Goal: Task Accomplishment & Management: Use online tool/utility

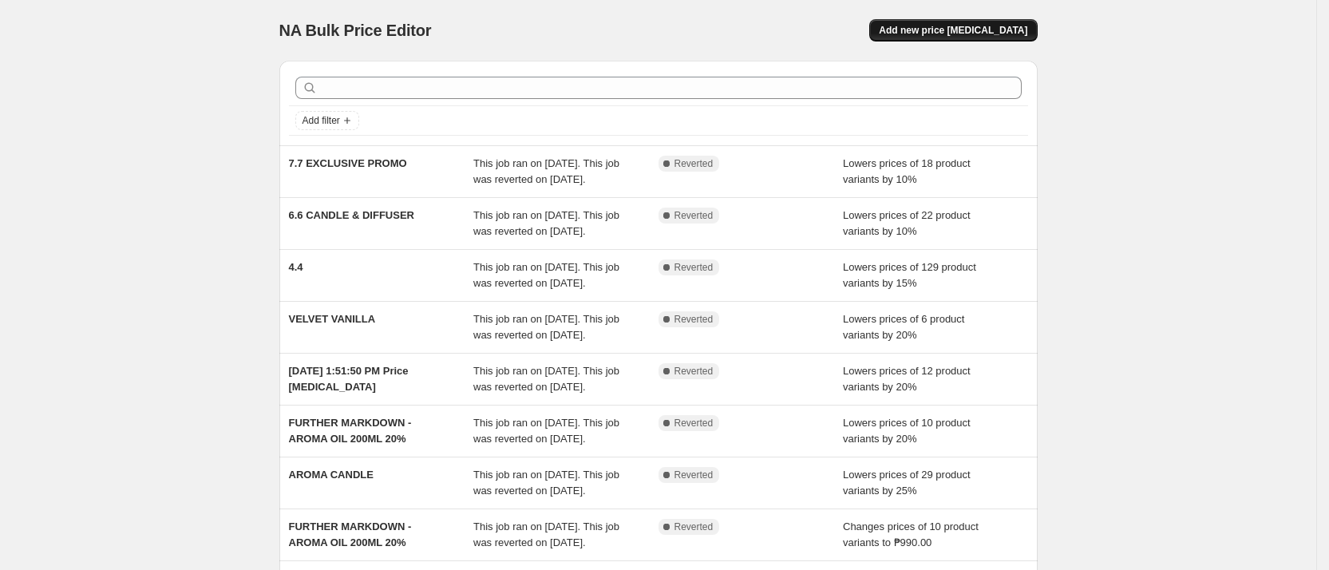
click at [978, 33] on span "Add new price [MEDICAL_DATA]" at bounding box center [953, 30] width 148 height 13
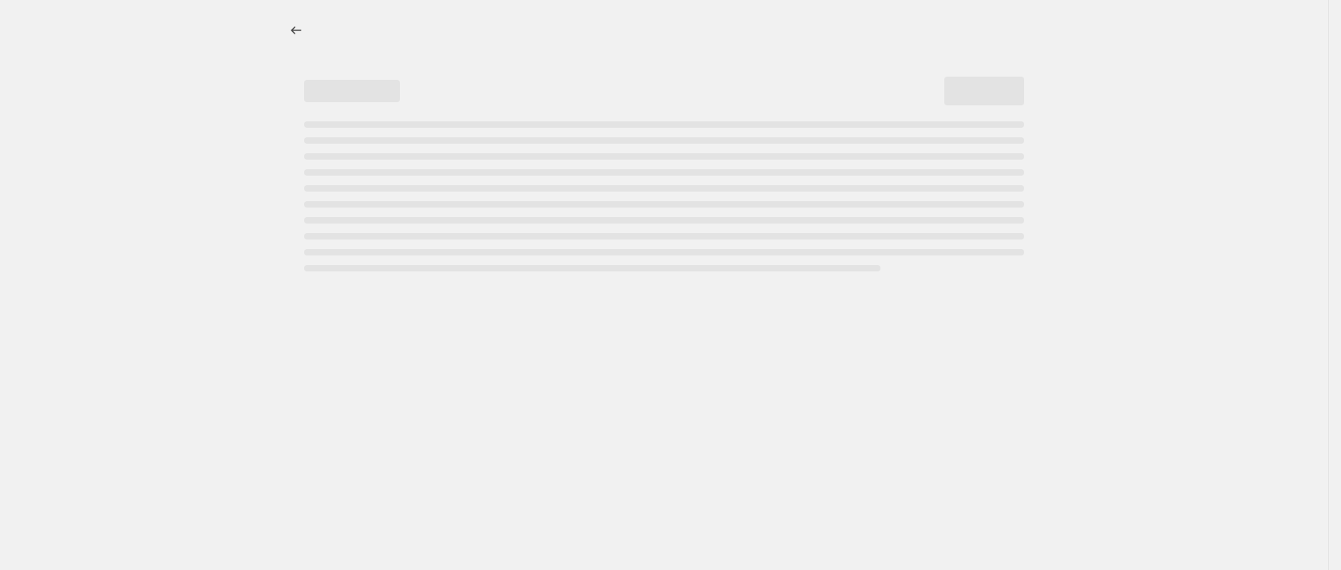
select select "percentage"
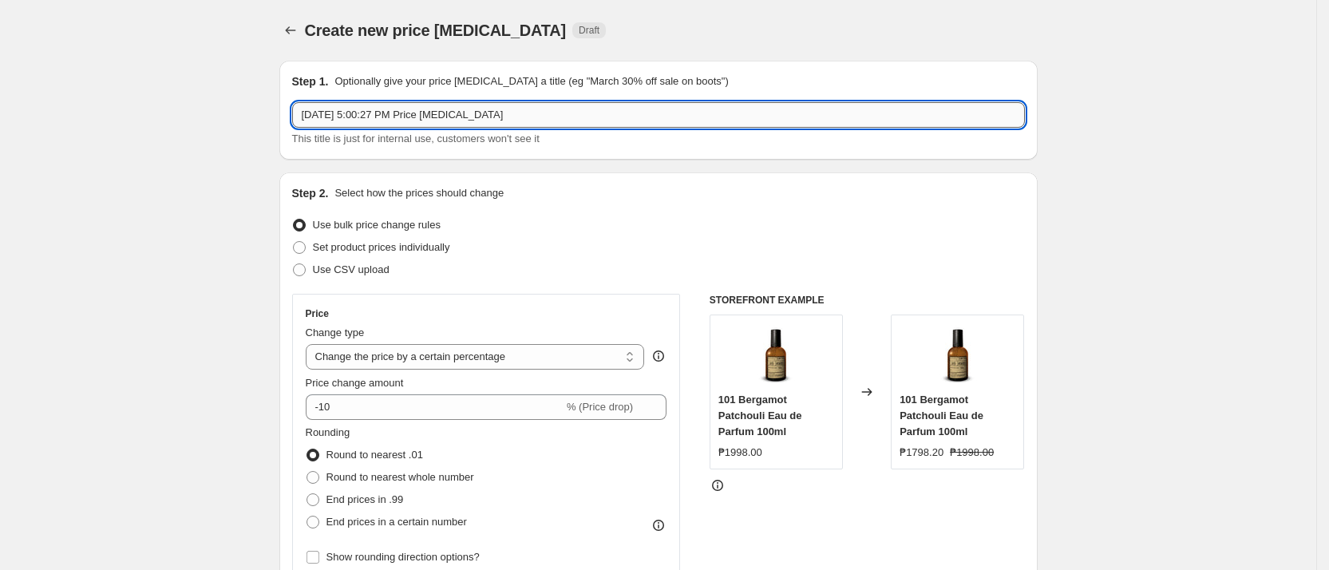
click at [556, 113] on input "[DATE] 5:00:27 PM Price [MEDICAL_DATA]" at bounding box center [658, 115] width 733 height 26
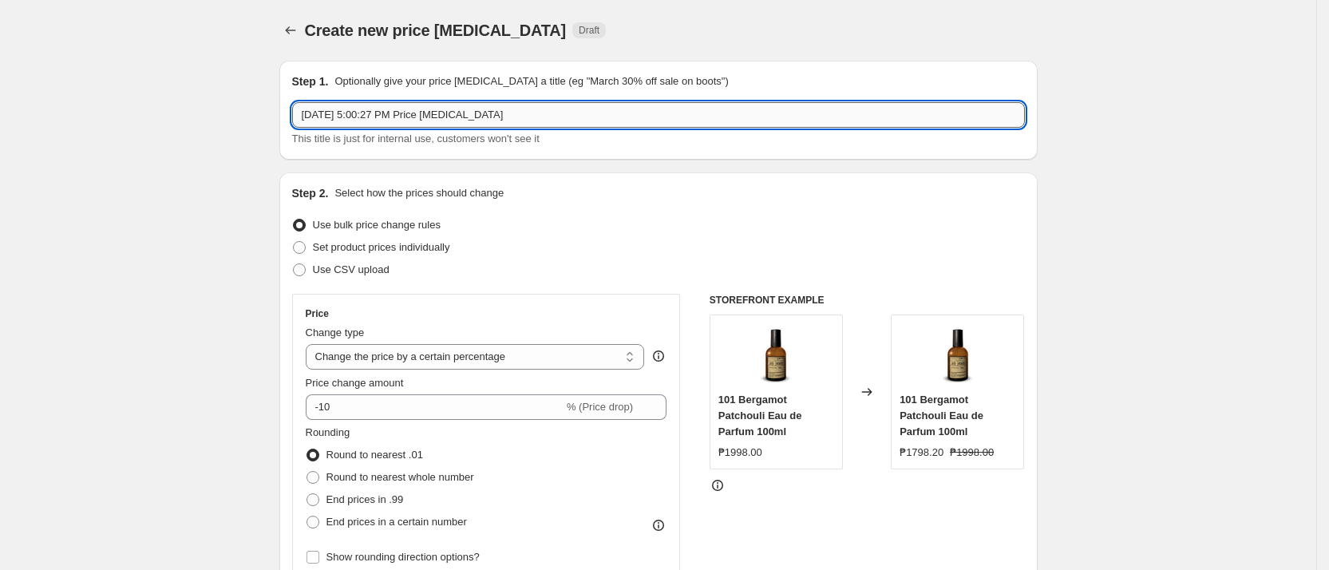
click at [556, 113] on input "[DATE] 5:00:27 PM Price [MEDICAL_DATA]" at bounding box center [658, 115] width 733 height 26
type input "8"
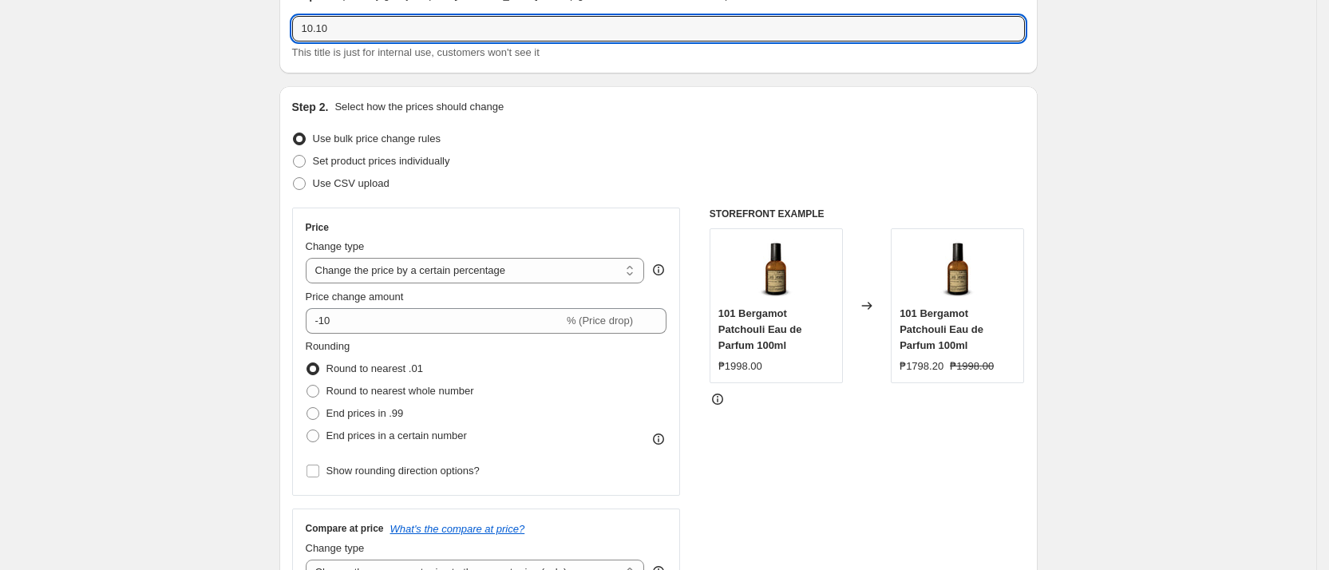
scroll to position [120, 0]
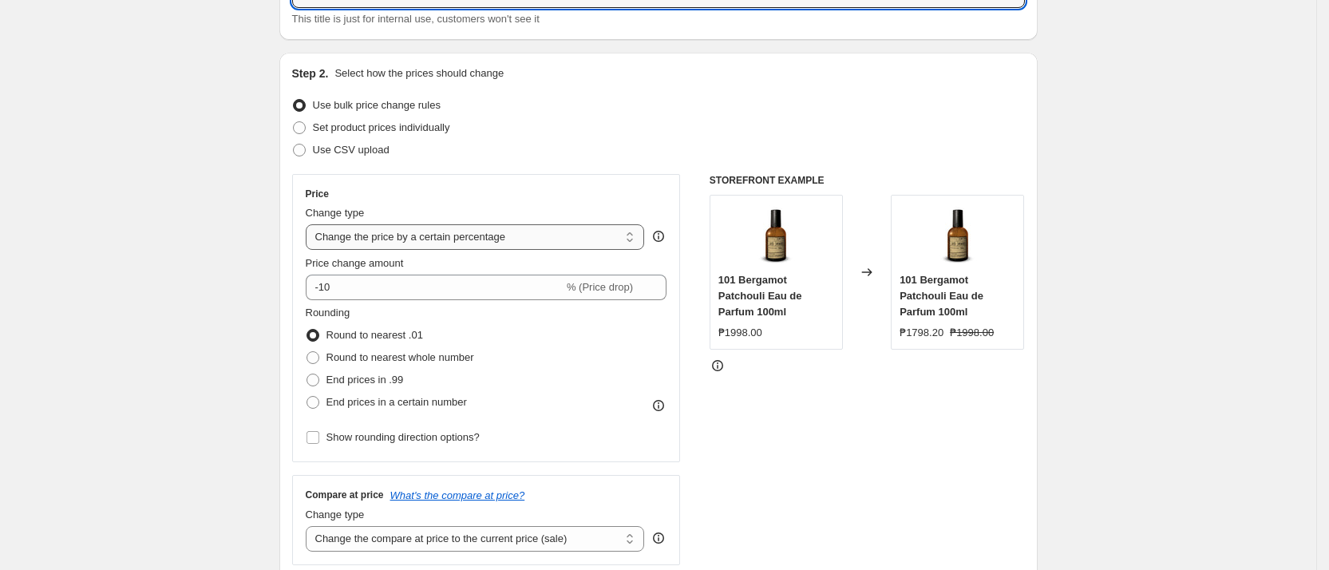
type input "10.10"
click at [479, 239] on select "Change the price to a certain amount Change the price by a certain amount Chang…" at bounding box center [475, 237] width 339 height 26
click at [589, 199] on div "Price" at bounding box center [486, 194] width 361 height 13
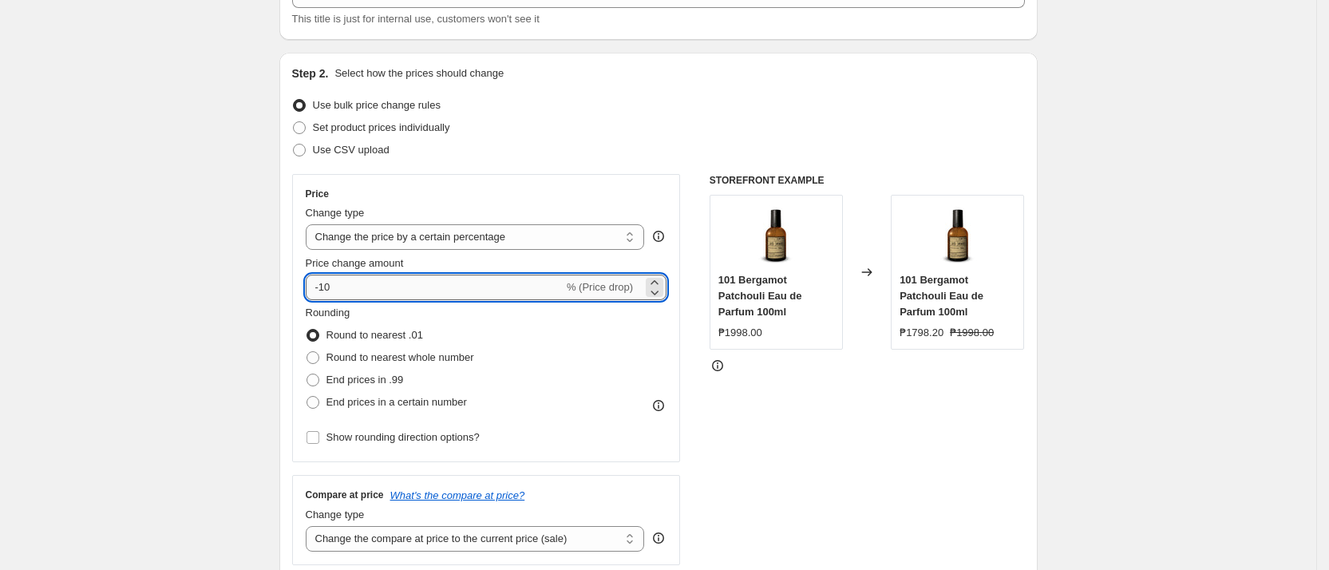
click at [484, 277] on input "-10" at bounding box center [435, 288] width 258 height 26
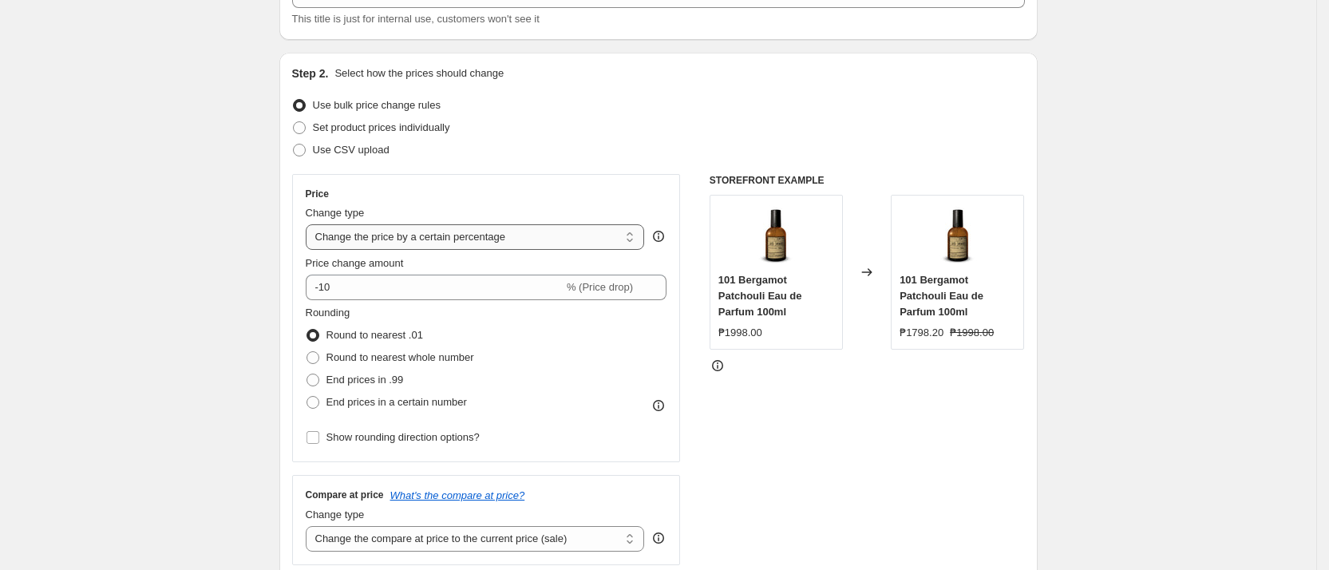
click at [484, 238] on select "Change the price to a certain amount Change the price by a certain amount Chang…" at bounding box center [475, 237] width 339 height 26
select select "by"
click at [311, 224] on select "Change the price to a certain amount Change the price by a certain amount Chang…" at bounding box center [475, 237] width 339 height 26
type input "-10.00"
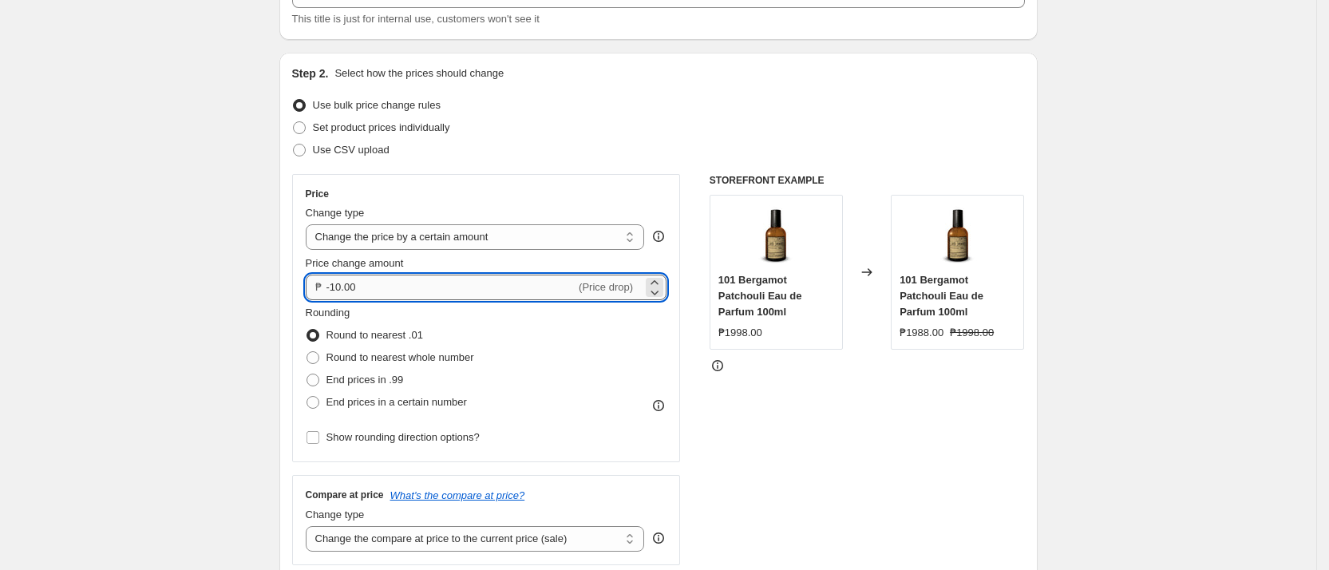
click at [548, 276] on input "-10.00" at bounding box center [451, 288] width 250 height 26
drag, startPoint x: 437, startPoint y: 282, endPoint x: 310, endPoint y: 287, distance: 127.8
click at [310, 287] on div "Price Change type Change the price to a certain amount Change the price by a ce…" at bounding box center [486, 318] width 389 height 288
click at [383, 287] on input "-10.00" at bounding box center [451, 288] width 250 height 26
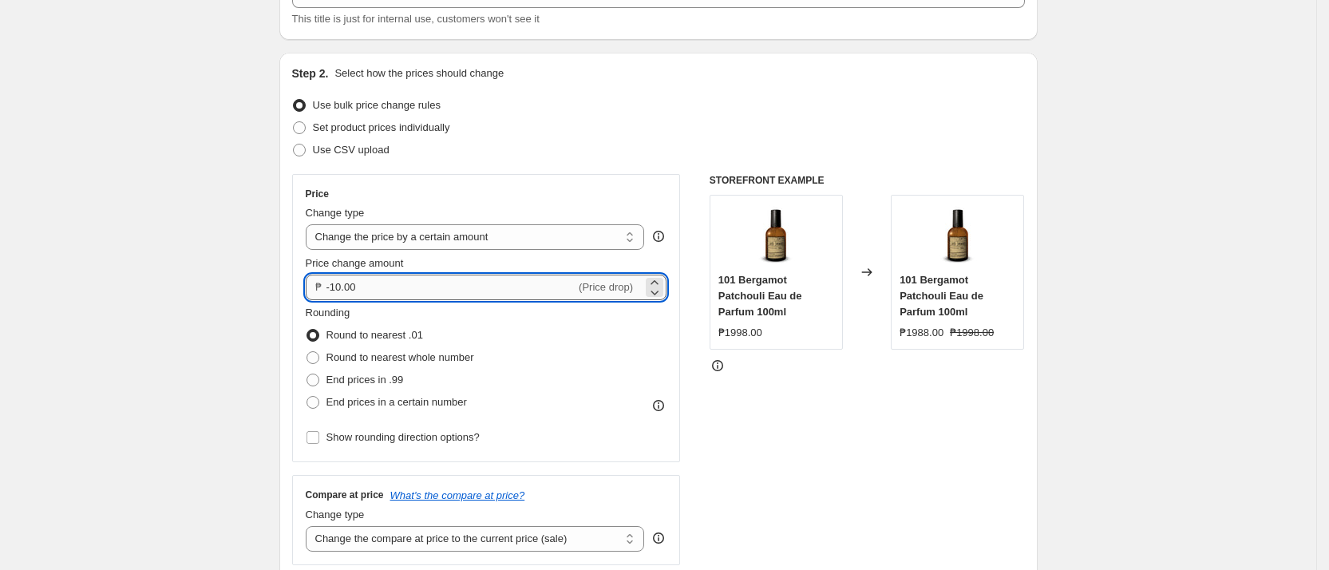
click at [383, 287] on input "-10.00" at bounding box center [451, 288] width 250 height 26
click at [383, 286] on input "-10.00" at bounding box center [451, 288] width 250 height 26
type input "-988.00"
click at [840, 448] on div "STOREFRONT EXAMPLE 101 Bergamot Patchouli Eau de Parfum 100ml ₱1998.00 Changed …" at bounding box center [866, 369] width 315 height 391
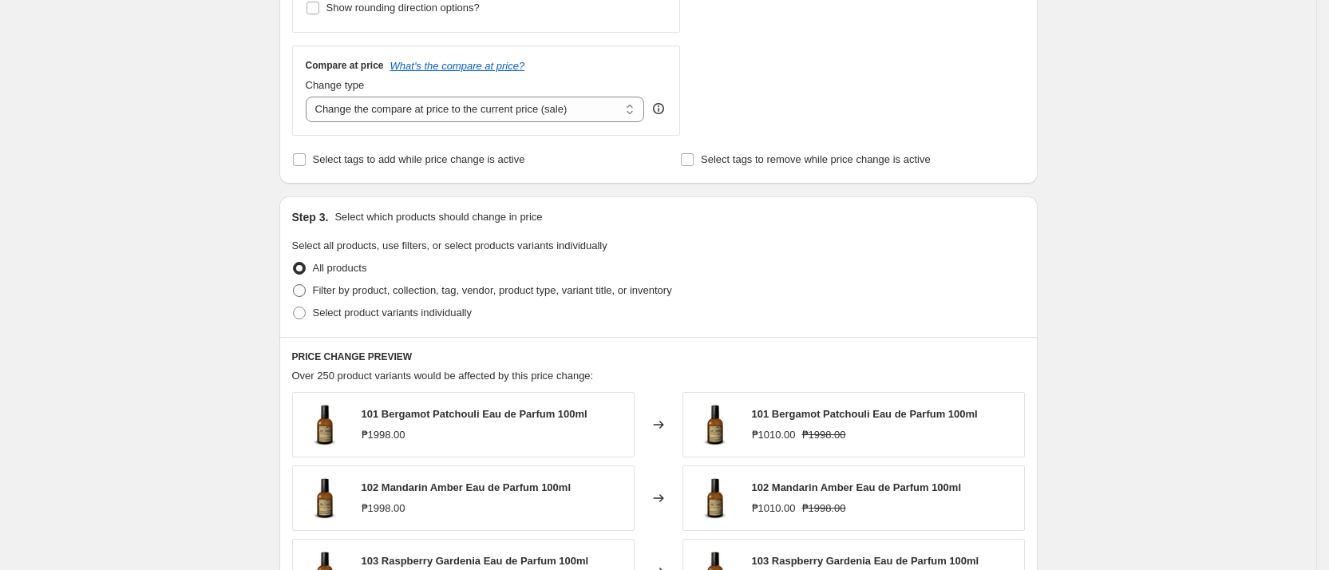
scroll to position [598, 0]
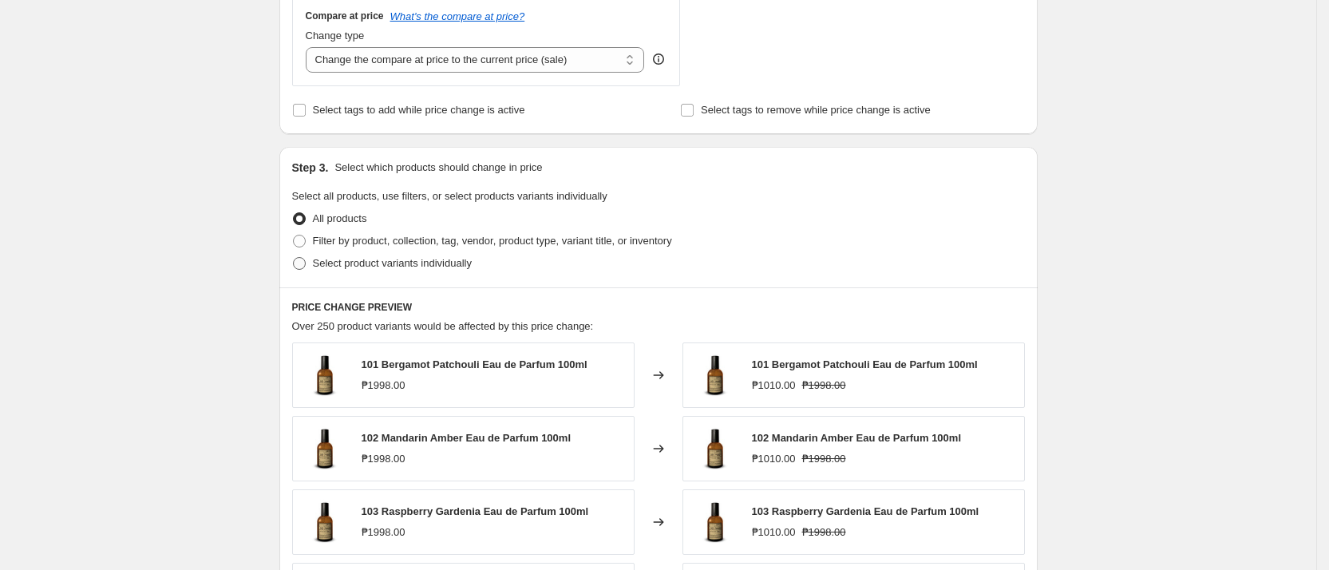
click at [354, 266] on span "Select product variants individually" at bounding box center [392, 263] width 159 height 12
click at [294, 258] on input "Select product variants individually" at bounding box center [293, 257] width 1 height 1
radio input "true"
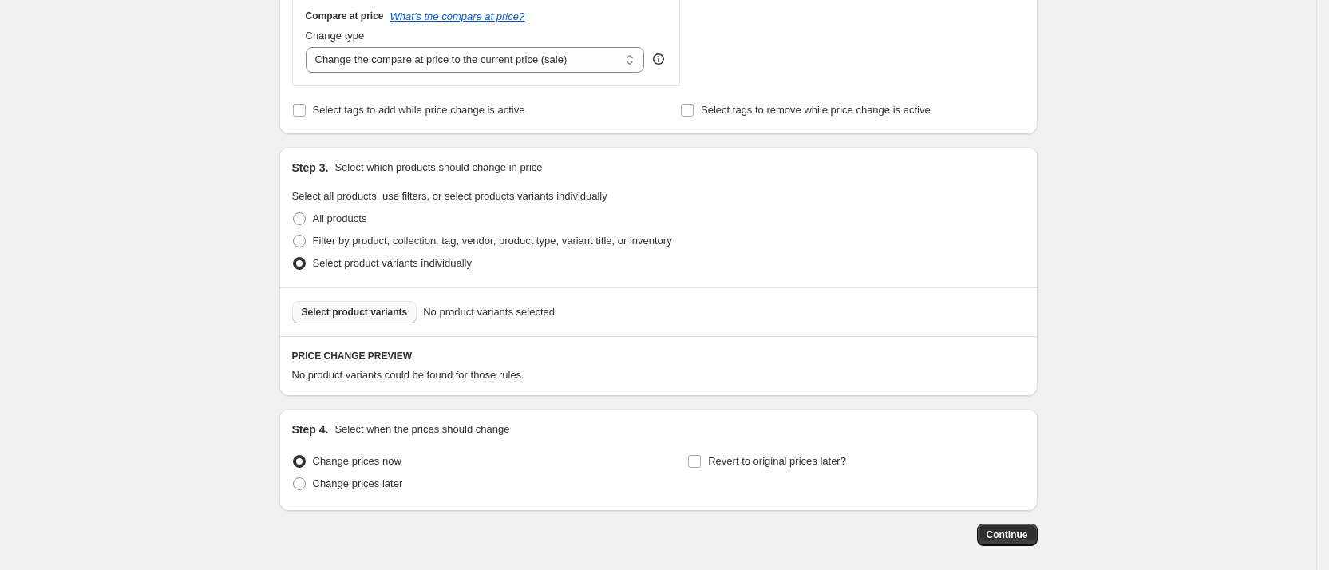
click at [371, 310] on span "Select product variants" at bounding box center [355, 312] width 106 height 13
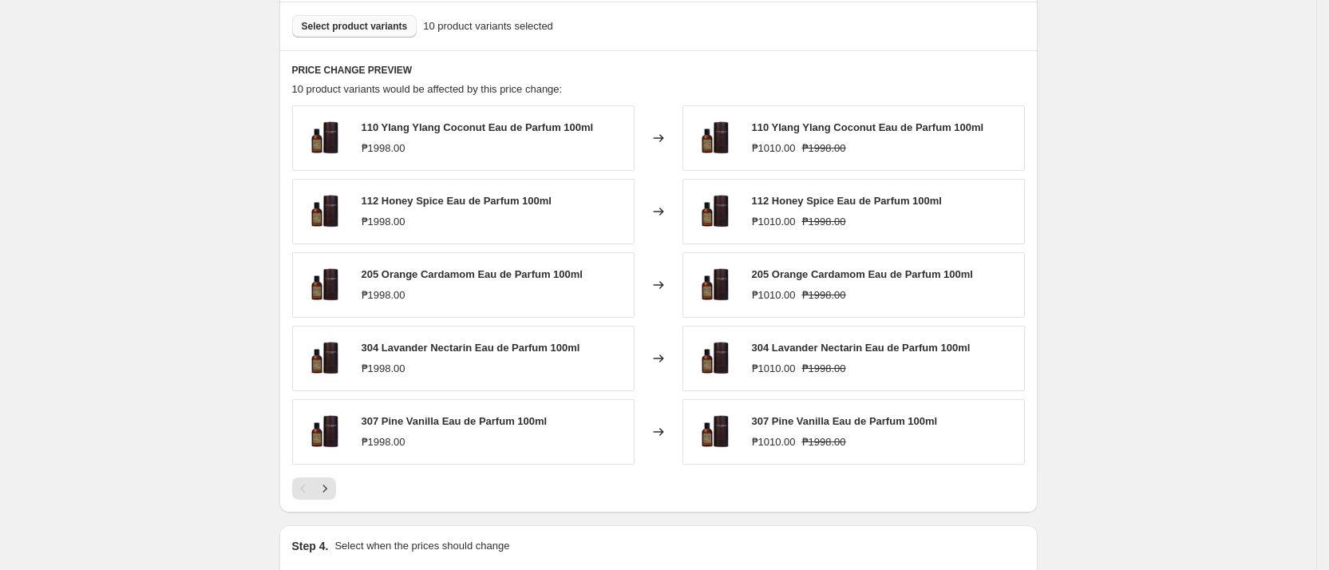
scroll to position [955, 0]
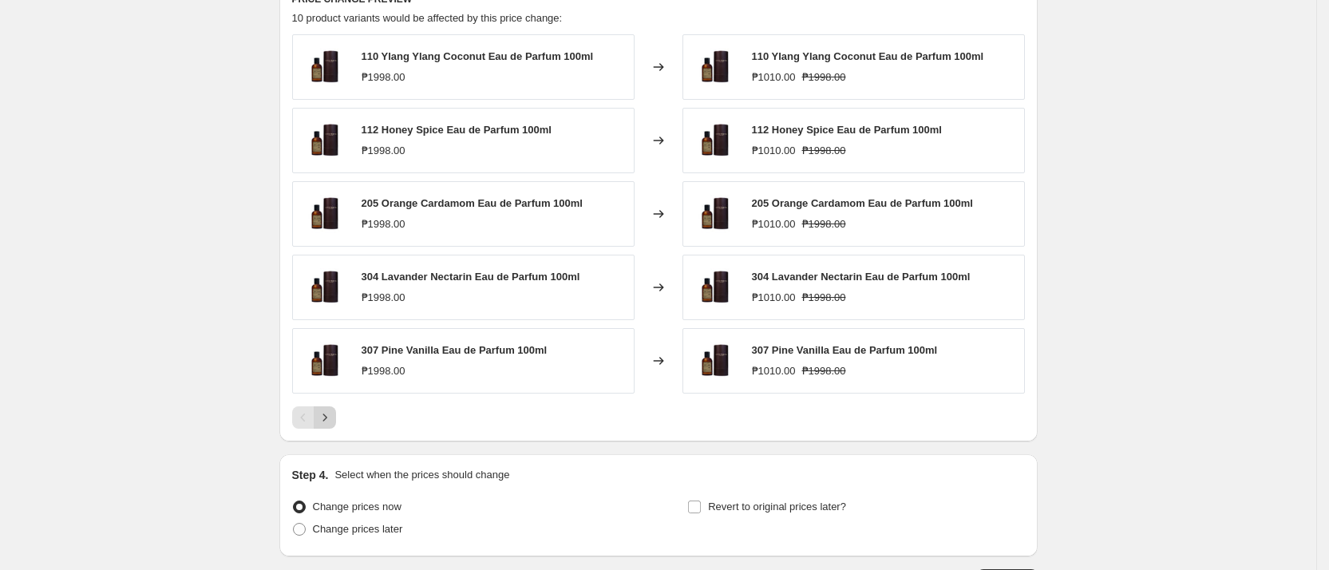
click at [330, 425] on icon "Next" at bounding box center [325, 417] width 16 height 16
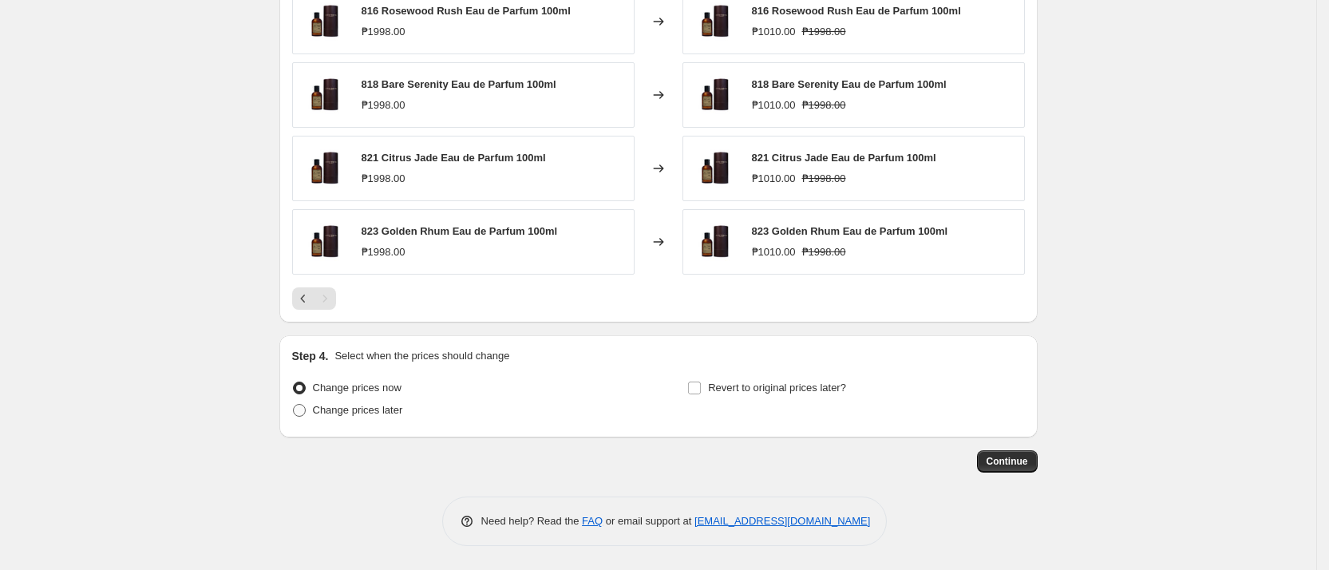
drag, startPoint x: 365, startPoint y: 410, endPoint x: 375, endPoint y: 416, distance: 11.1
click at [367, 413] on span "Change prices later" at bounding box center [358, 410] width 90 height 12
click at [294, 405] on input "Change prices later" at bounding box center [293, 404] width 1 height 1
radio input "true"
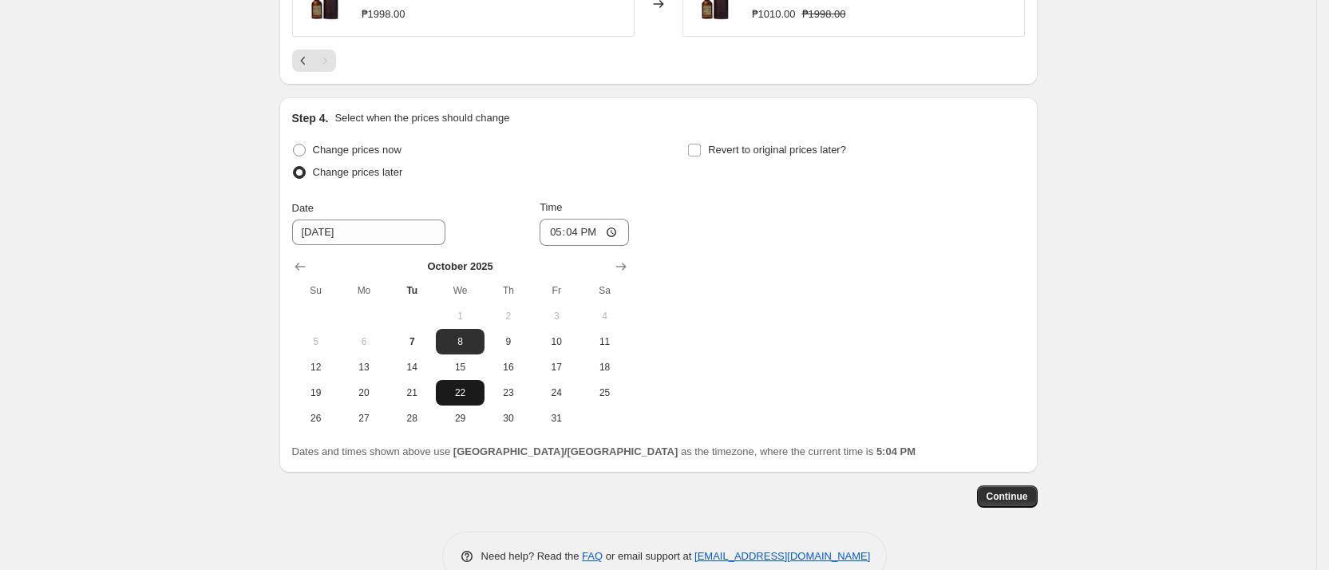
scroll to position [1314, 0]
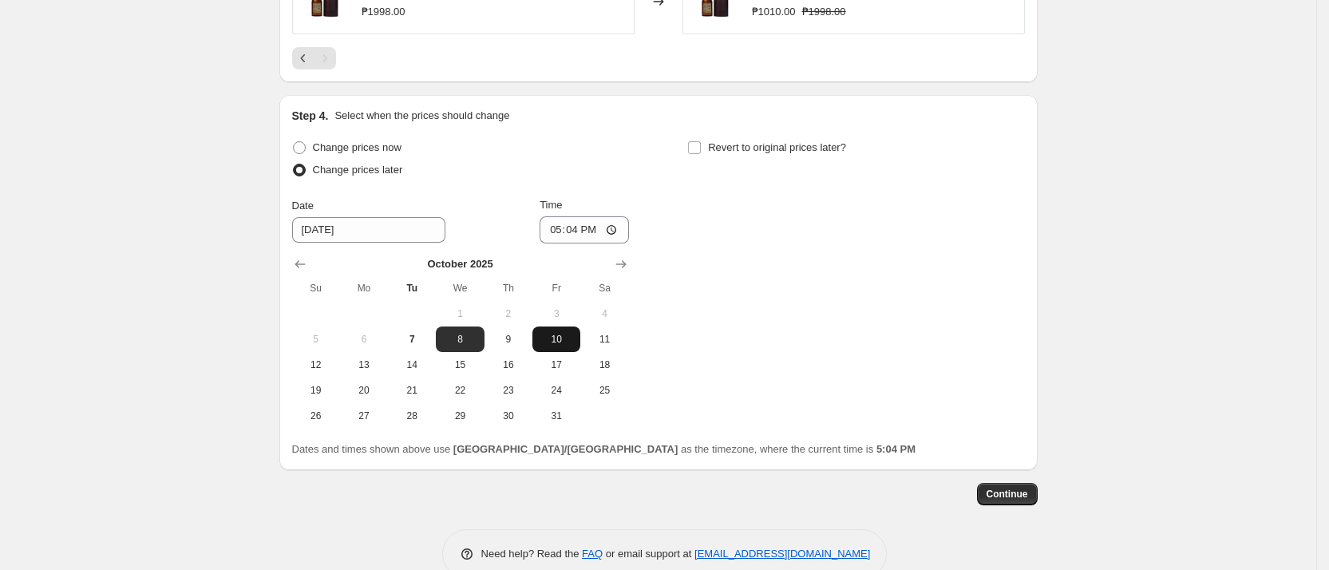
click at [563, 335] on span "10" at bounding box center [556, 339] width 35 height 13
type input "[DATE]"
click at [587, 235] on input "17:04" at bounding box center [583, 229] width 89 height 27
click at [579, 227] on input "17:04" at bounding box center [583, 229] width 89 height 27
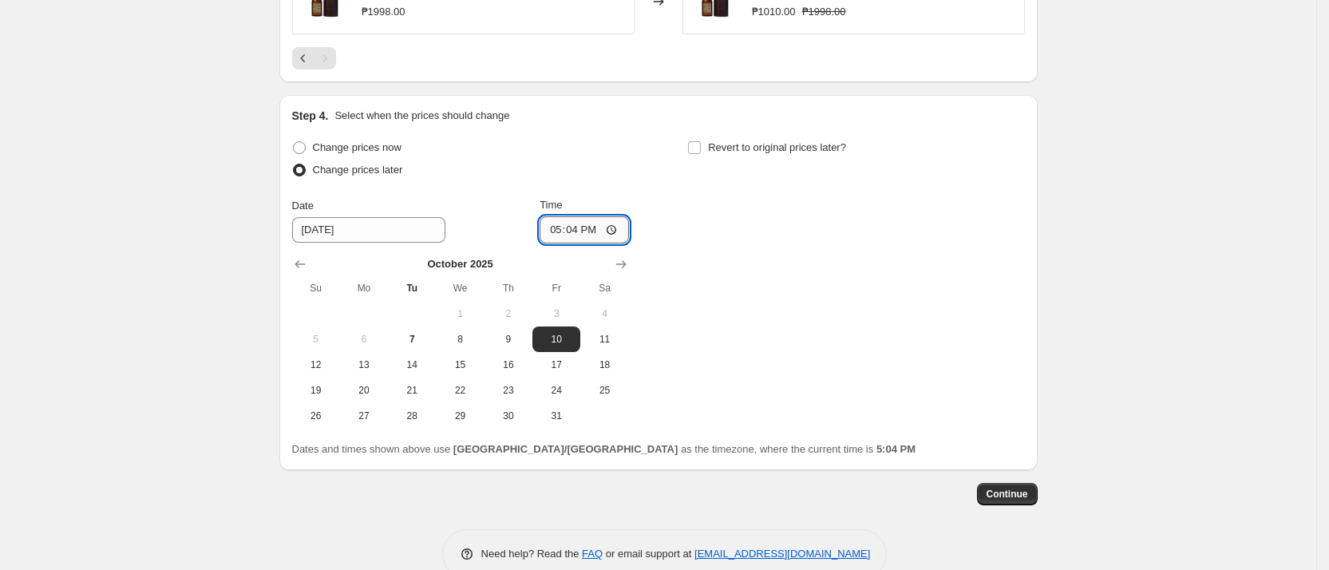
click at [579, 227] on input "17:04" at bounding box center [583, 229] width 89 height 27
click at [572, 233] on input "17:04" at bounding box center [583, 229] width 89 height 27
click at [550, 234] on input "17:04" at bounding box center [583, 229] width 89 height 27
click at [570, 227] on input "17:04" at bounding box center [583, 229] width 89 height 27
click at [562, 230] on input "17:04" at bounding box center [583, 229] width 89 height 27
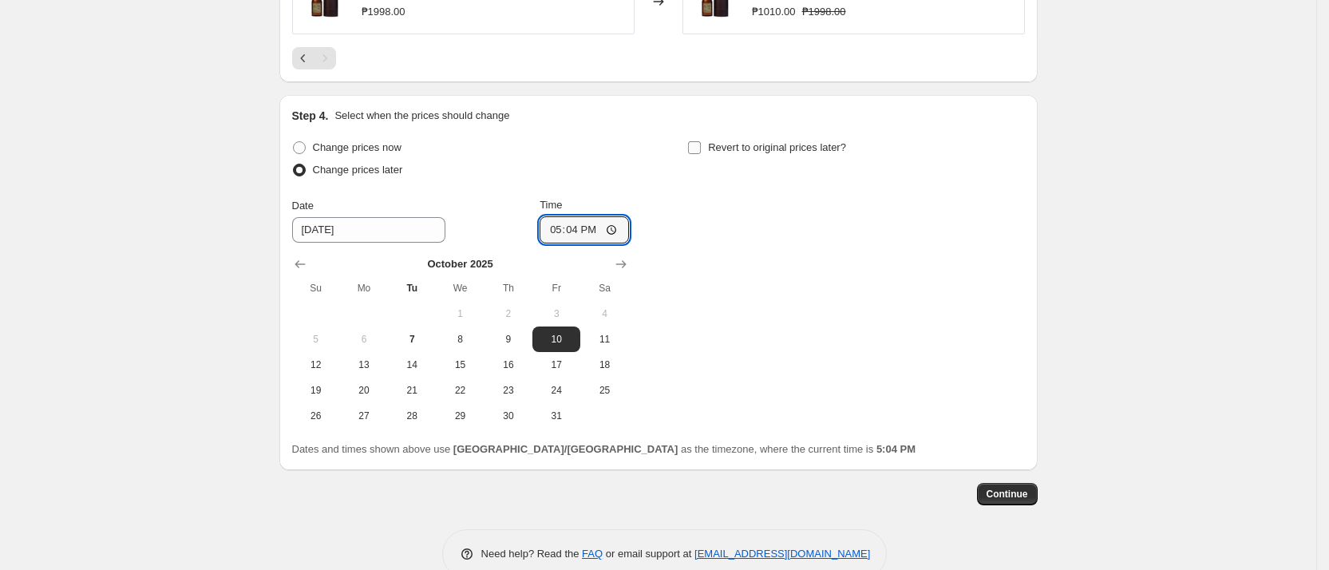
click at [719, 152] on span "Revert to original prices later?" at bounding box center [777, 147] width 138 height 12
click at [701, 152] on input "Revert to original prices later?" at bounding box center [694, 147] width 13 height 13
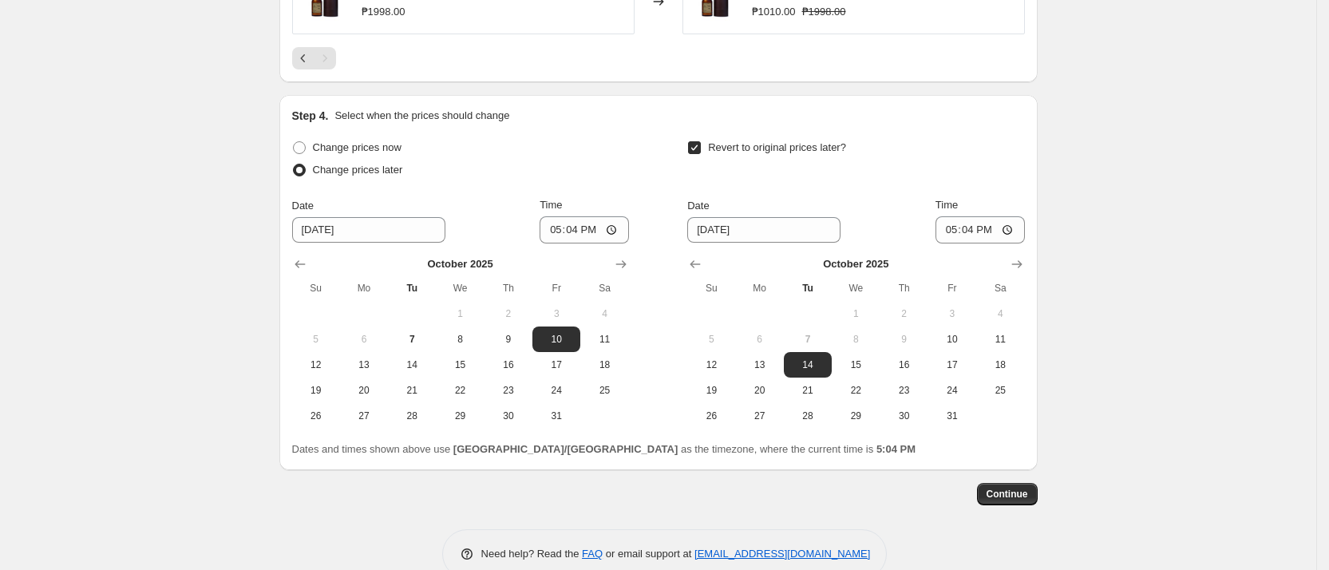
click at [701, 147] on input "Revert to original prices later?" at bounding box center [694, 147] width 13 height 13
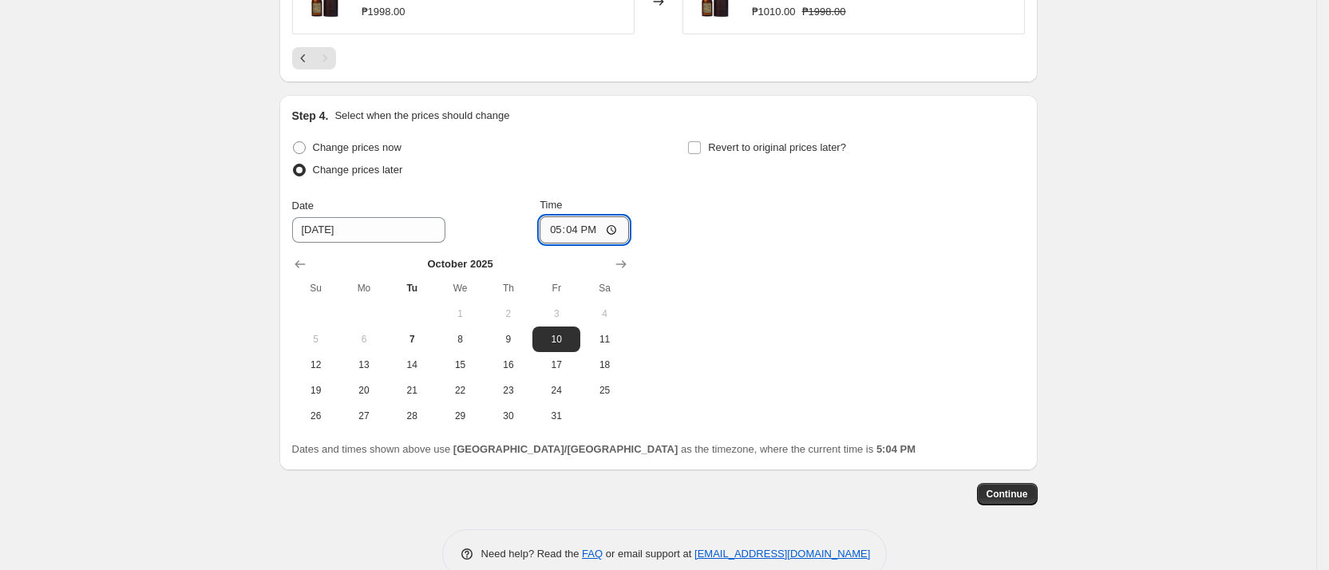
click at [571, 230] on input "17:04" at bounding box center [583, 229] width 89 height 27
click at [701, 149] on input "Revert to original prices later?" at bounding box center [694, 147] width 13 height 13
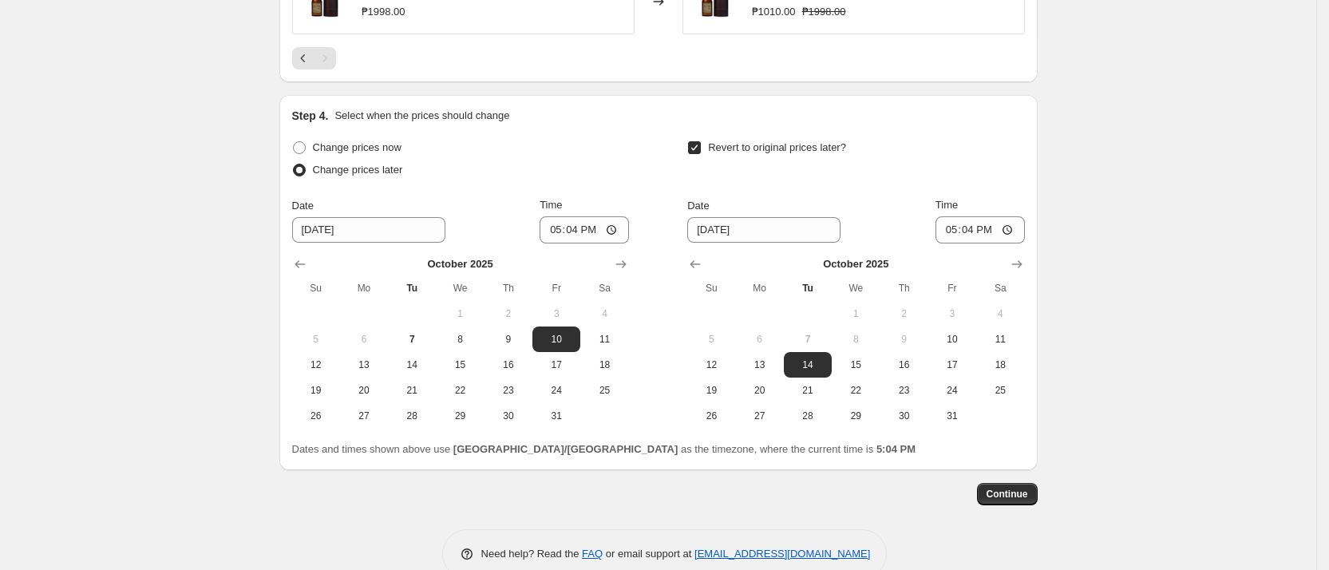
click at [719, 148] on span "Revert to original prices later?" at bounding box center [777, 147] width 138 height 12
click at [701, 148] on input "Revert to original prices later?" at bounding box center [694, 147] width 13 height 13
checkbox input "false"
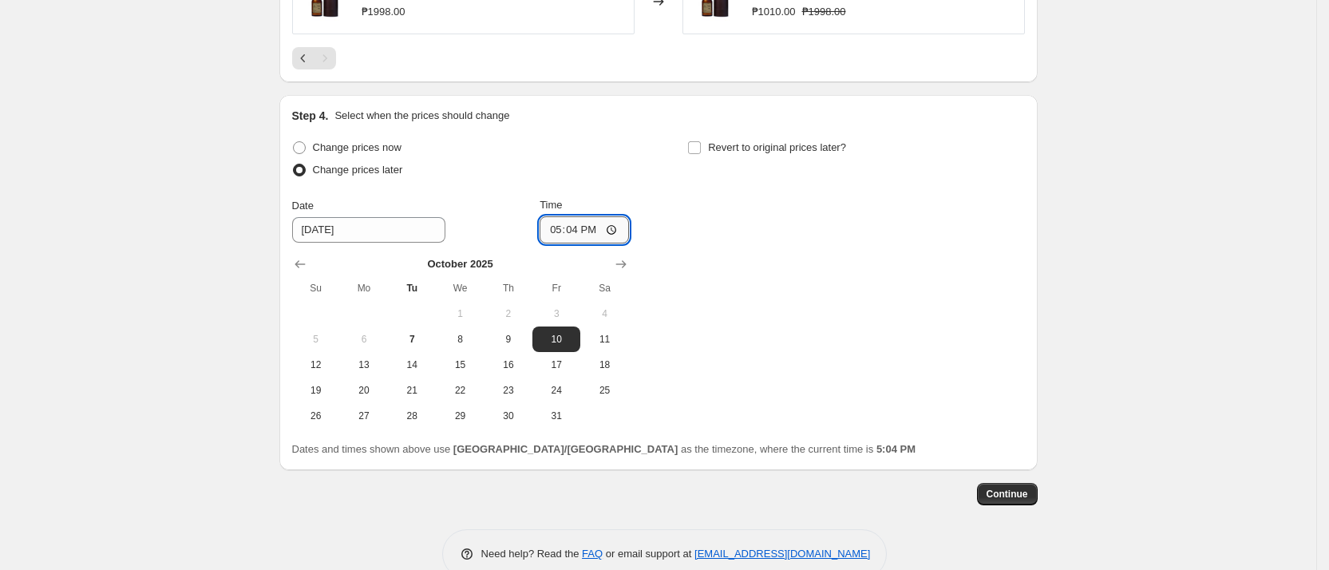
click at [555, 227] on input "17:04" at bounding box center [583, 229] width 89 height 27
click at [557, 227] on input "17:04" at bounding box center [583, 229] width 89 height 27
click at [579, 223] on input "17:04" at bounding box center [583, 229] width 89 height 27
click at [597, 224] on input "17:04" at bounding box center [583, 229] width 89 height 27
drag, startPoint x: 574, startPoint y: 231, endPoint x: 564, endPoint y: 231, distance: 9.6
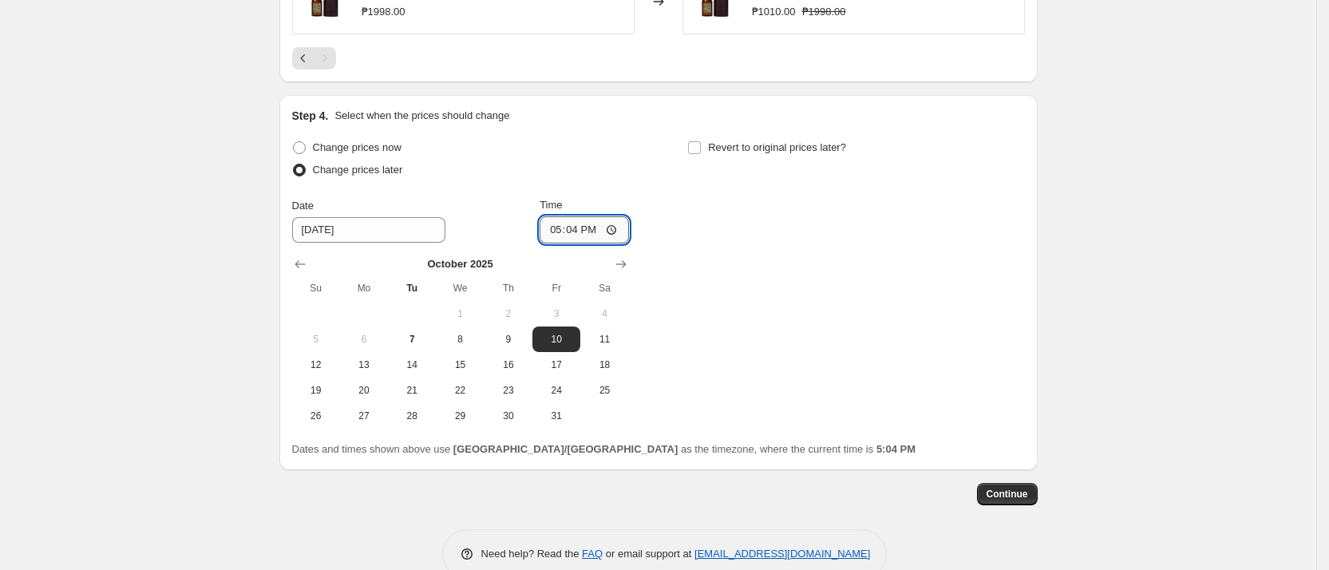
click at [571, 231] on input "17:04" at bounding box center [583, 229] width 89 height 27
click at [559, 231] on input "17:04" at bounding box center [583, 229] width 89 height 27
click at [559, 233] on input "12:00" at bounding box center [583, 229] width 89 height 27
type input "00:00"
click at [738, 150] on span "Revert to original prices later?" at bounding box center [777, 147] width 138 height 12
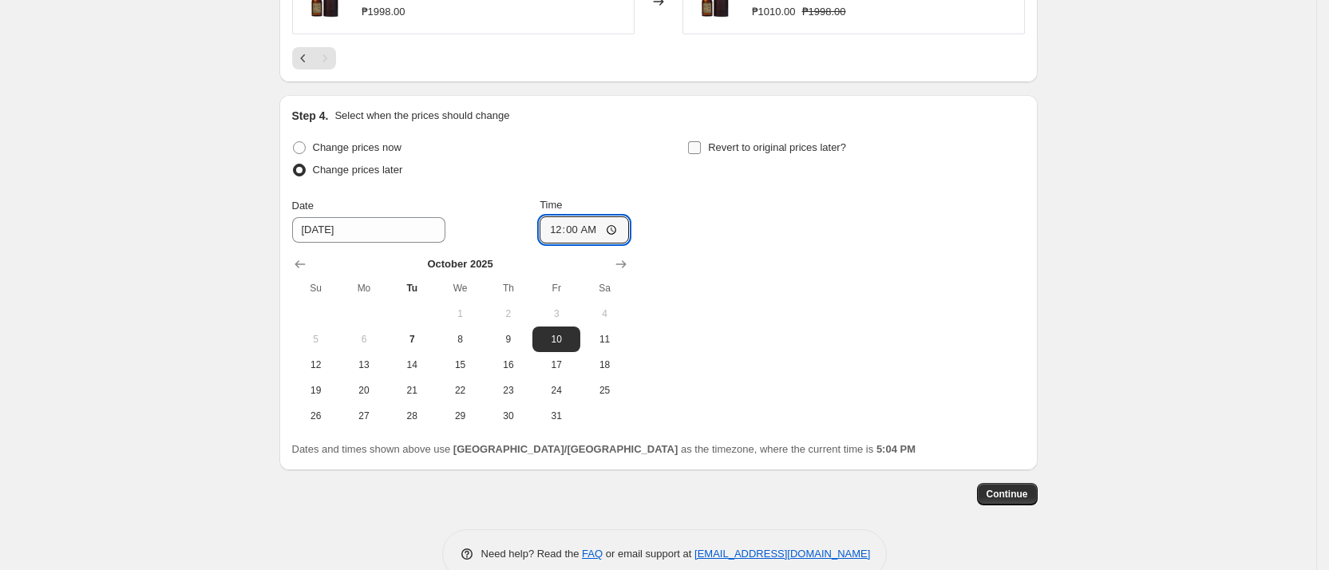
click at [701, 150] on input "Revert to original prices later?" at bounding box center [694, 147] width 13 height 13
checkbox input "true"
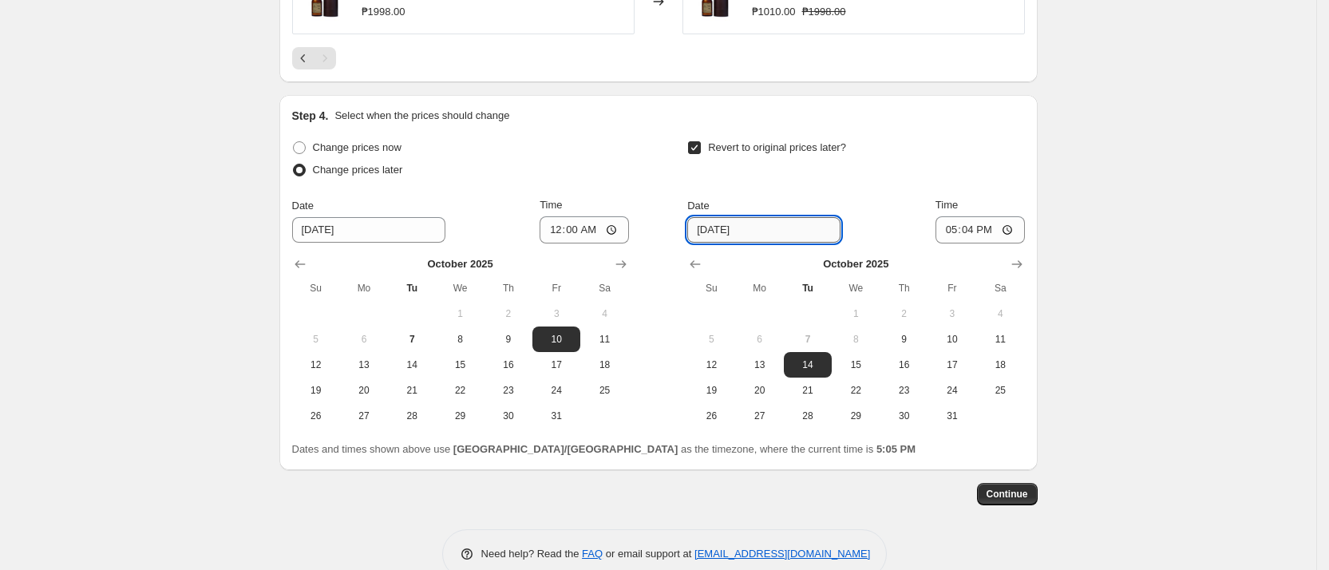
click at [797, 231] on input "[DATE]" at bounding box center [763, 230] width 153 height 26
click at [962, 342] on span "10" at bounding box center [951, 339] width 35 height 13
type input "[DATE]"
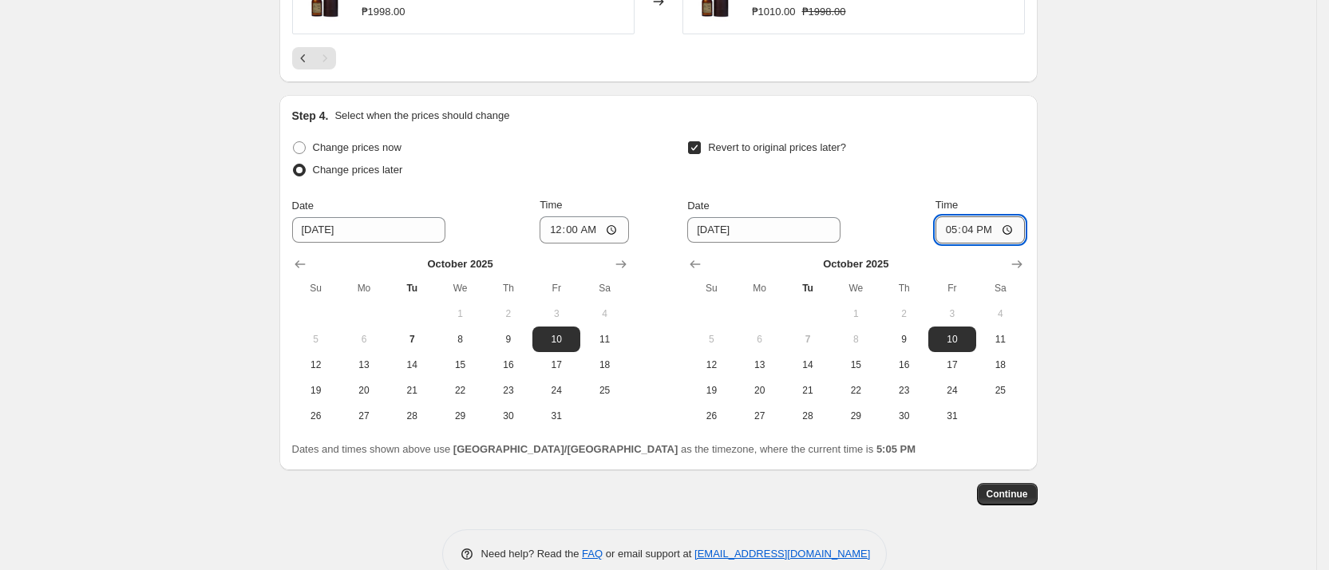
click at [978, 231] on input "17:04" at bounding box center [979, 229] width 89 height 27
type input "12:00"
click at [1011, 348] on button "11" at bounding box center [1000, 339] width 48 height 26
click at [958, 347] on button "10" at bounding box center [952, 339] width 48 height 26
type input "[DATE]"
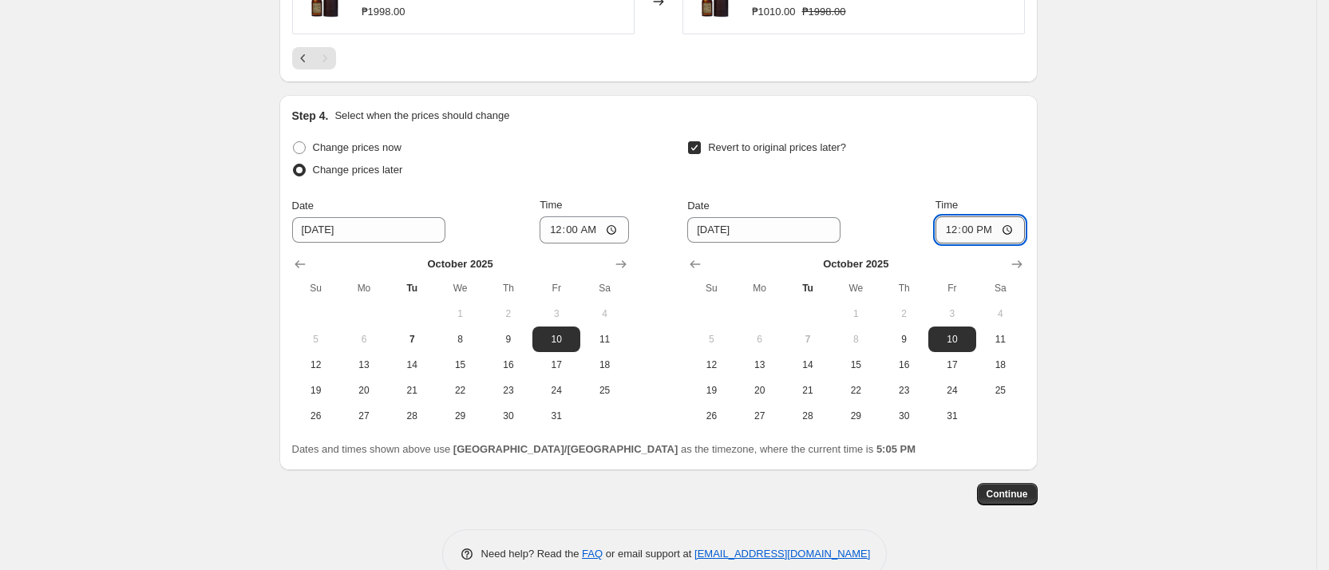
click at [958, 231] on input "12:00" at bounding box center [979, 229] width 89 height 27
type input "23:59"
click at [558, 226] on input "00:00" at bounding box center [583, 229] width 89 height 27
click at [1025, 495] on span "Continue" at bounding box center [1006, 494] width 41 height 13
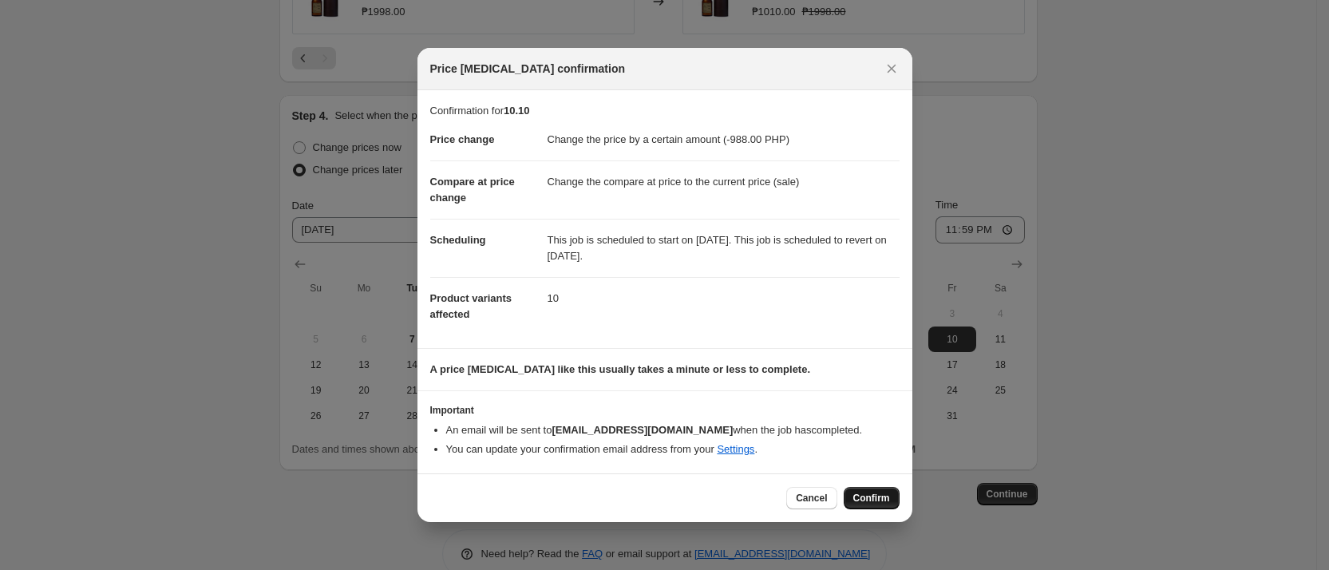
click at [875, 500] on span "Confirm" at bounding box center [871, 498] width 37 height 13
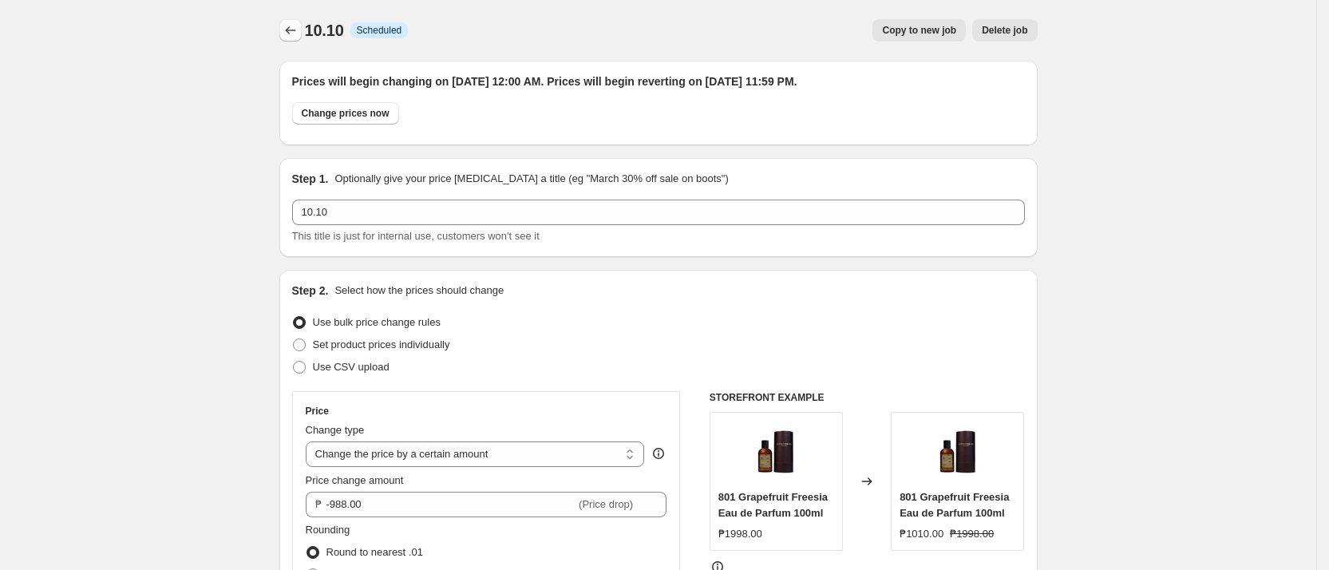
click at [295, 36] on icon "Price change jobs" at bounding box center [290, 30] width 16 height 16
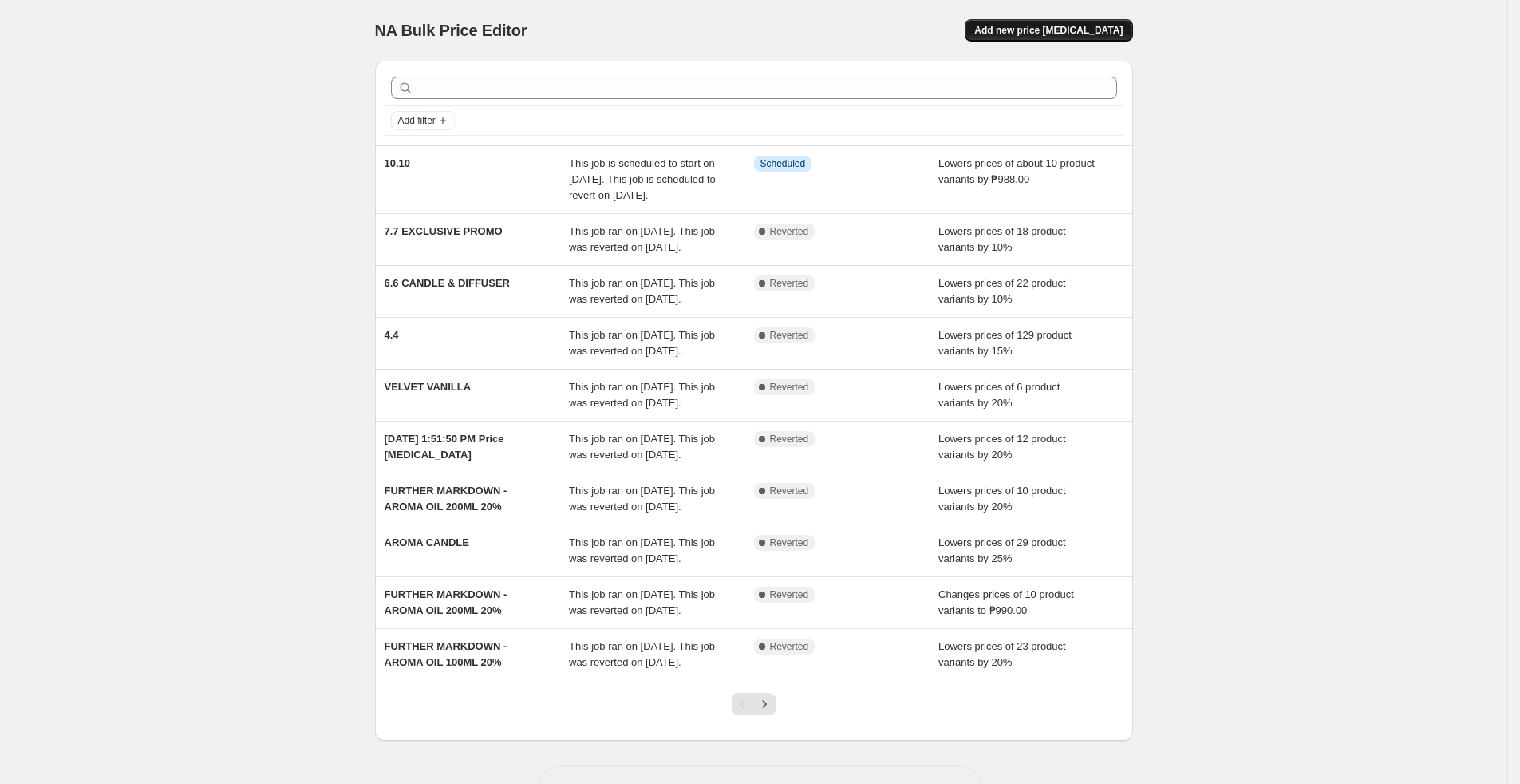
click at [1090, 34] on span "Add new price [MEDICAL_DATA]" at bounding box center [1048, 30] width 148 height 13
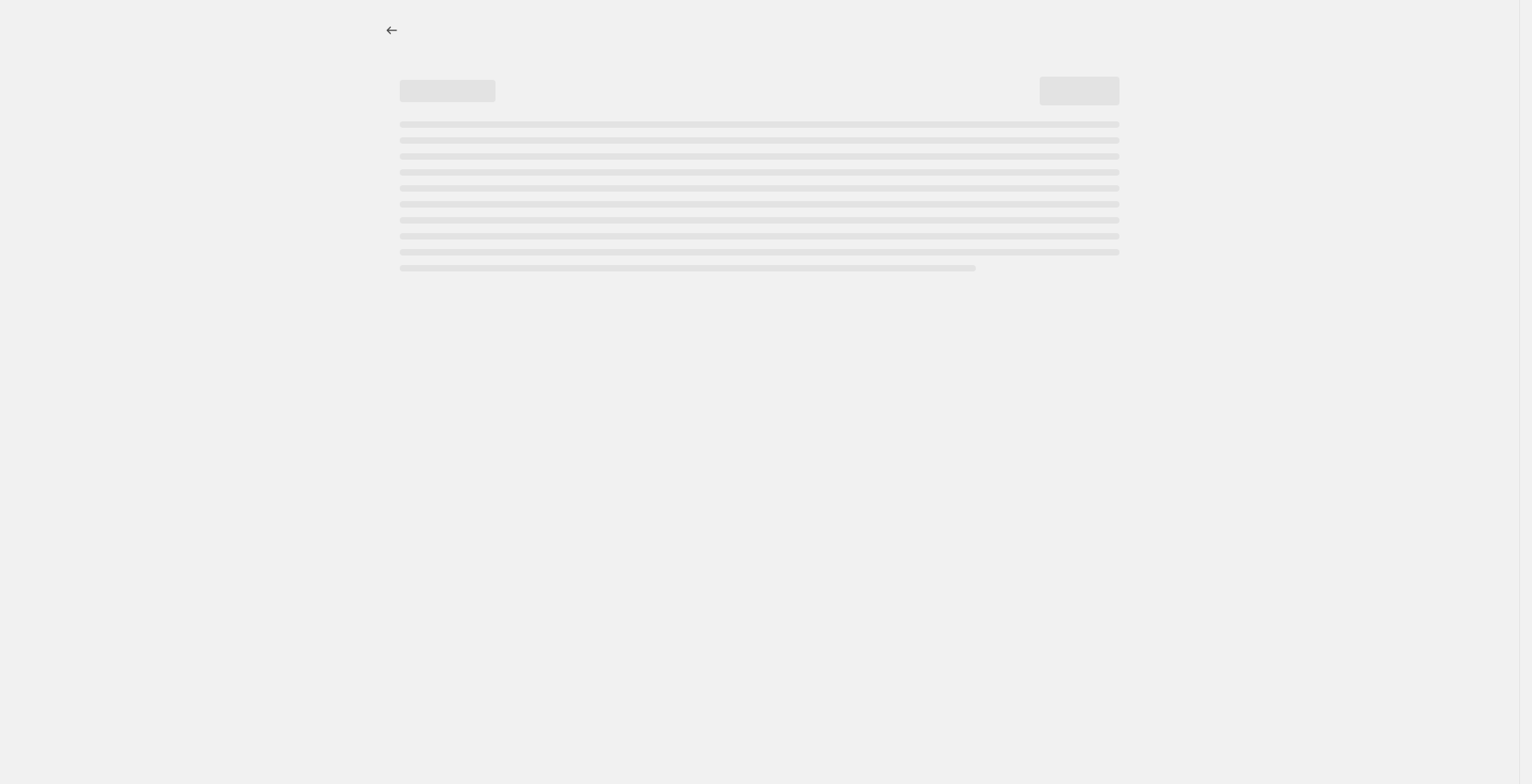
select select "percentage"
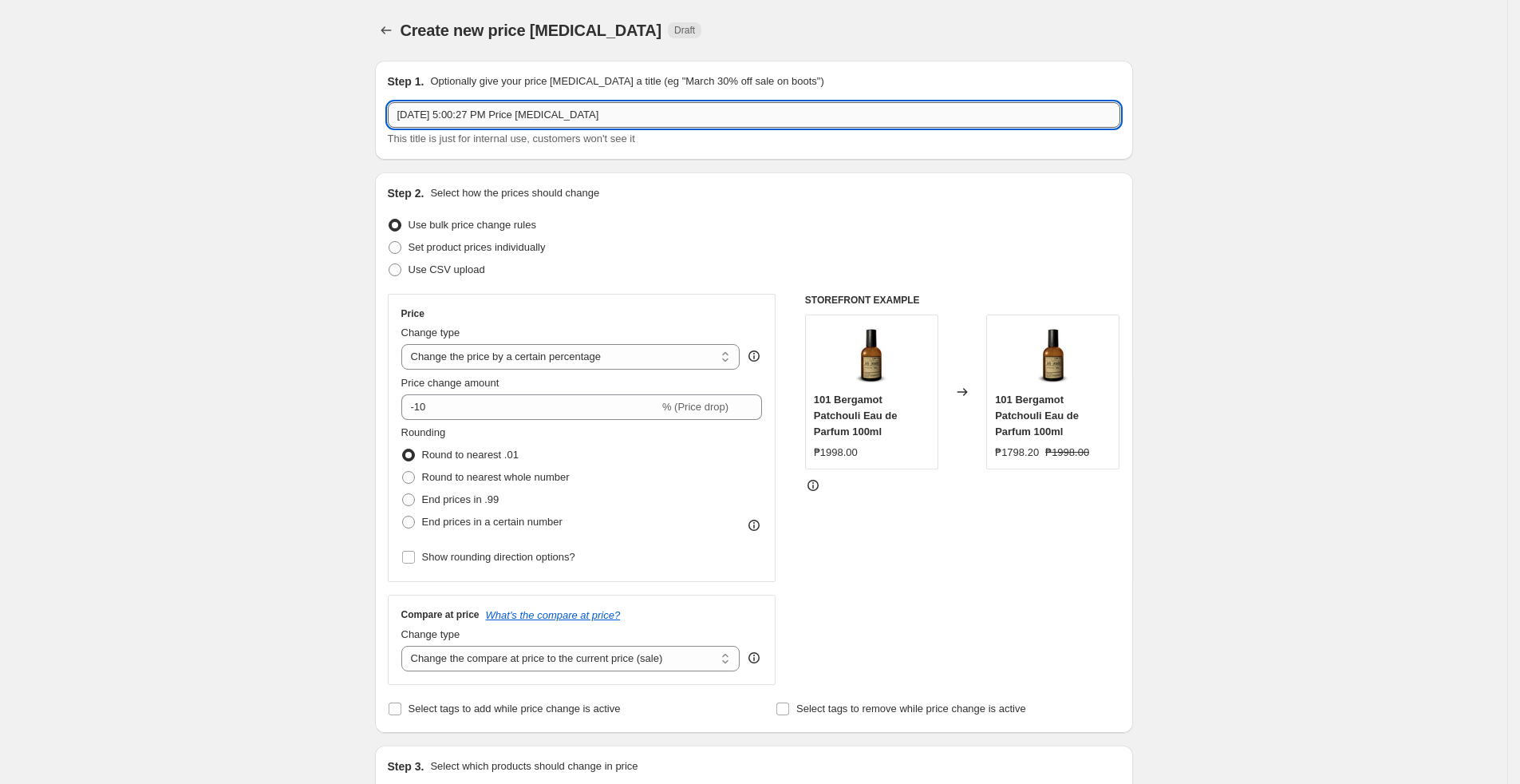
click at [592, 119] on input "[DATE] 5:00:27 PM Price [MEDICAL_DATA]" at bounding box center [754, 115] width 733 height 26
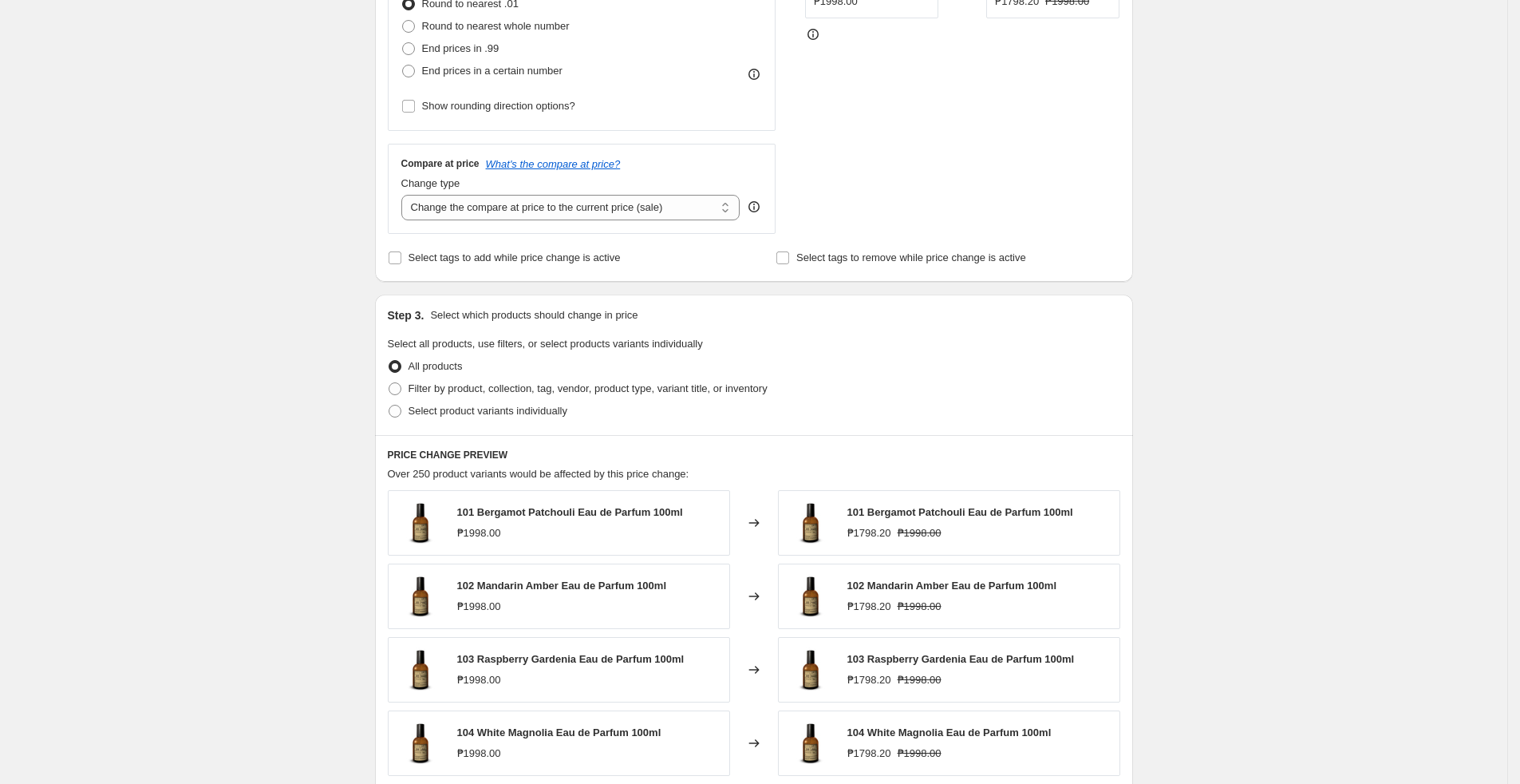
scroll to position [479, 0]
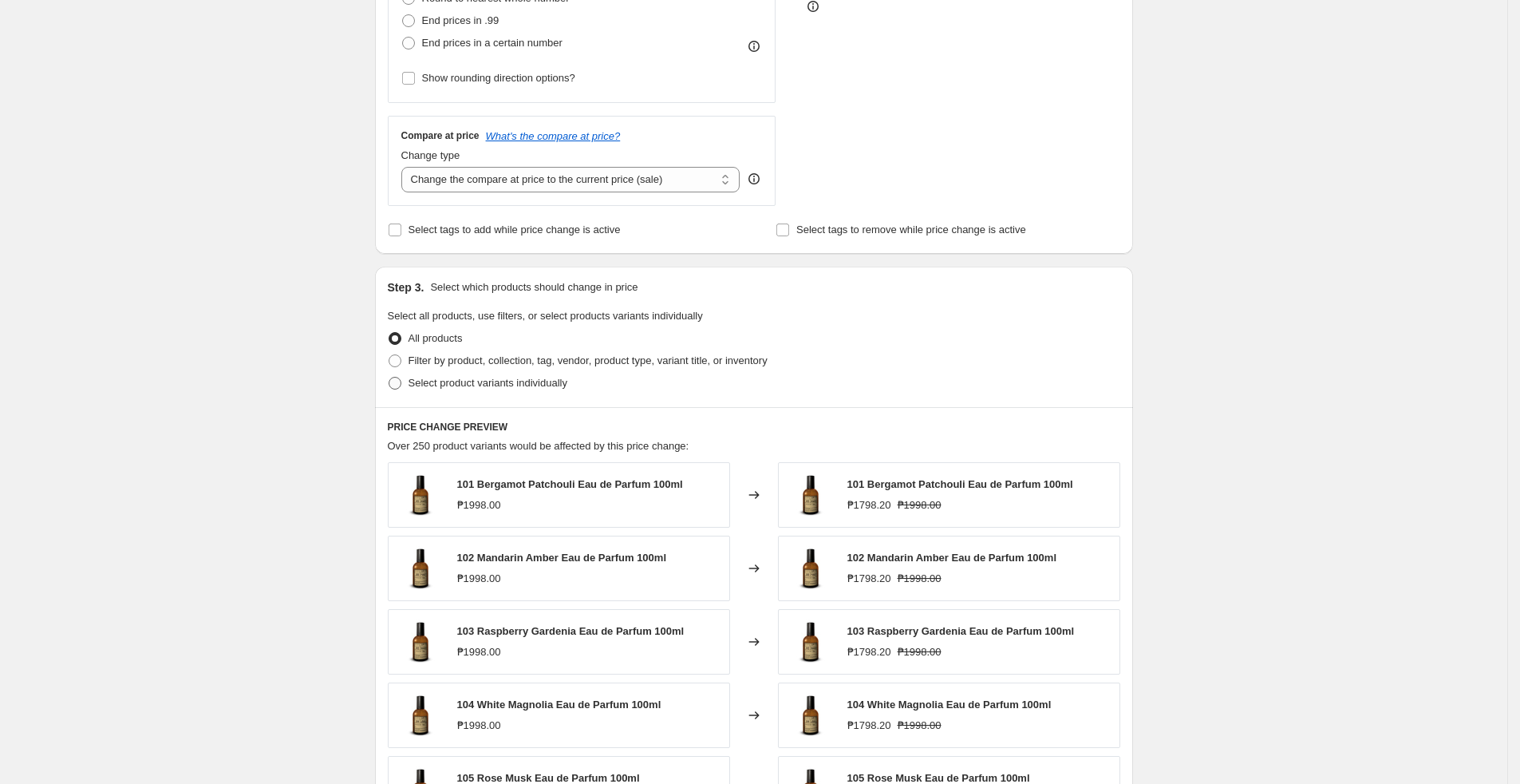
type input "10% REG EDP"
click at [524, 387] on span "Select product variants individually" at bounding box center [488, 383] width 159 height 12
click at [389, 377] on input "Select product variants individually" at bounding box center [389, 377] width 1 height 1
radio input "true"
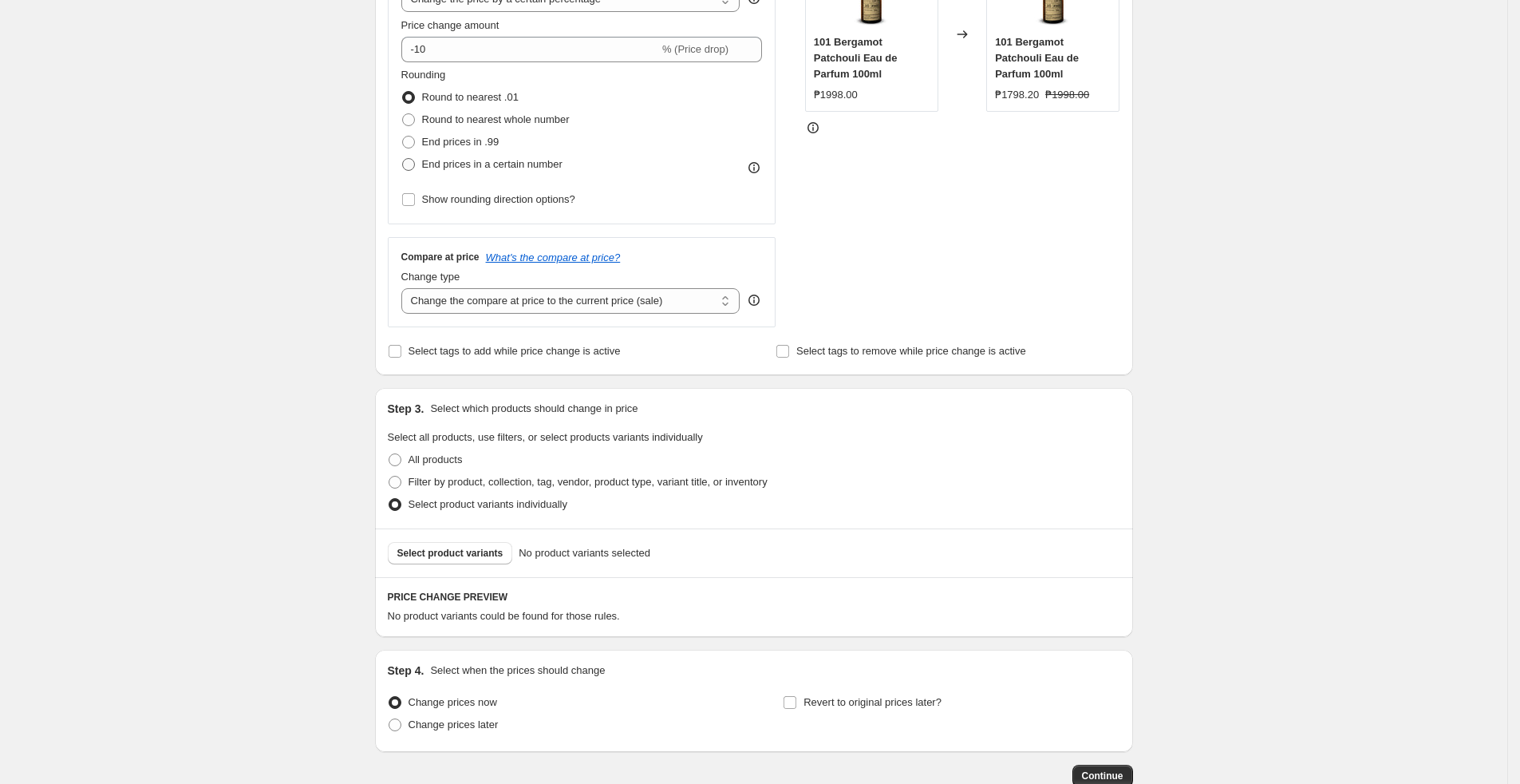
scroll to position [359, 0]
click at [488, 548] on span "Select product variants" at bounding box center [450, 551] width 106 height 13
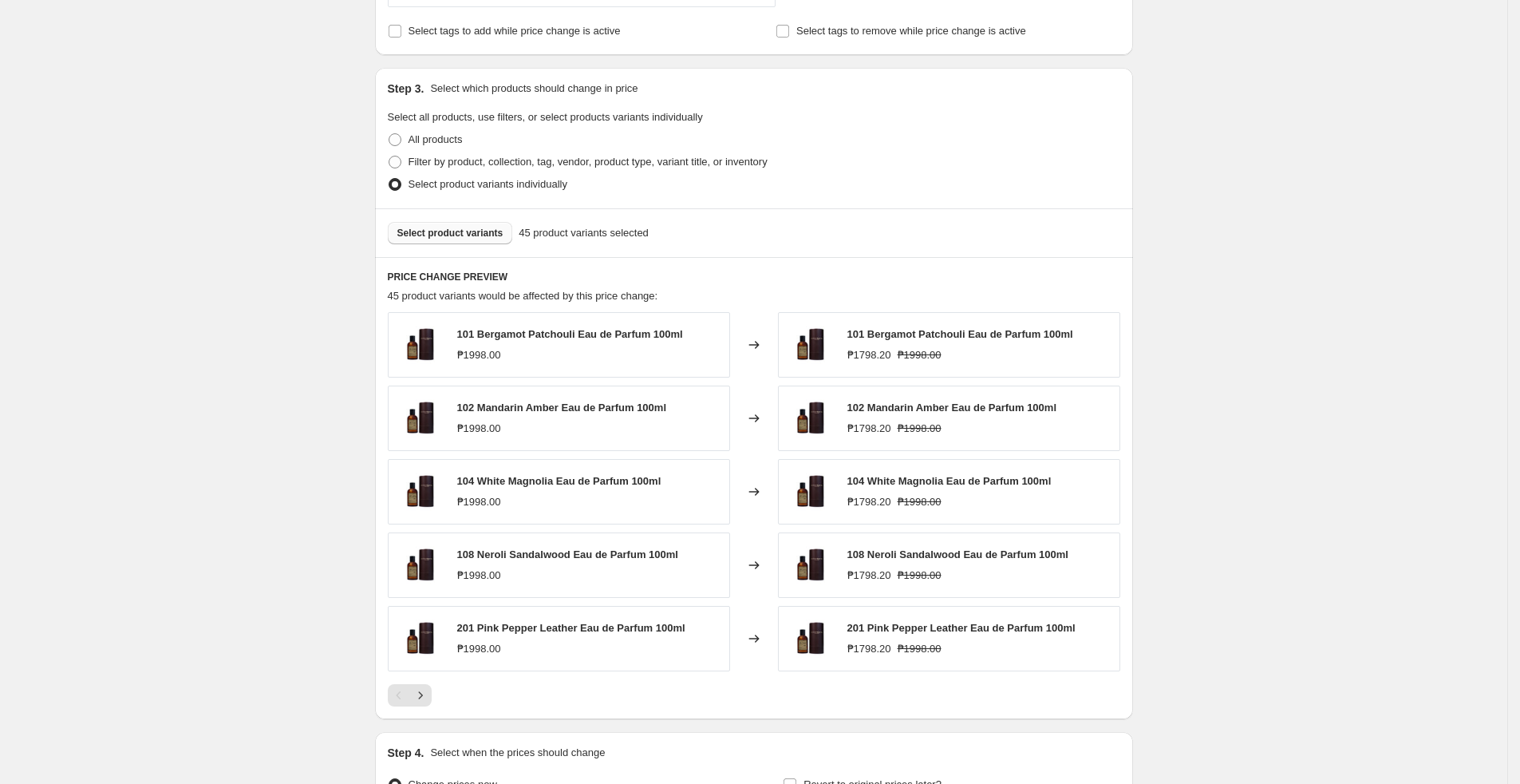
scroll to position [718, 0]
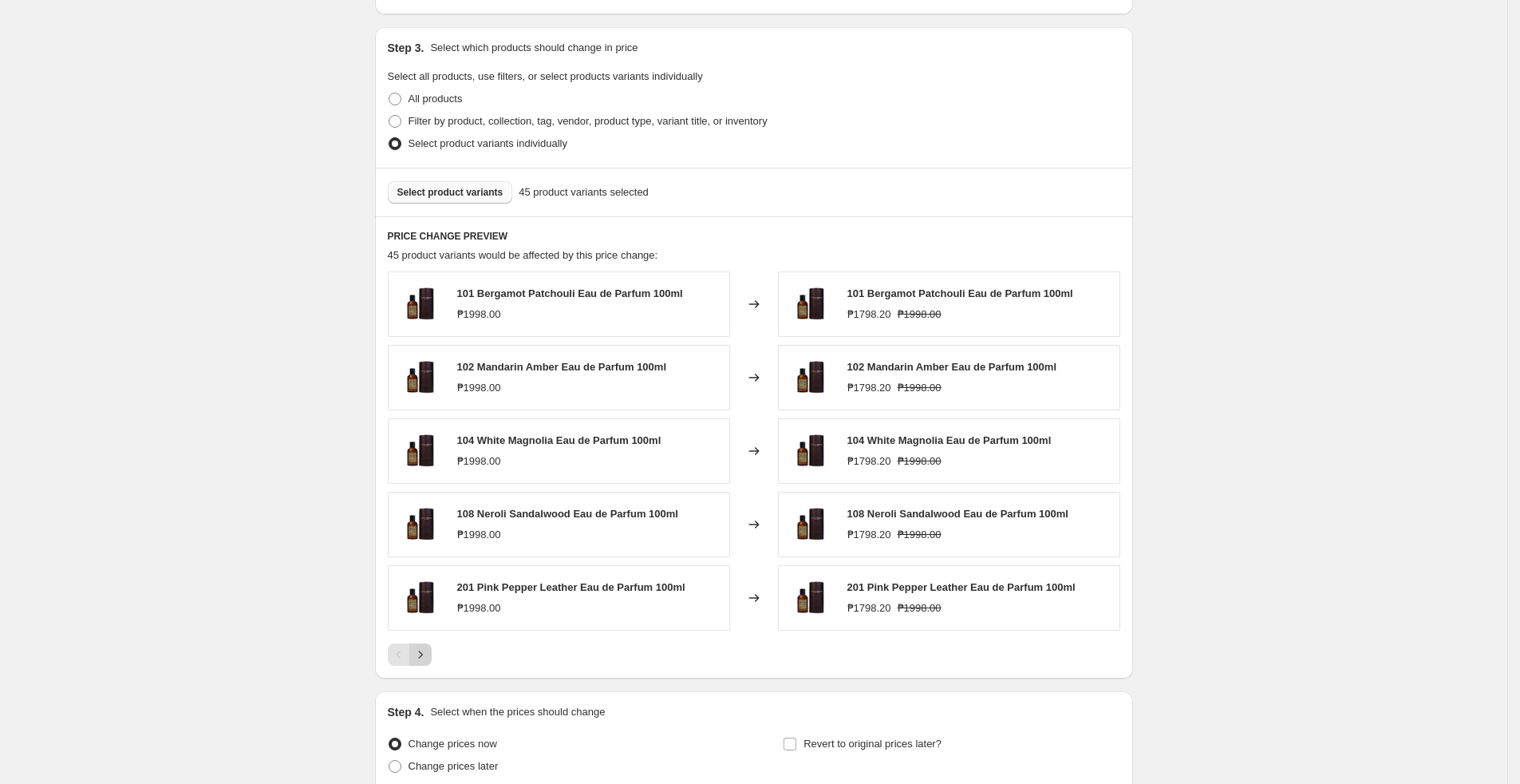
click at [429, 569] on icon "Next" at bounding box center [421, 654] width 16 height 16
click at [424, 569] on icon "Next" at bounding box center [421, 654] width 16 height 16
click at [429, 569] on icon "Next" at bounding box center [421, 654] width 16 height 16
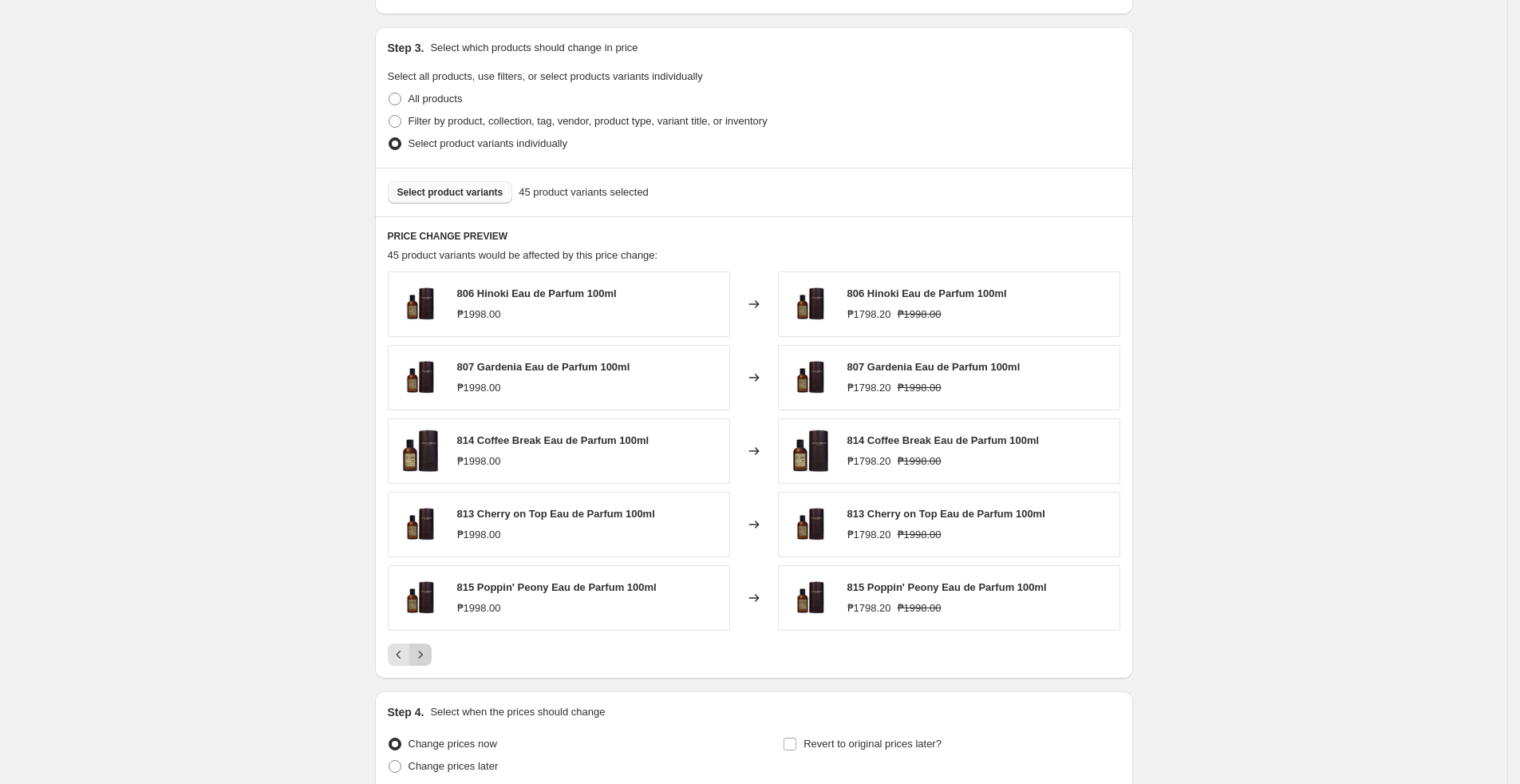
click at [429, 569] on icon "Next" at bounding box center [421, 654] width 16 height 16
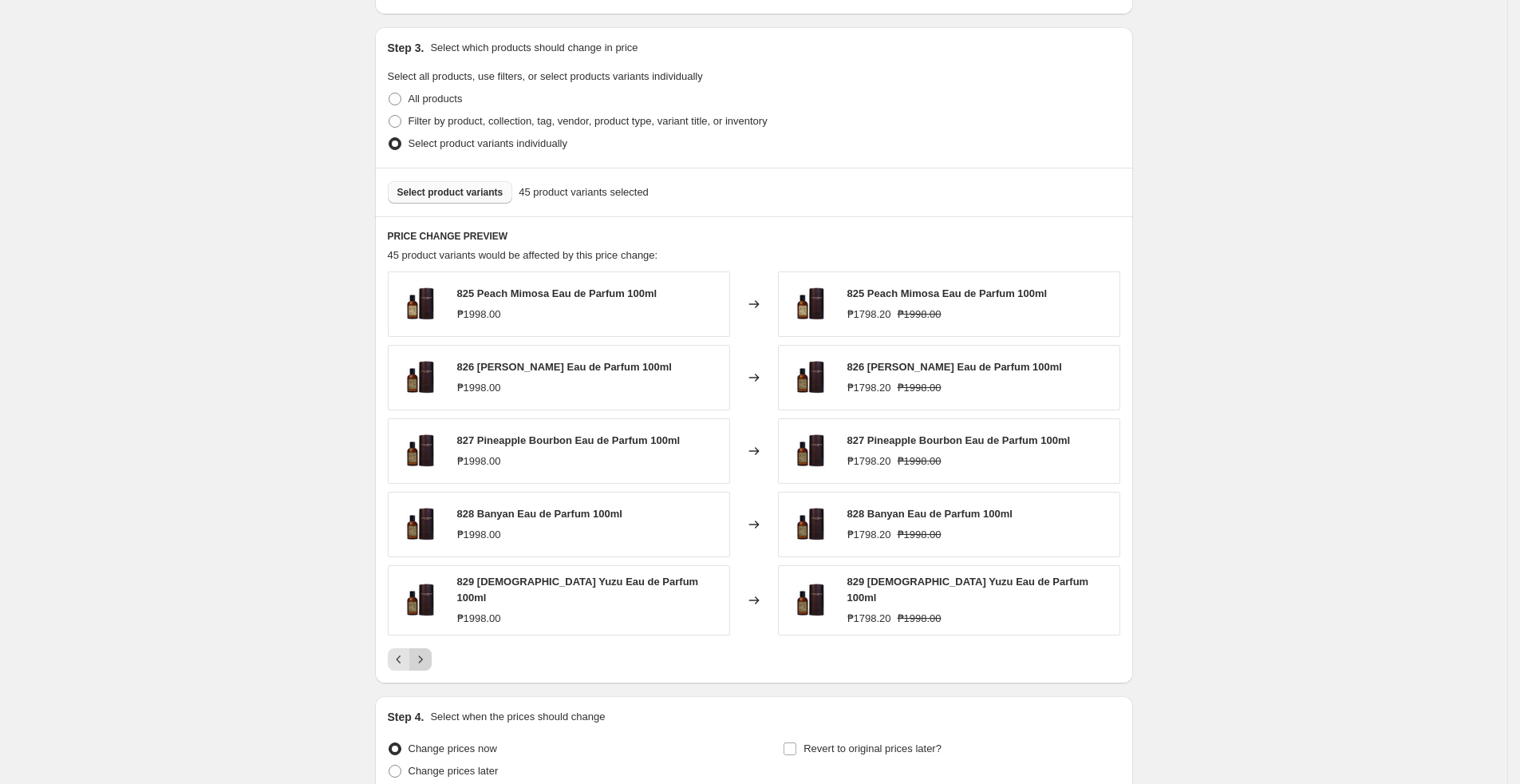
click at [429, 569] on icon "Next" at bounding box center [421, 659] width 16 height 16
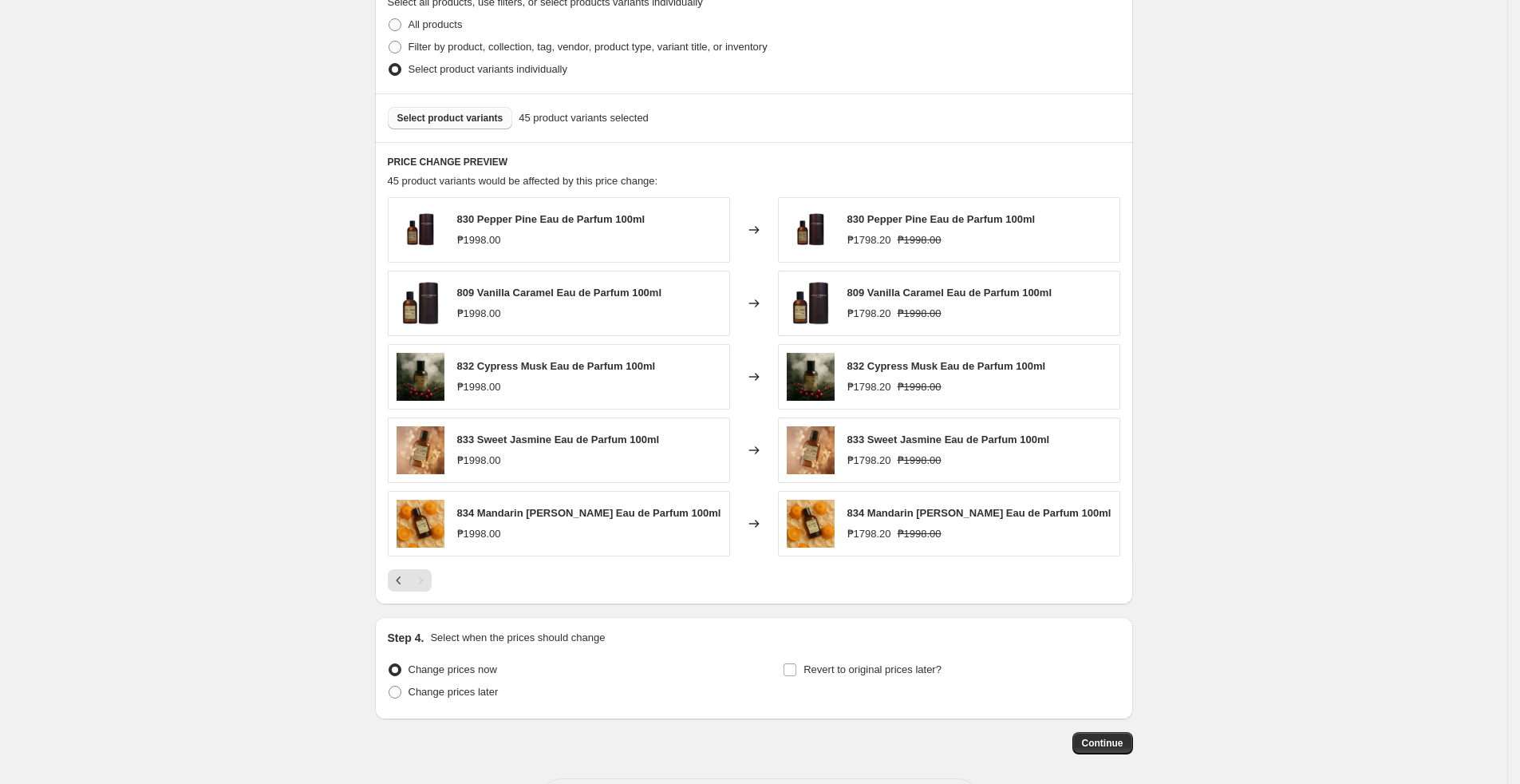
scroll to position [867, 0]
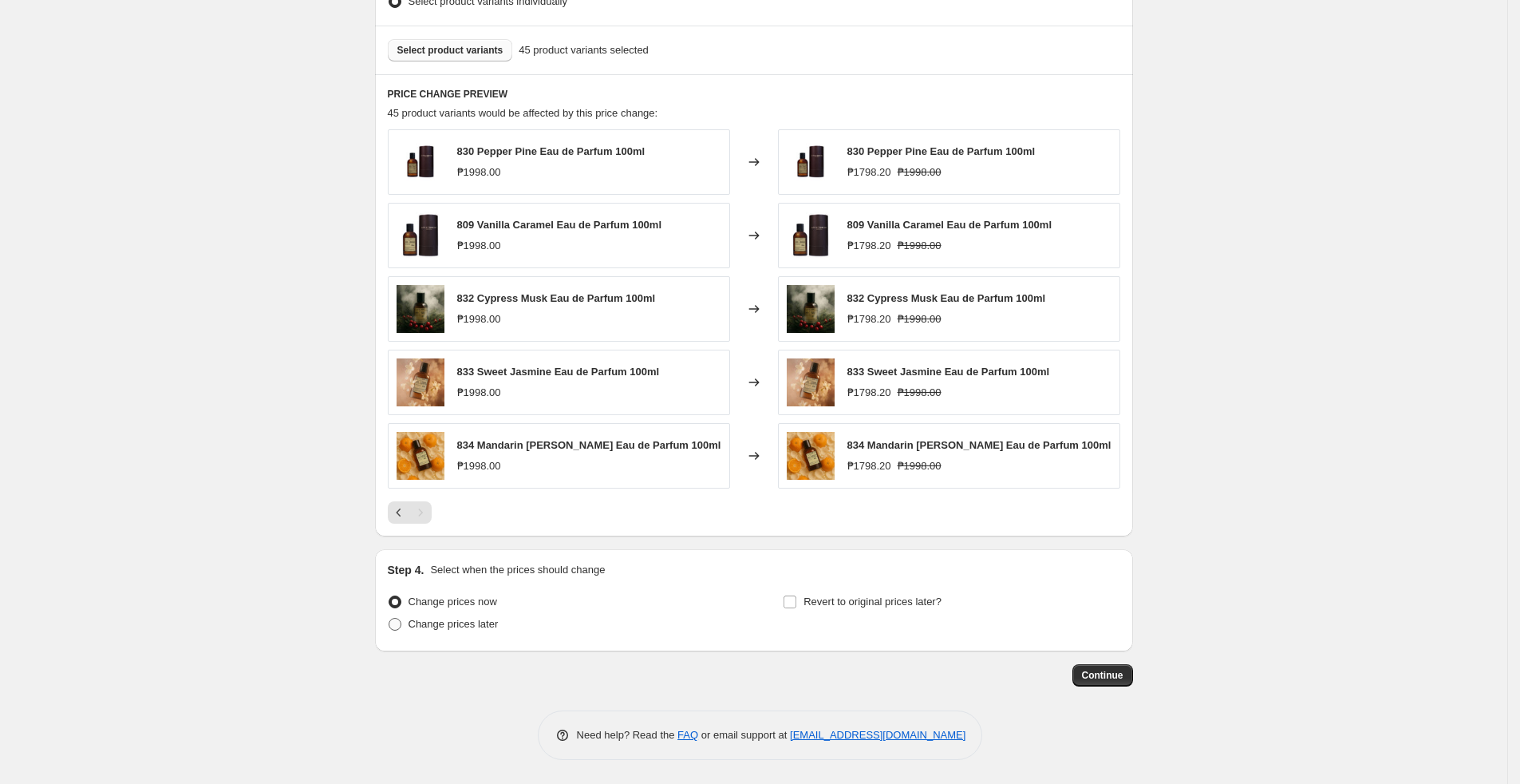
click at [455, 569] on span "Change prices later" at bounding box center [454, 624] width 90 height 12
click at [389, 569] on input "Change prices later" at bounding box center [389, 618] width 1 height 1
radio input "true"
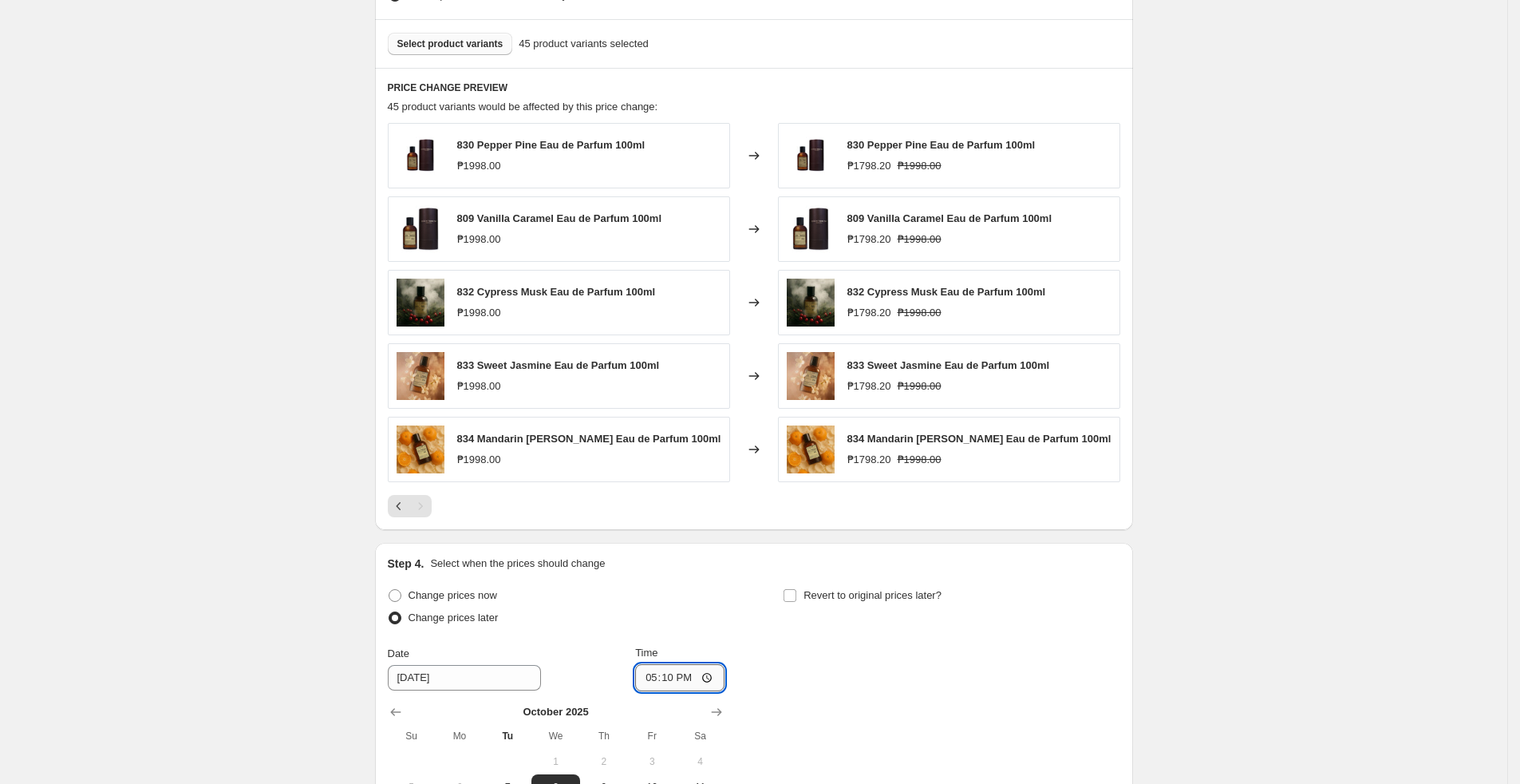
click at [668, 569] on input "17:10" at bounding box center [679, 677] width 89 height 27
click at [651, 569] on input "17:10" at bounding box center [679, 677] width 89 height 27
type input "00:00"
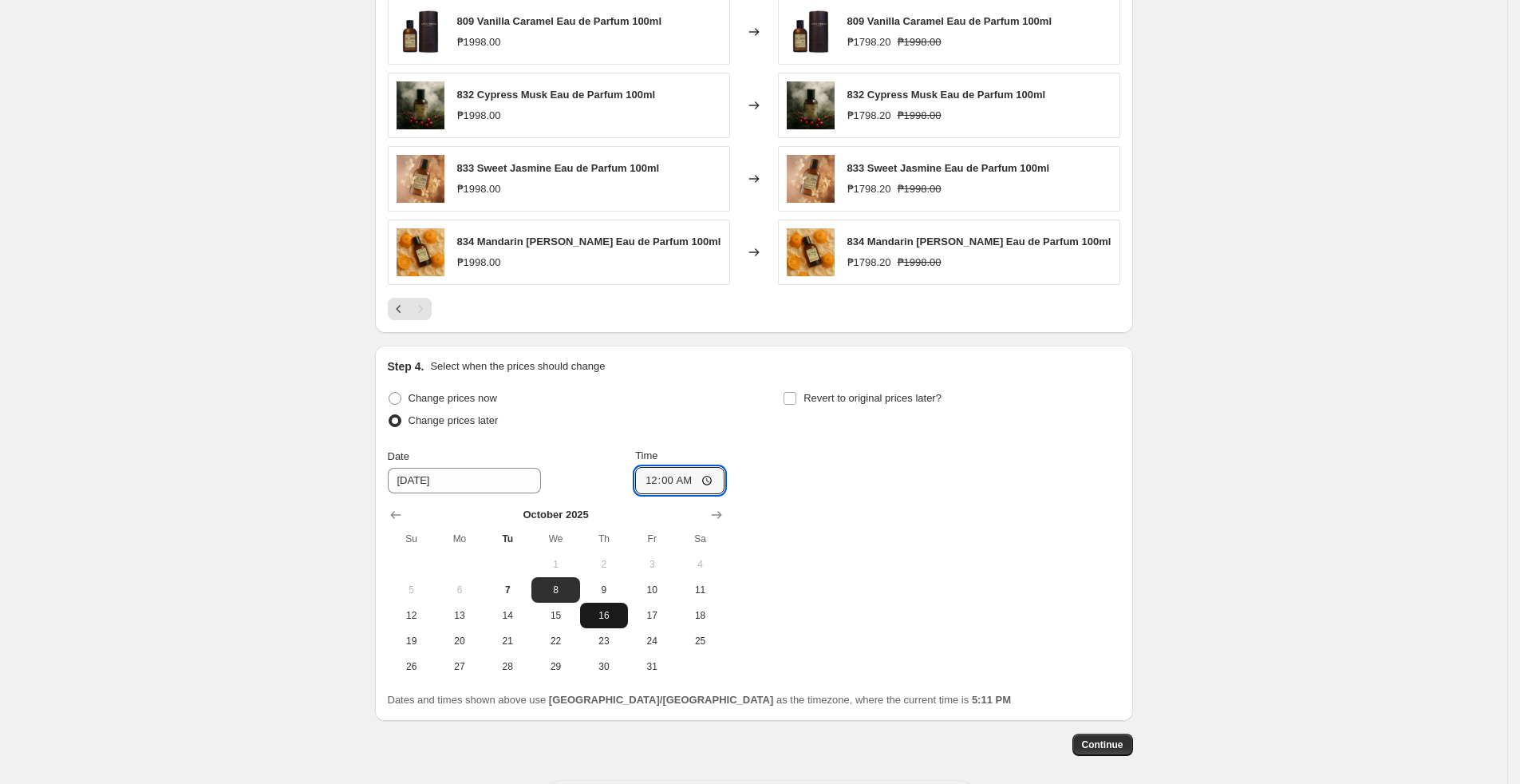
scroll to position [1106, 0]
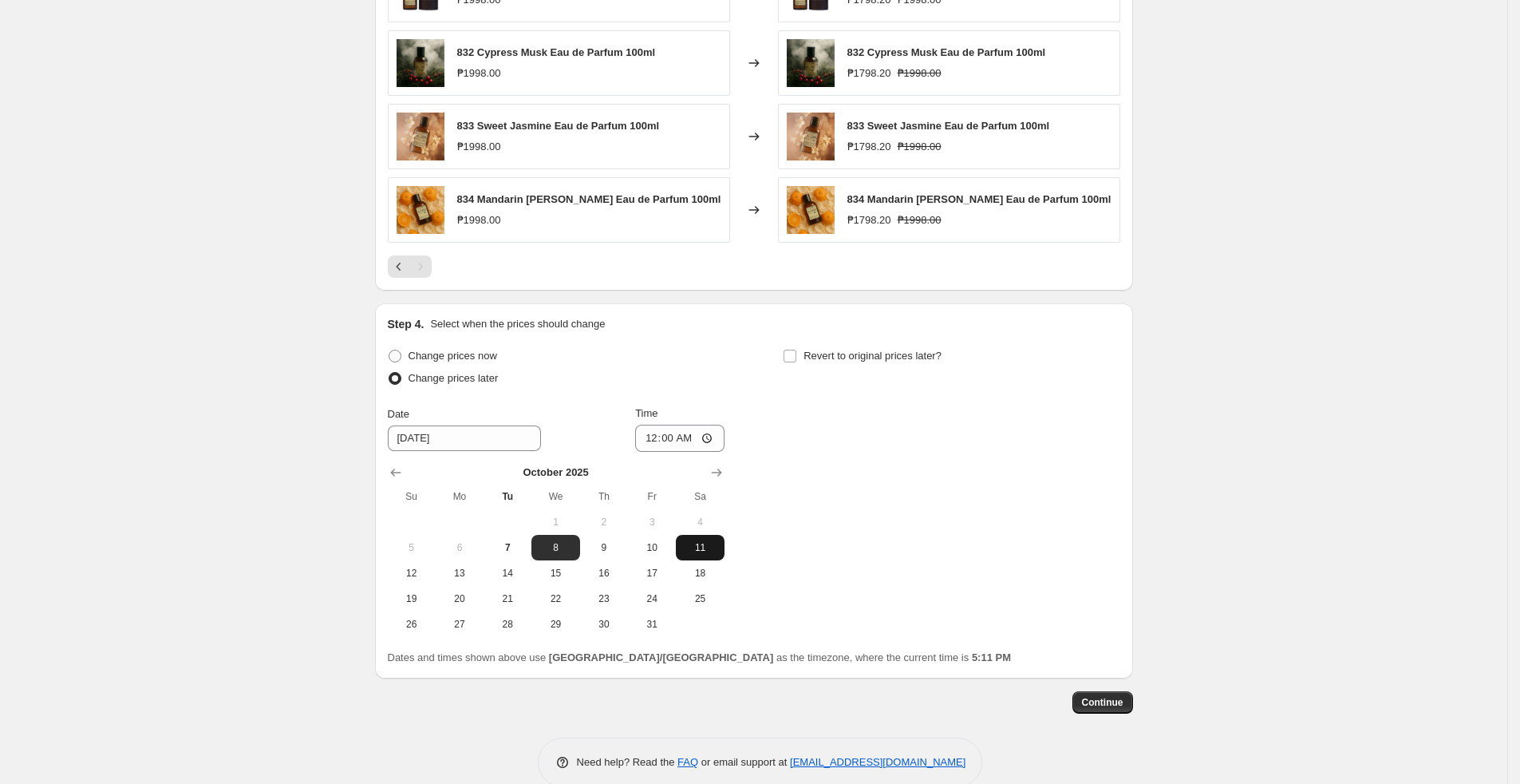
click at [712, 554] on span "11" at bounding box center [699, 547] width 35 height 13
type input "[DATE]"
click at [843, 361] on span "Revert to original prices later?" at bounding box center [873, 356] width 138 height 12
click at [796, 361] on input "Revert to original prices later?" at bounding box center [790, 356] width 13 height 13
checkbox input "true"
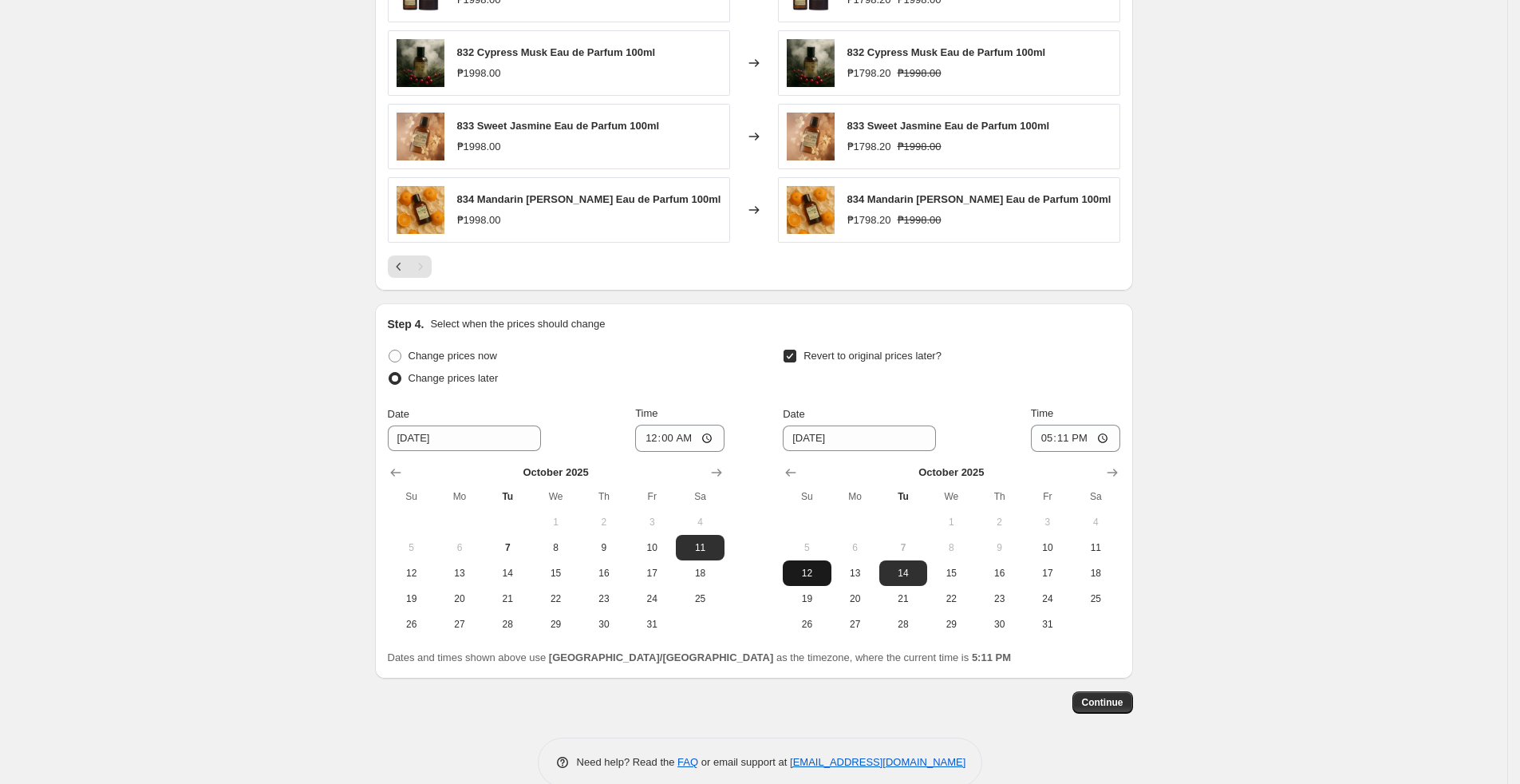
click at [814, 569] on span "12" at bounding box center [806, 573] width 35 height 13
type input "[DATE]"
click at [1069, 452] on input "17:11" at bounding box center [1075, 438] width 89 height 27
type input "23:59"
click at [1109, 569] on span "Continue" at bounding box center [1102, 702] width 41 height 13
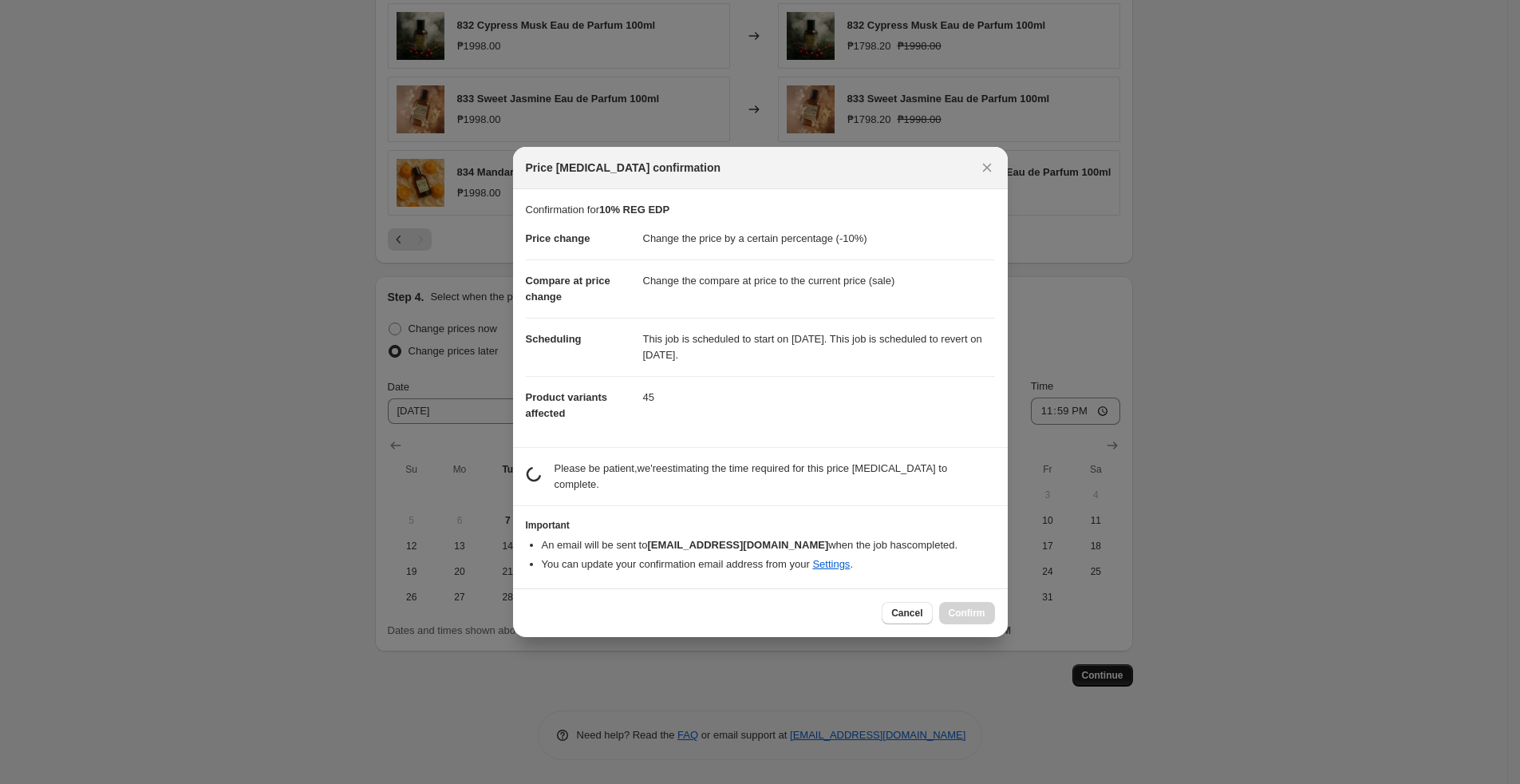
scroll to position [0, 0]
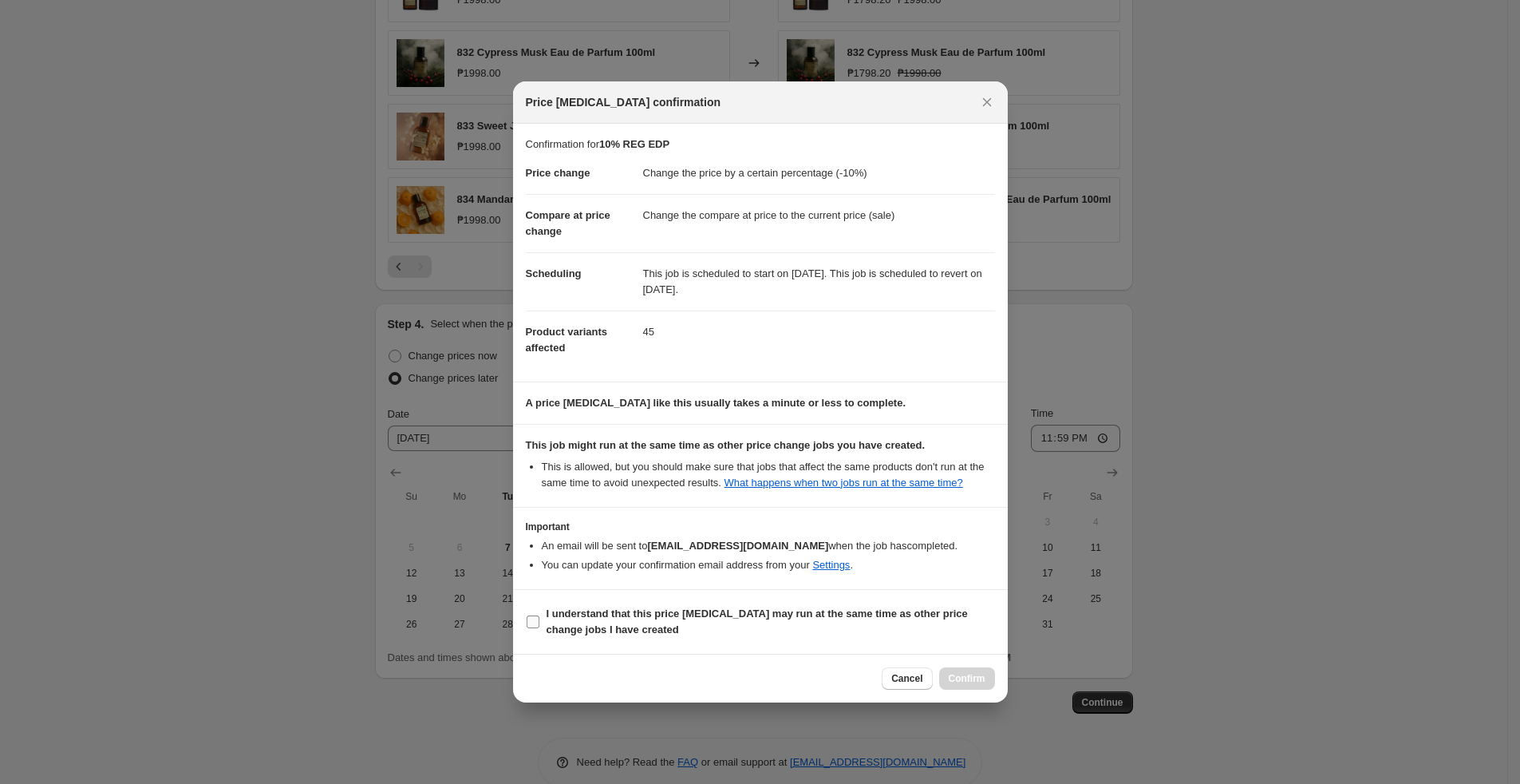
click at [541, 569] on label "I understand that this price [MEDICAL_DATA] may run at the same time as other p…" at bounding box center [760, 621] width 469 height 38
click at [539, 569] on input "I understand that this price [MEDICAL_DATA] may run at the same time as other p…" at bounding box center [533, 621] width 13 height 13
checkbox input "true"
click at [982, 569] on button "Confirm" at bounding box center [967, 678] width 56 height 22
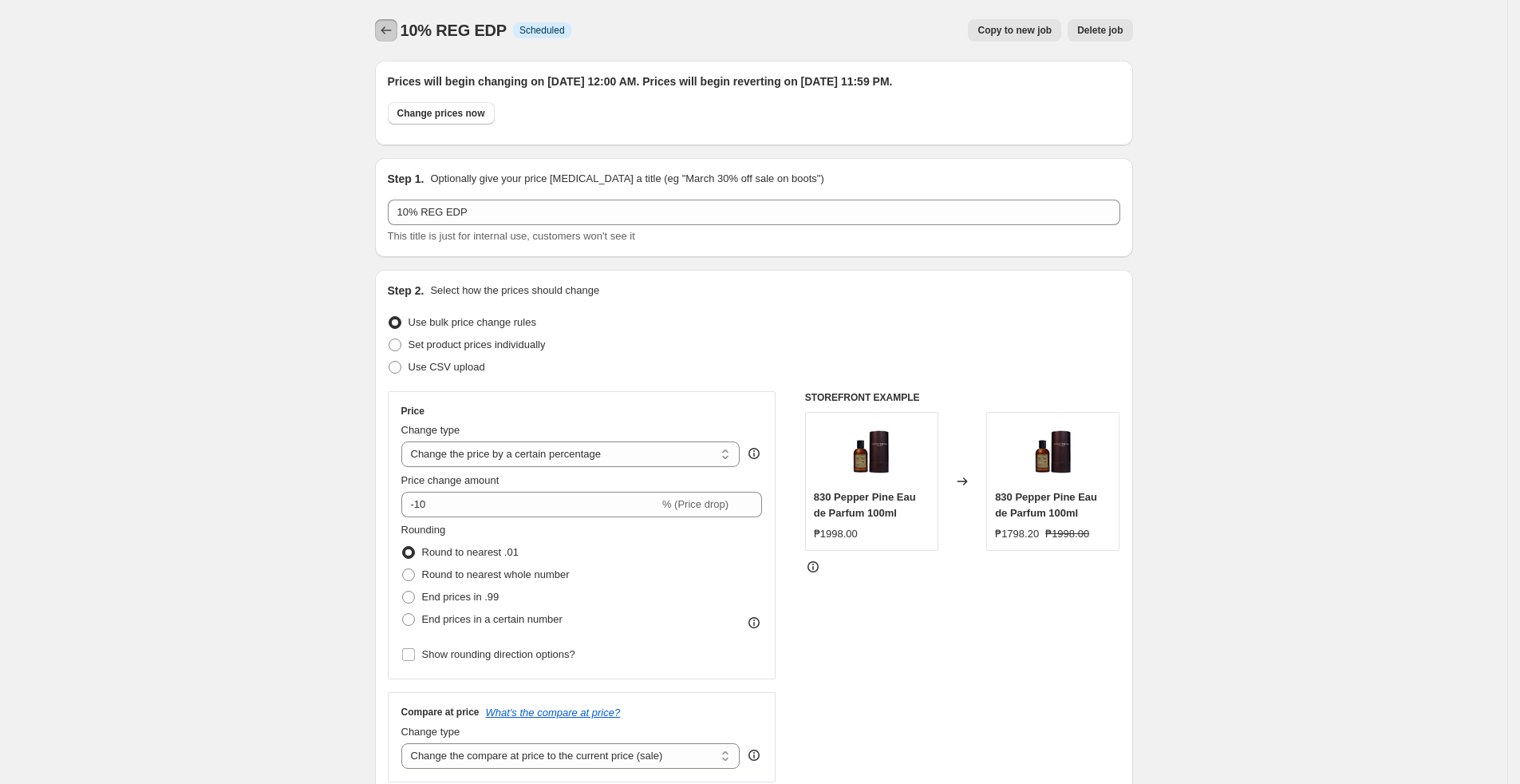
click at [394, 35] on icon "Price change jobs" at bounding box center [386, 30] width 16 height 16
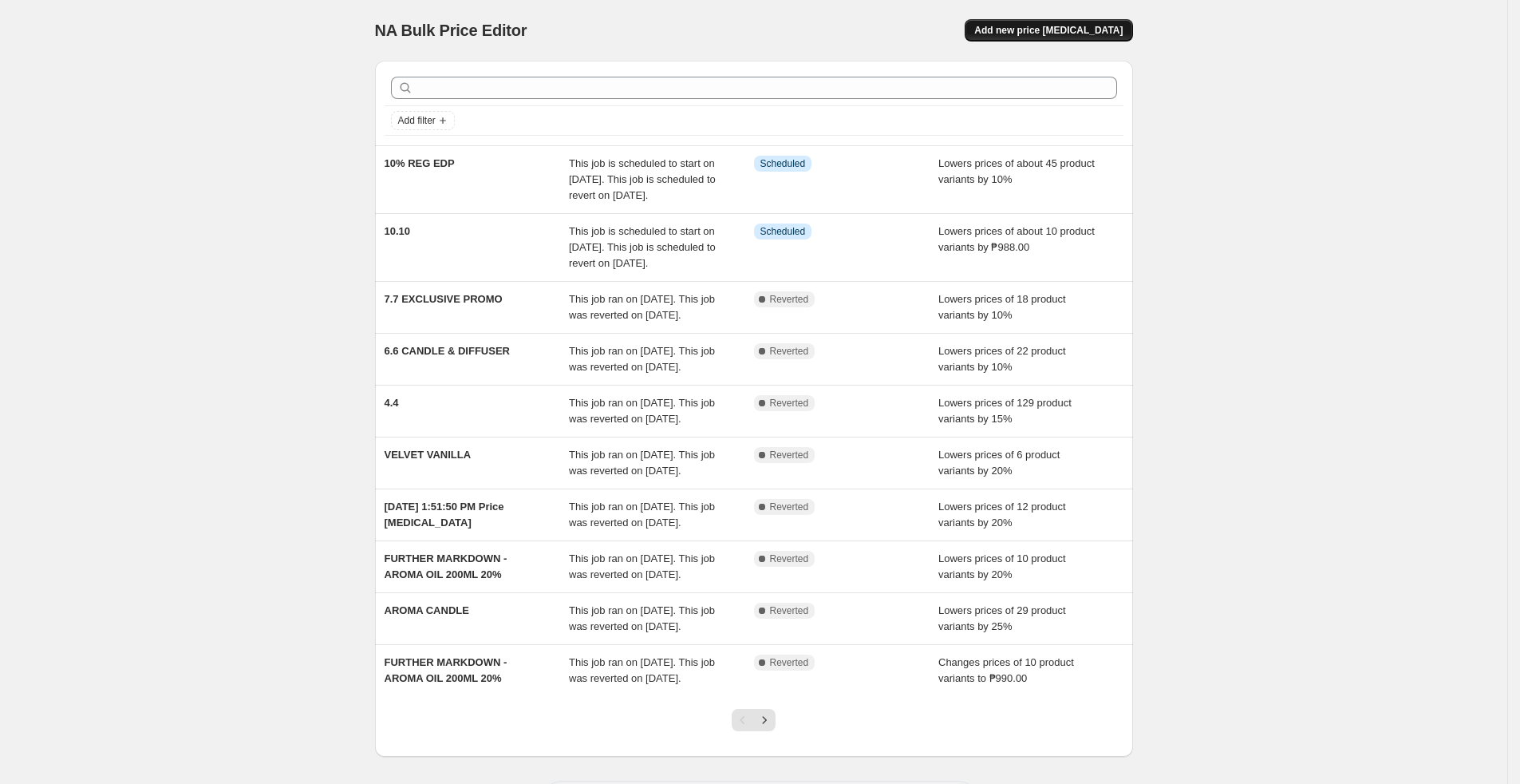
click at [1053, 31] on span "Add new price [MEDICAL_DATA]" at bounding box center [1048, 30] width 148 height 13
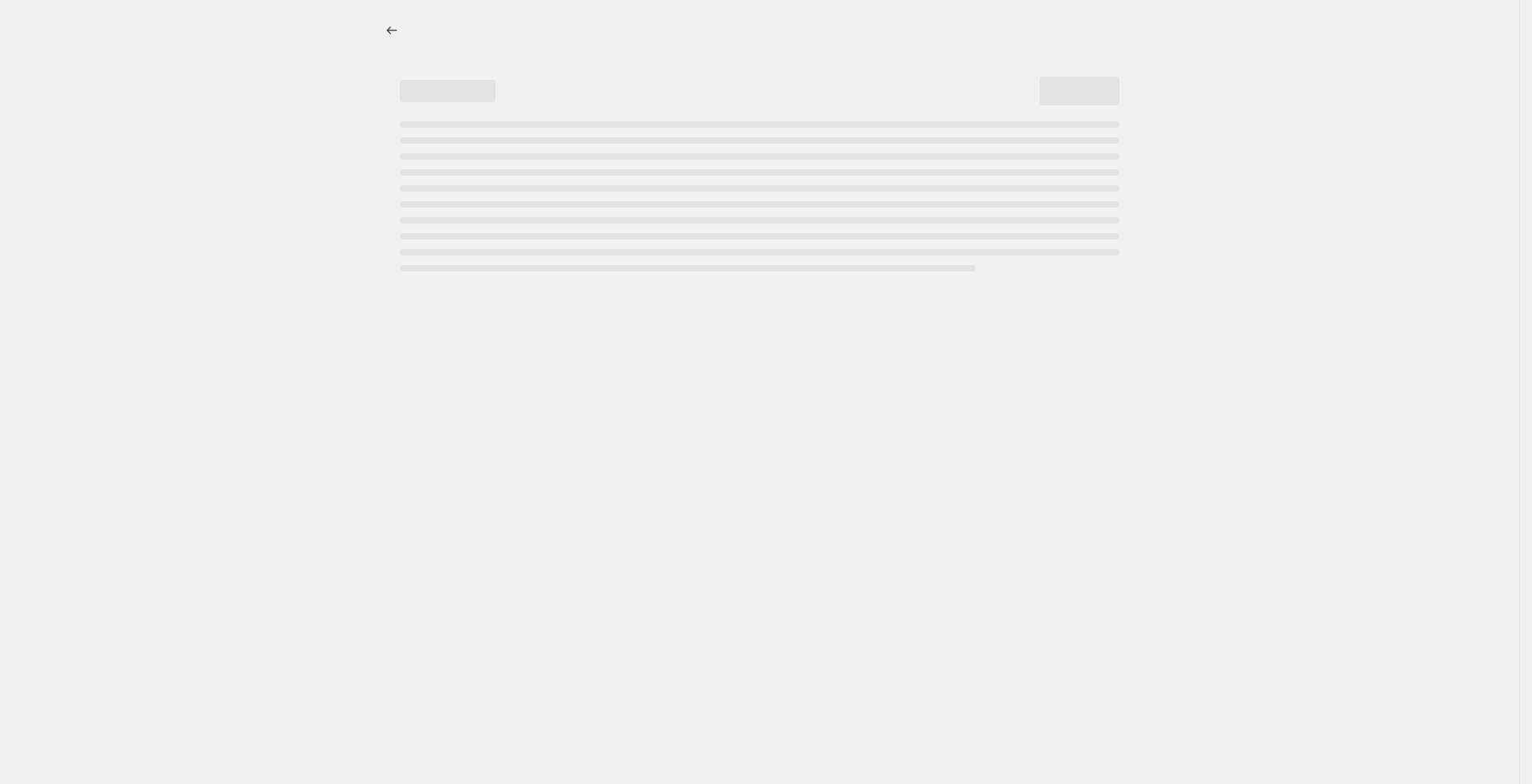
select select "percentage"
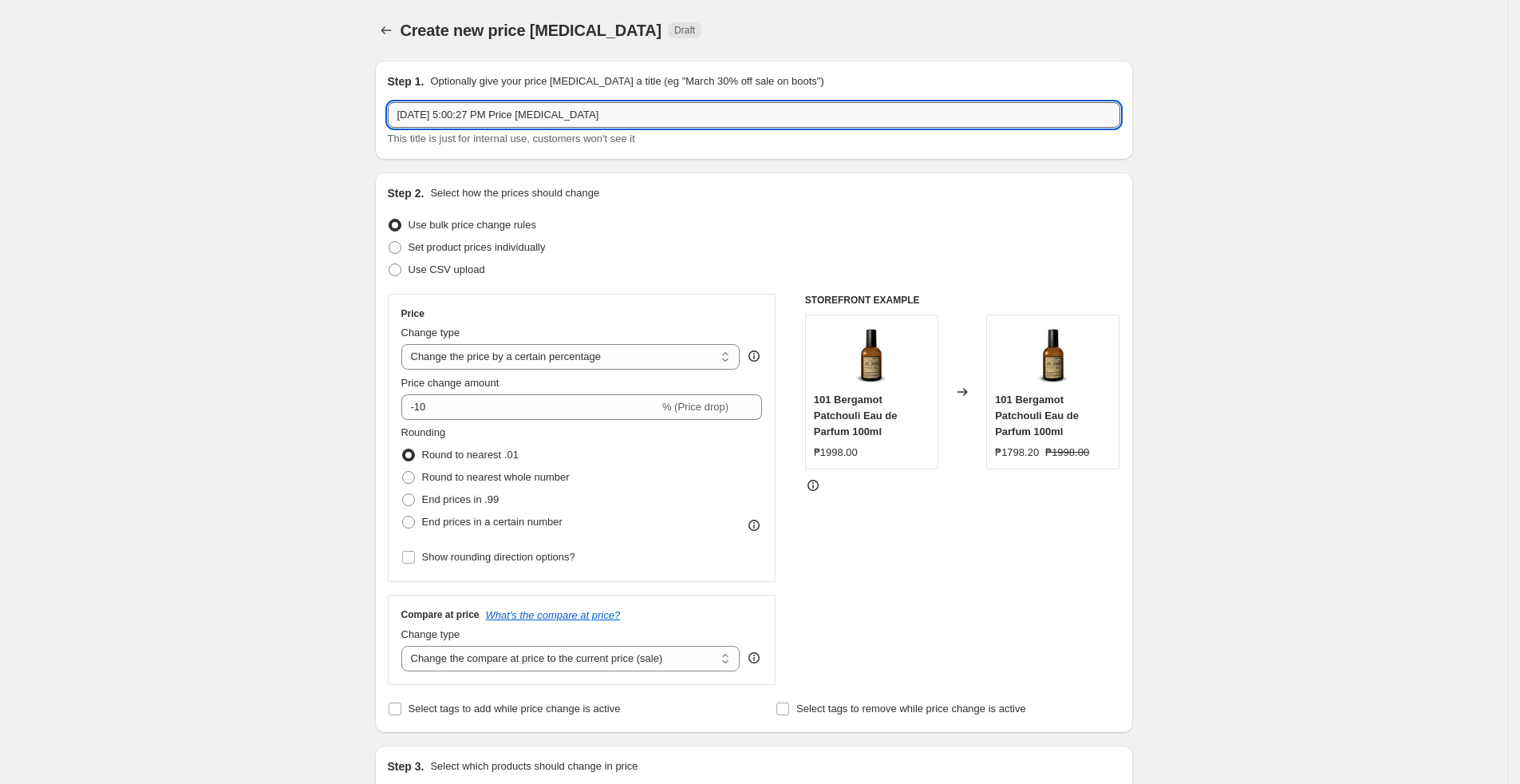
click at [719, 102] on input "[DATE] 5:00:27 PM Price [MEDICAL_DATA]" at bounding box center [754, 115] width 733 height 26
click at [721, 102] on input "[DATE] 5:00:27 PM Price [MEDICAL_DATA]" at bounding box center [754, 115] width 733 height 26
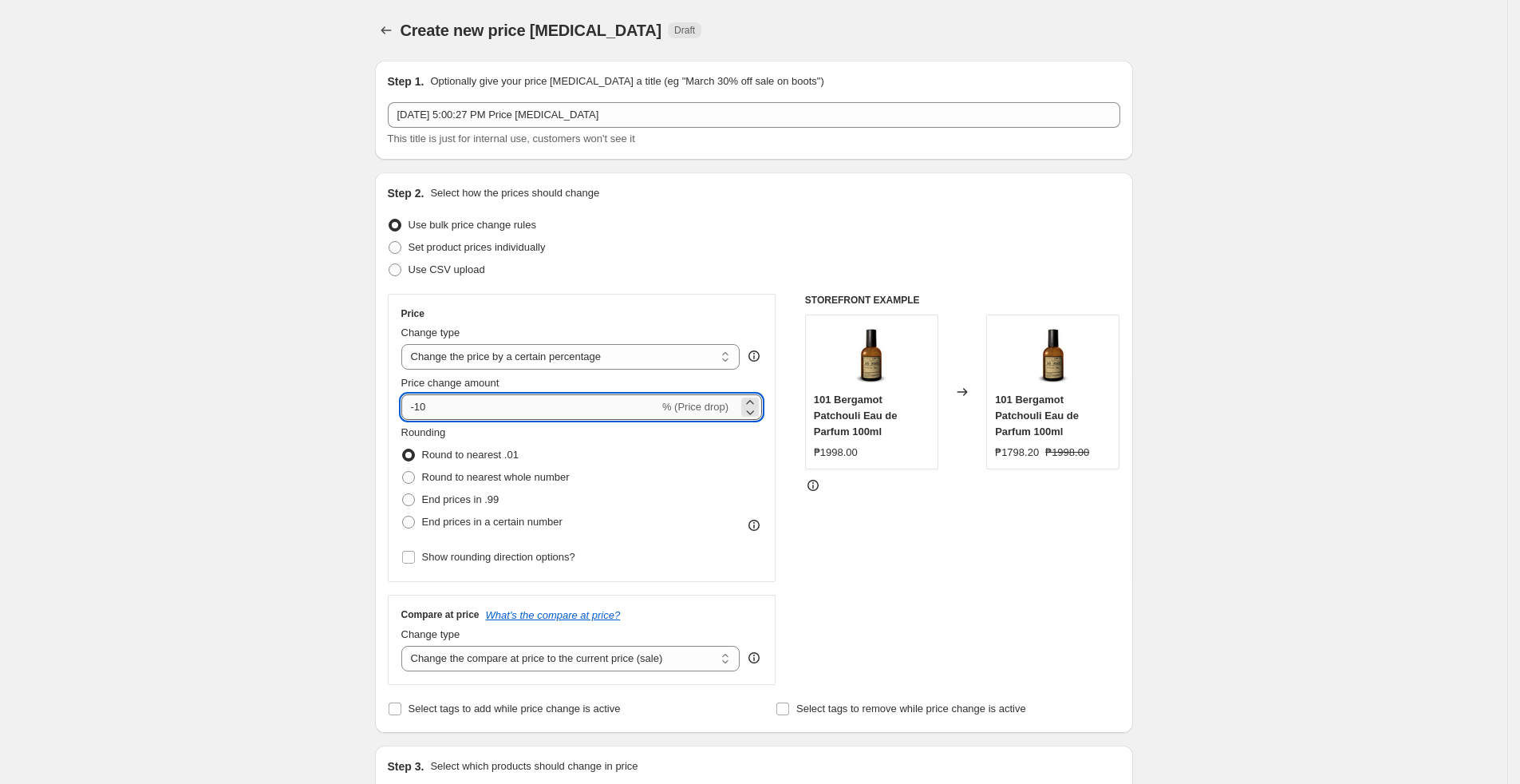
click at [477, 401] on input "-10" at bounding box center [530, 407] width 258 height 26
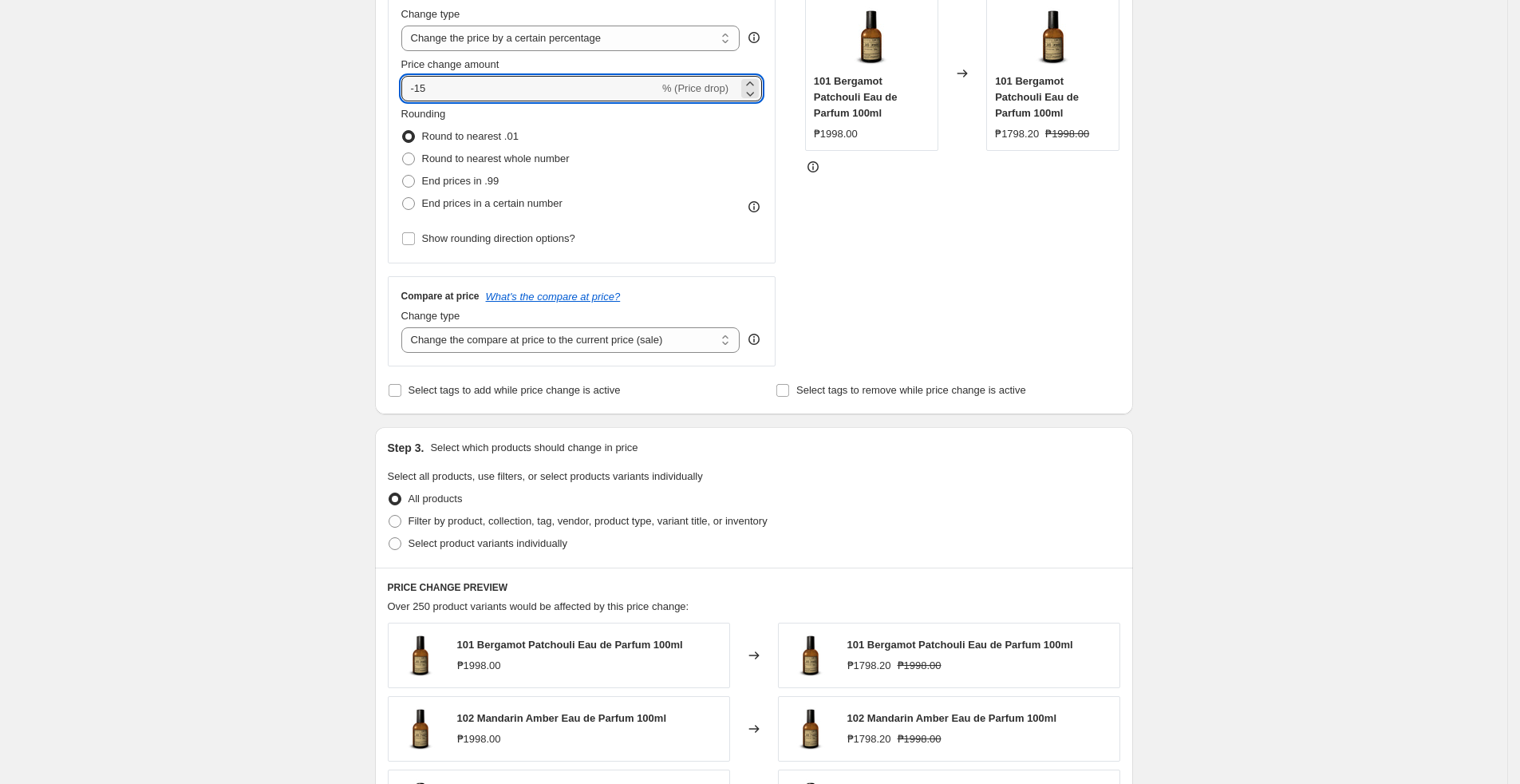
scroll to position [359, 0]
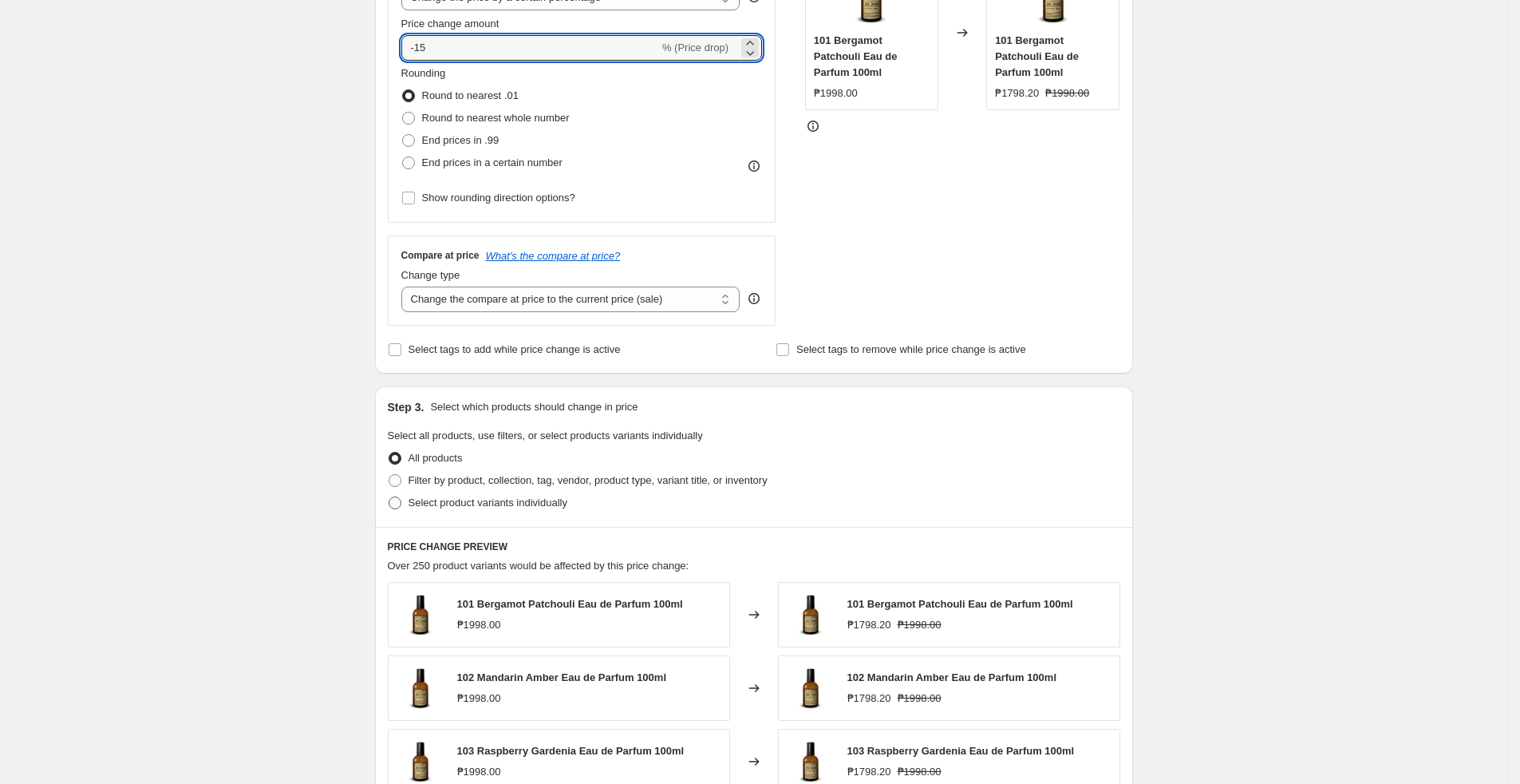
type input "-15"
click at [520, 504] on span "Select product variants individually" at bounding box center [488, 502] width 159 height 12
click at [389, 497] on input "Select product variants individually" at bounding box center [389, 496] width 1 height 1
radio input "true"
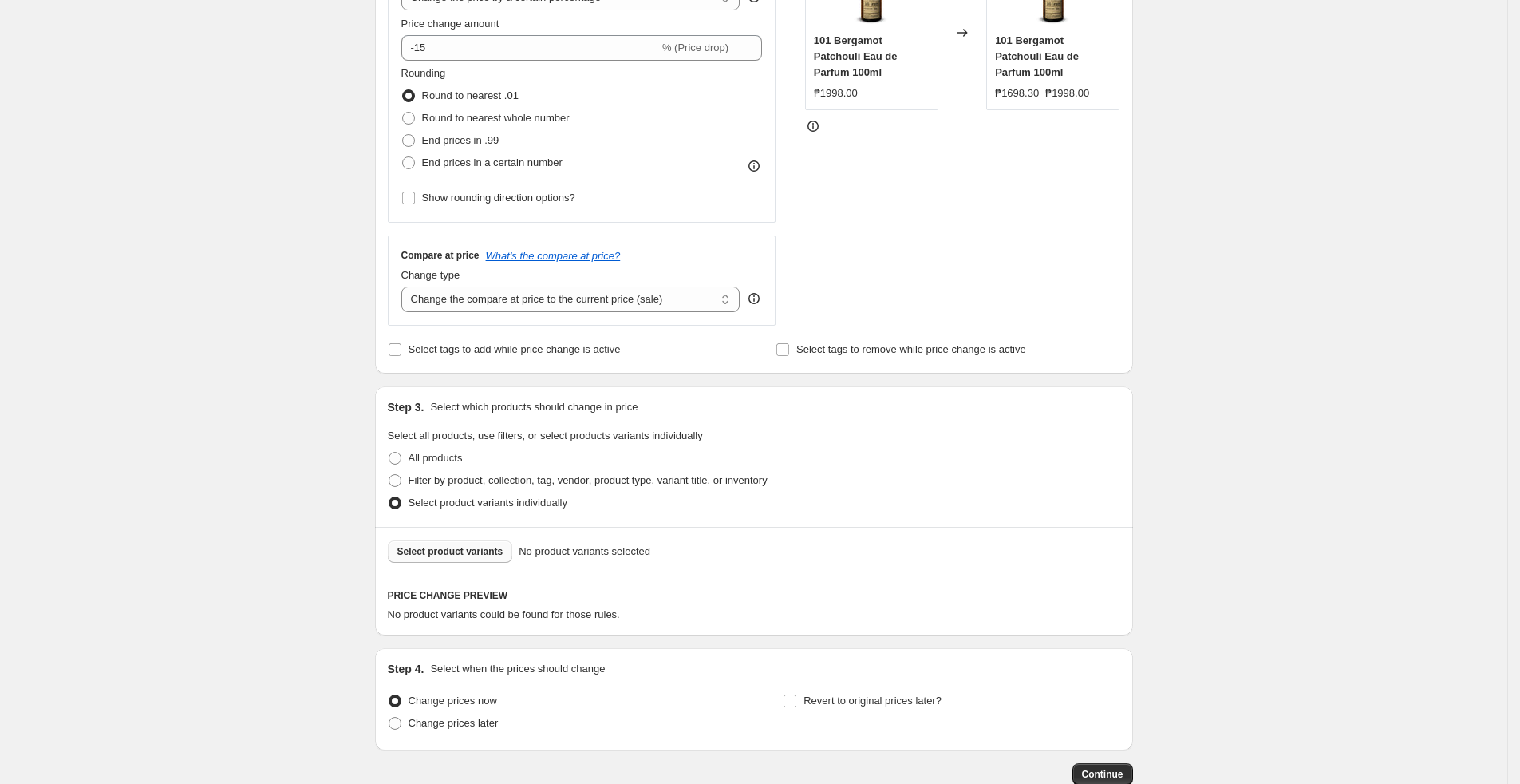
click at [486, 557] on span "Select product variants" at bounding box center [450, 551] width 106 height 13
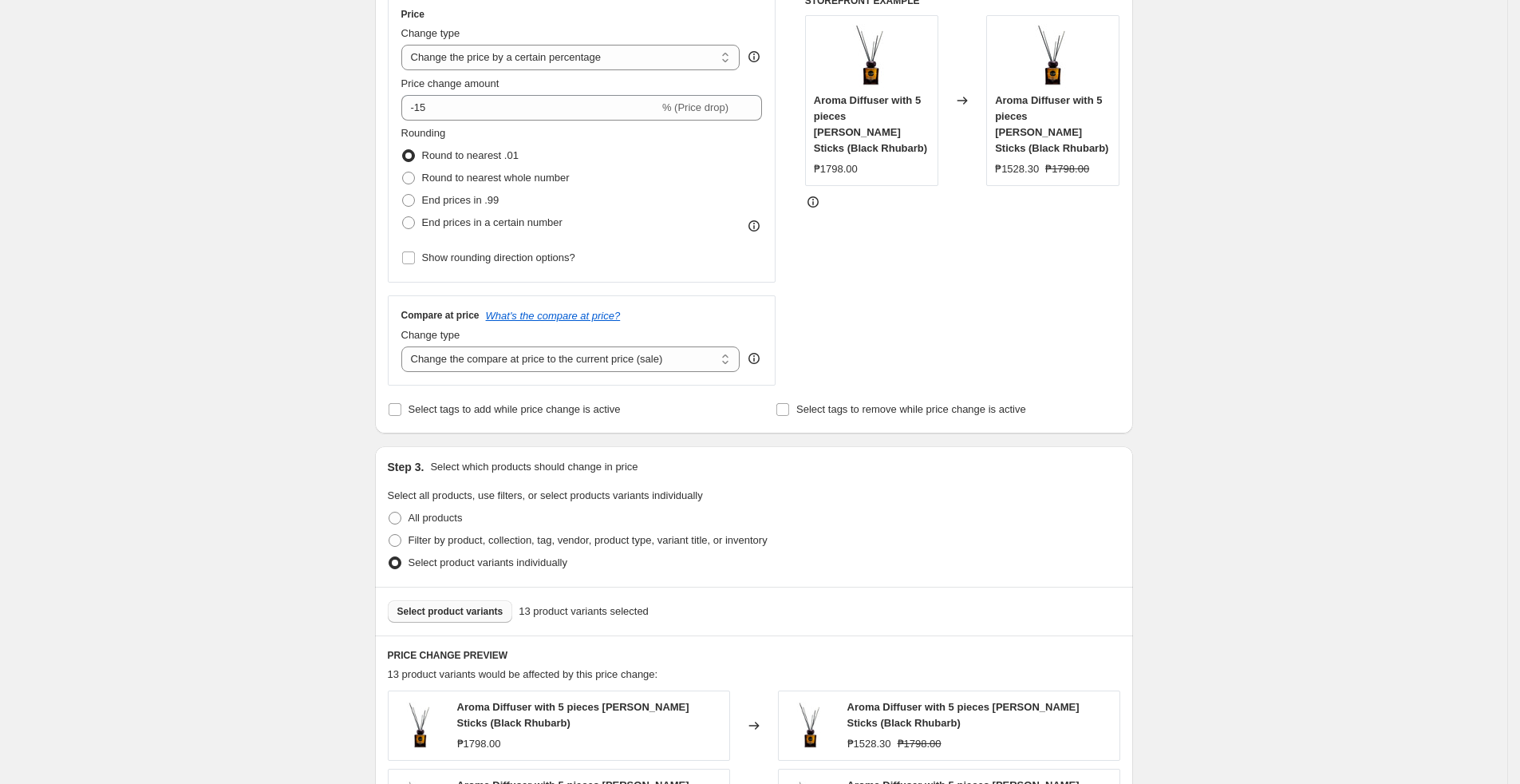
scroll to position [891, 0]
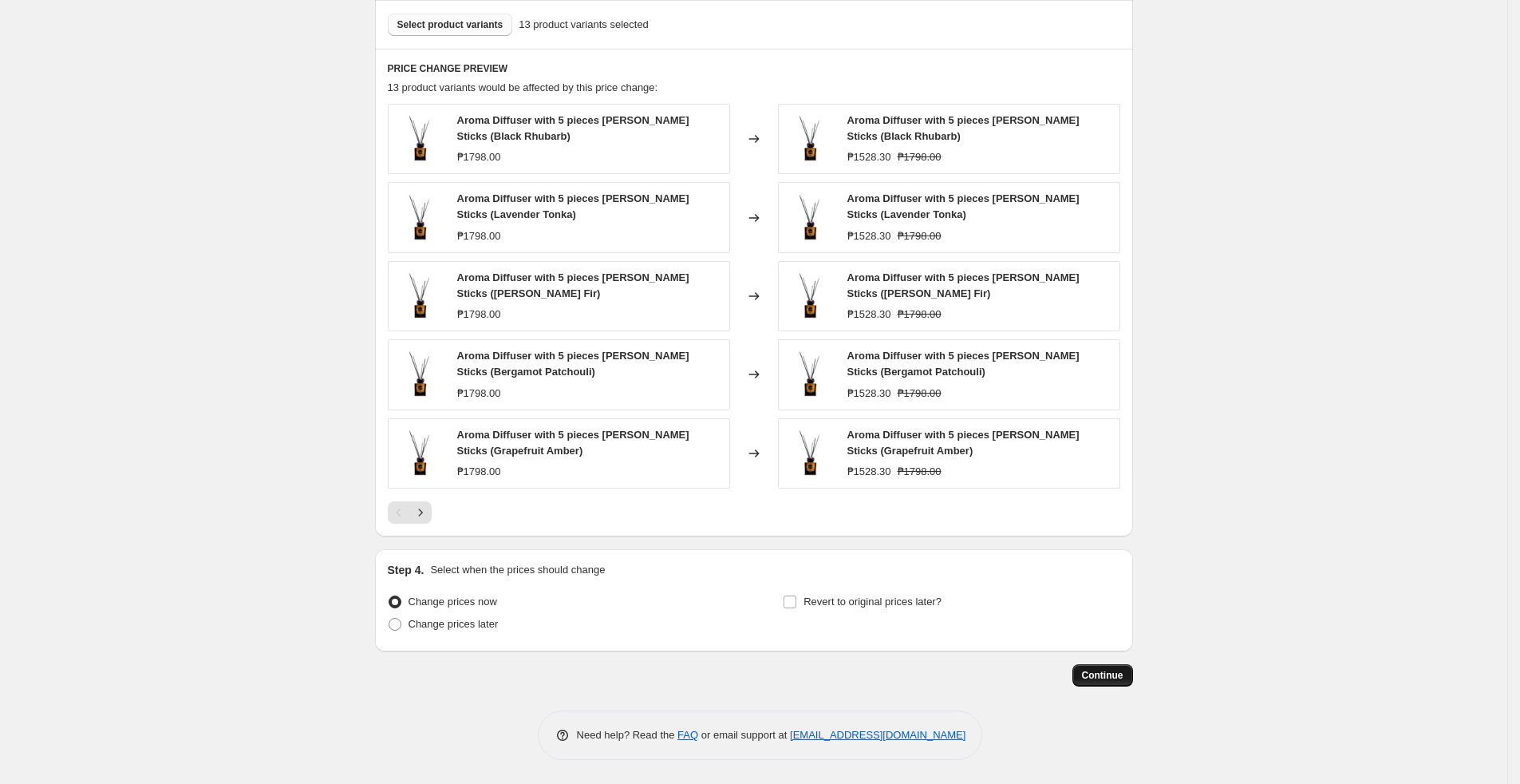
click at [1118, 569] on span "Continue" at bounding box center [1102, 675] width 41 height 13
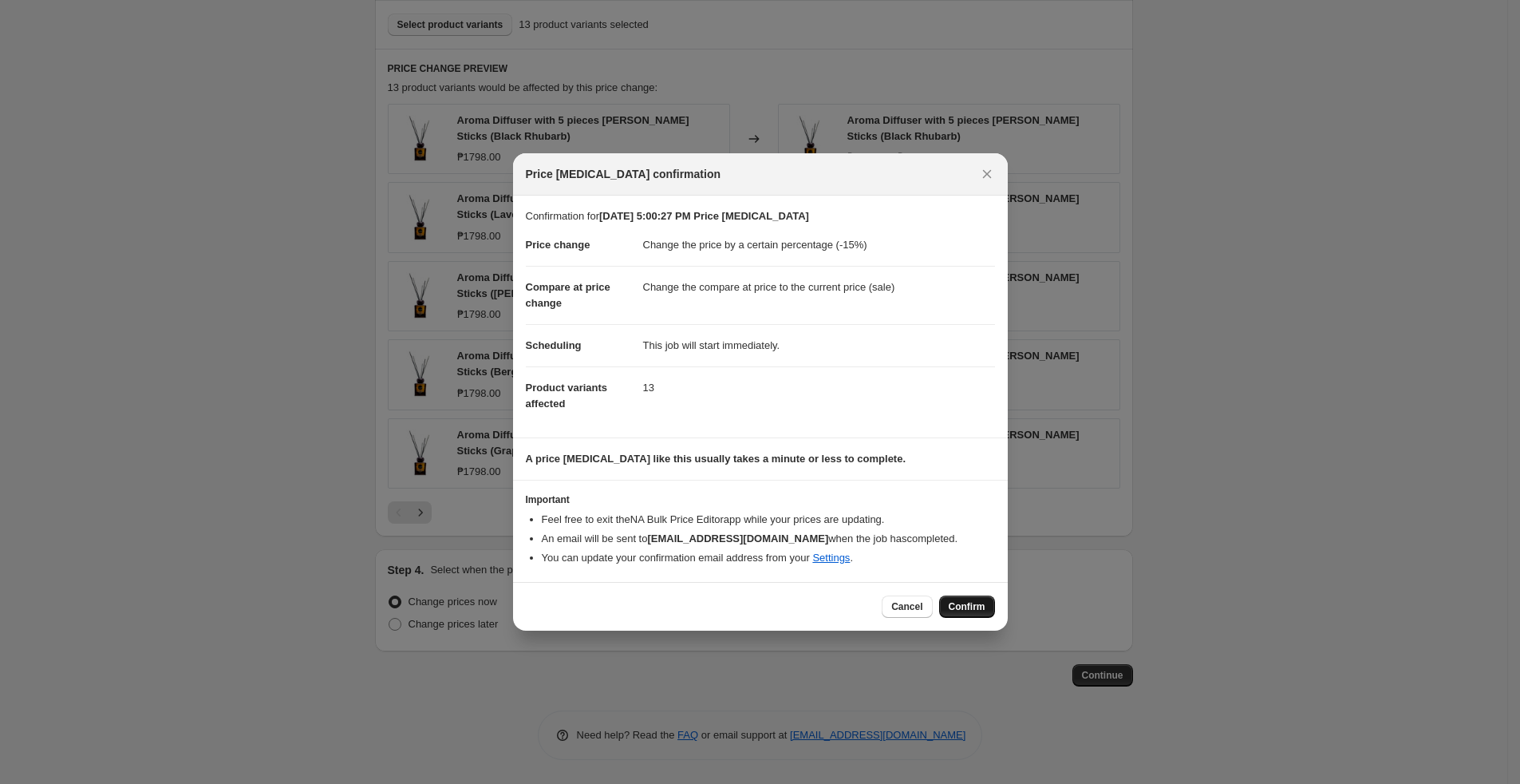
click at [958, 569] on button "Confirm" at bounding box center [967, 606] width 56 height 22
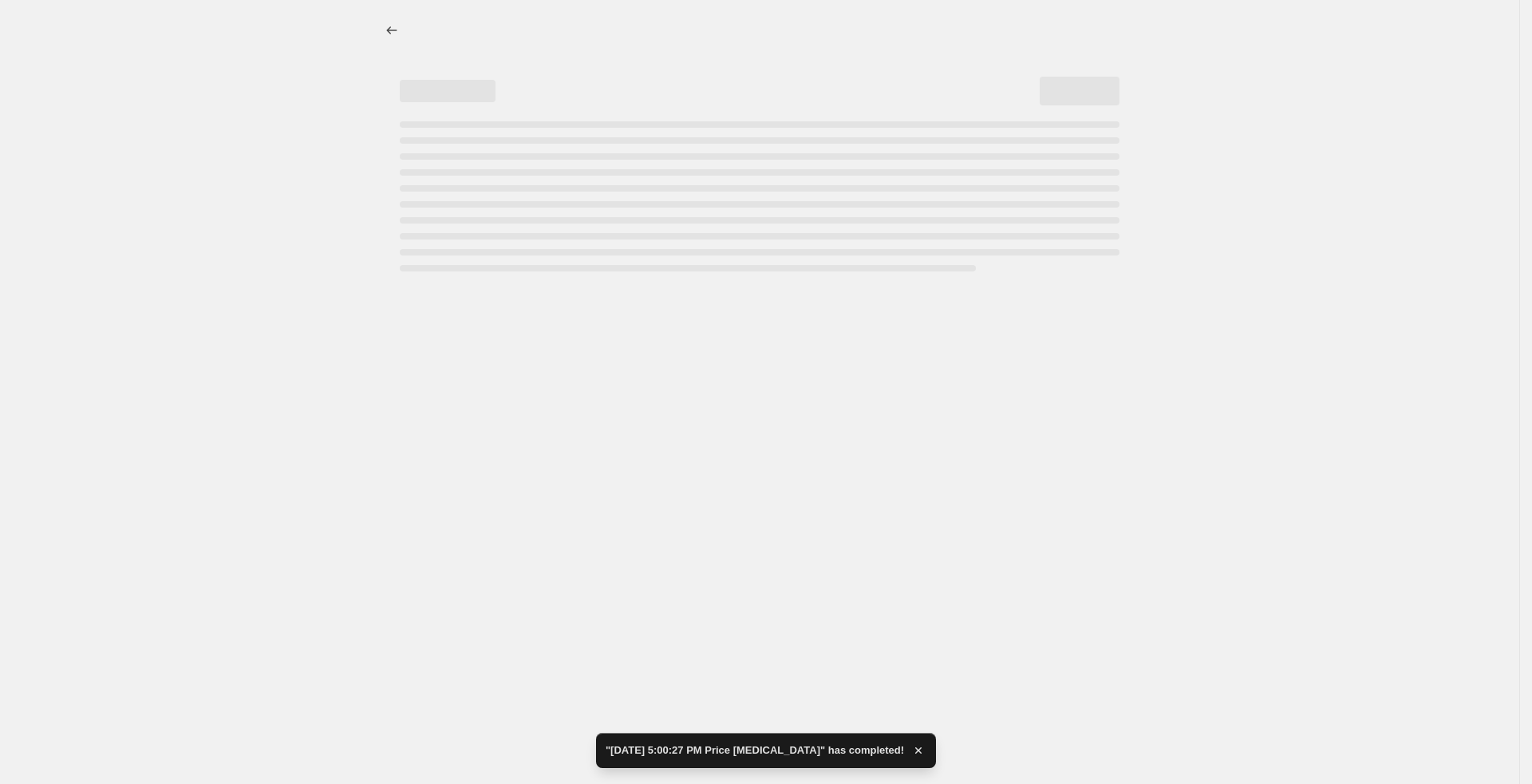
select select "percentage"
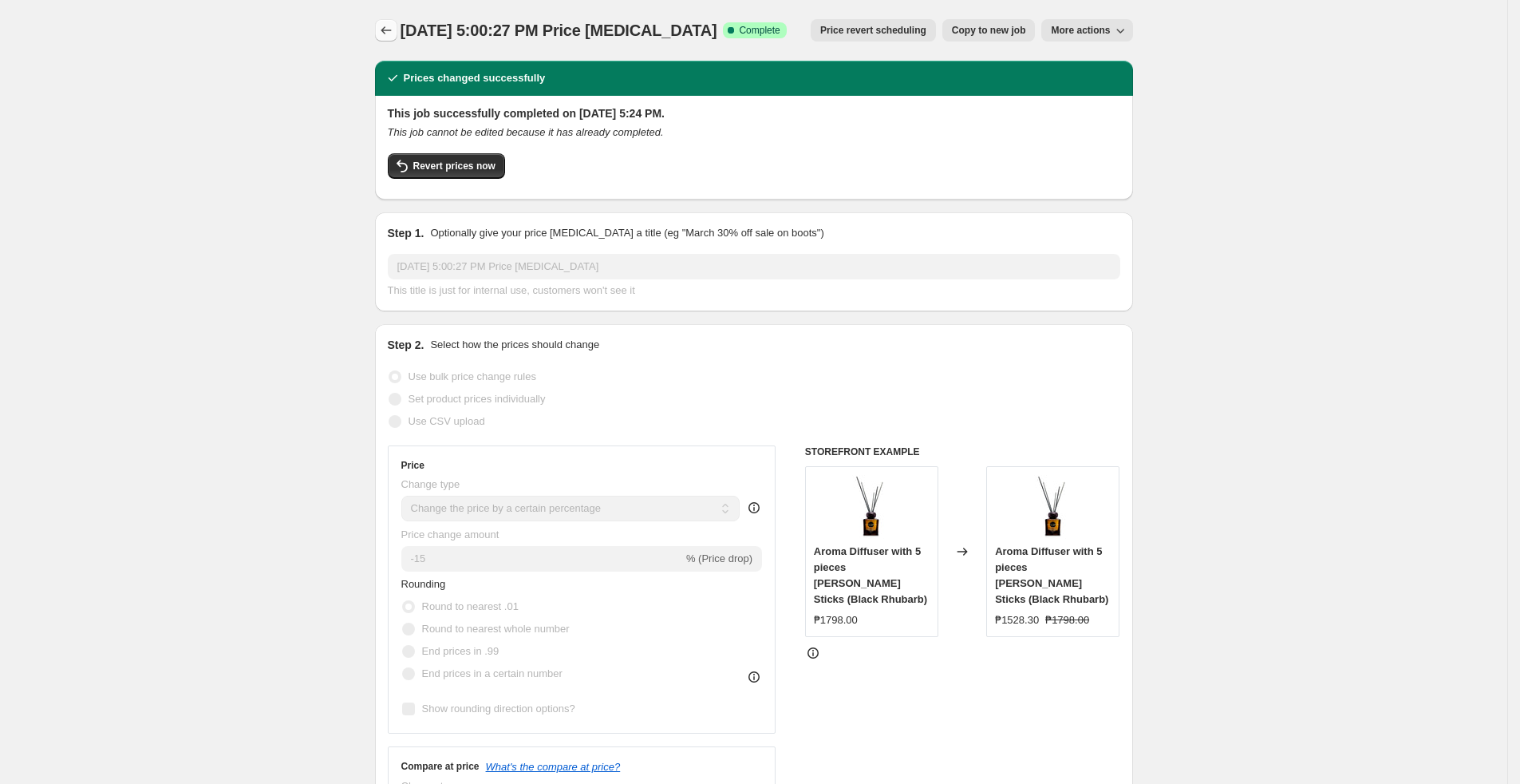
click at [385, 30] on icon "Price change jobs" at bounding box center [386, 30] width 16 height 16
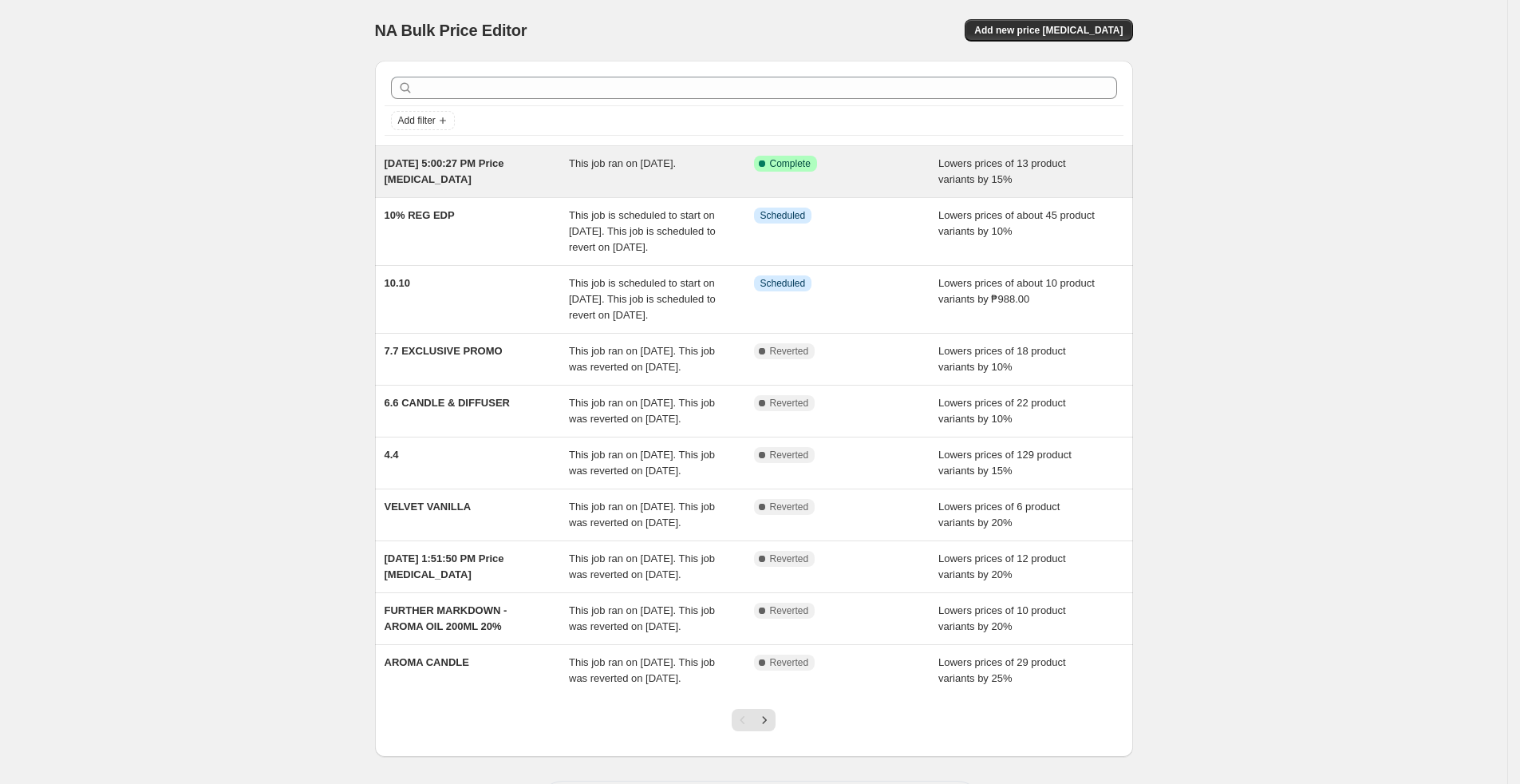
click at [723, 156] on div "This job ran on [DATE]." at bounding box center [661, 172] width 185 height 32
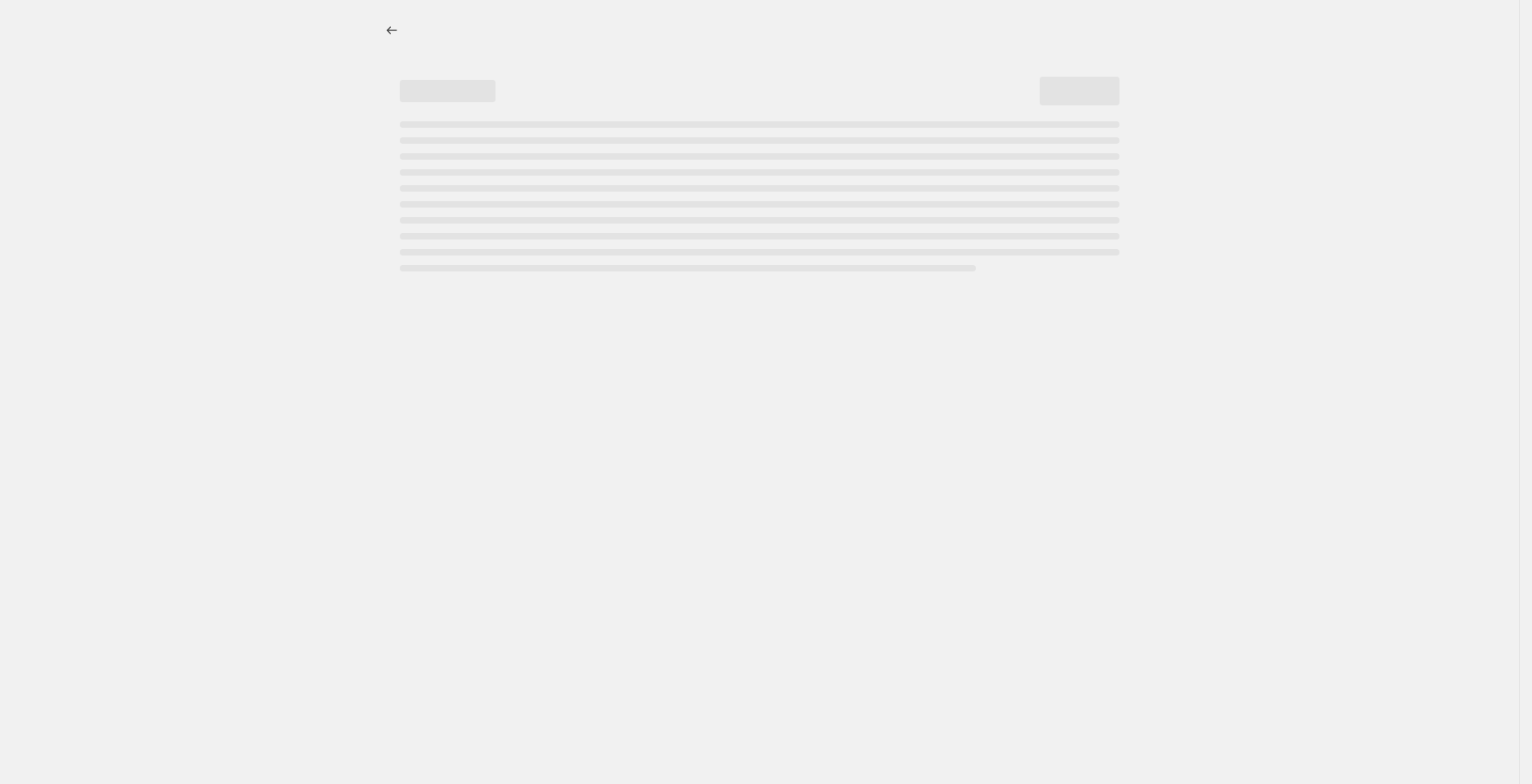
select select "percentage"
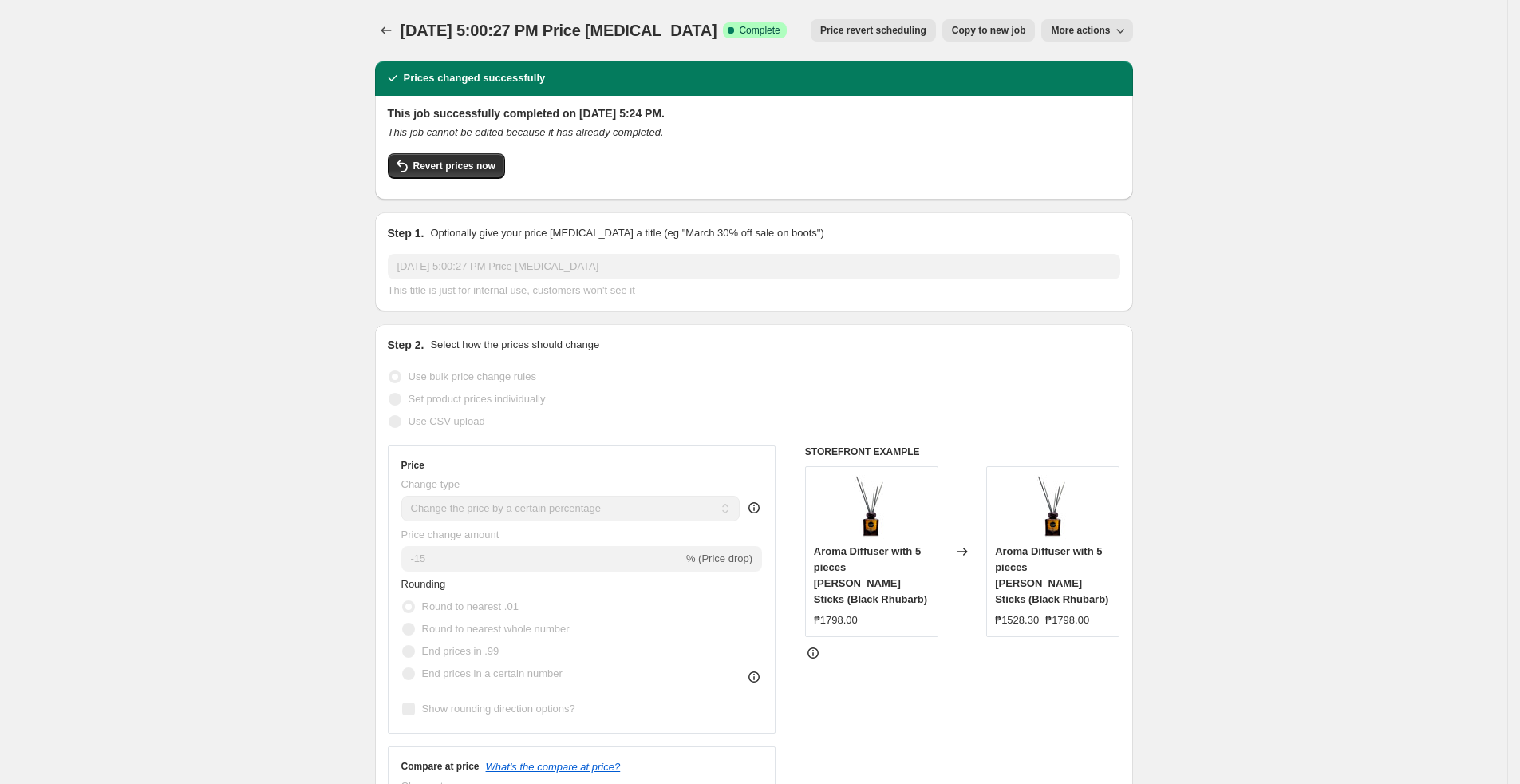
click at [1068, 27] on span "More actions" at bounding box center [1080, 30] width 59 height 13
click at [1094, 93] on span "Delete job" at bounding box center [1083, 90] width 47 height 12
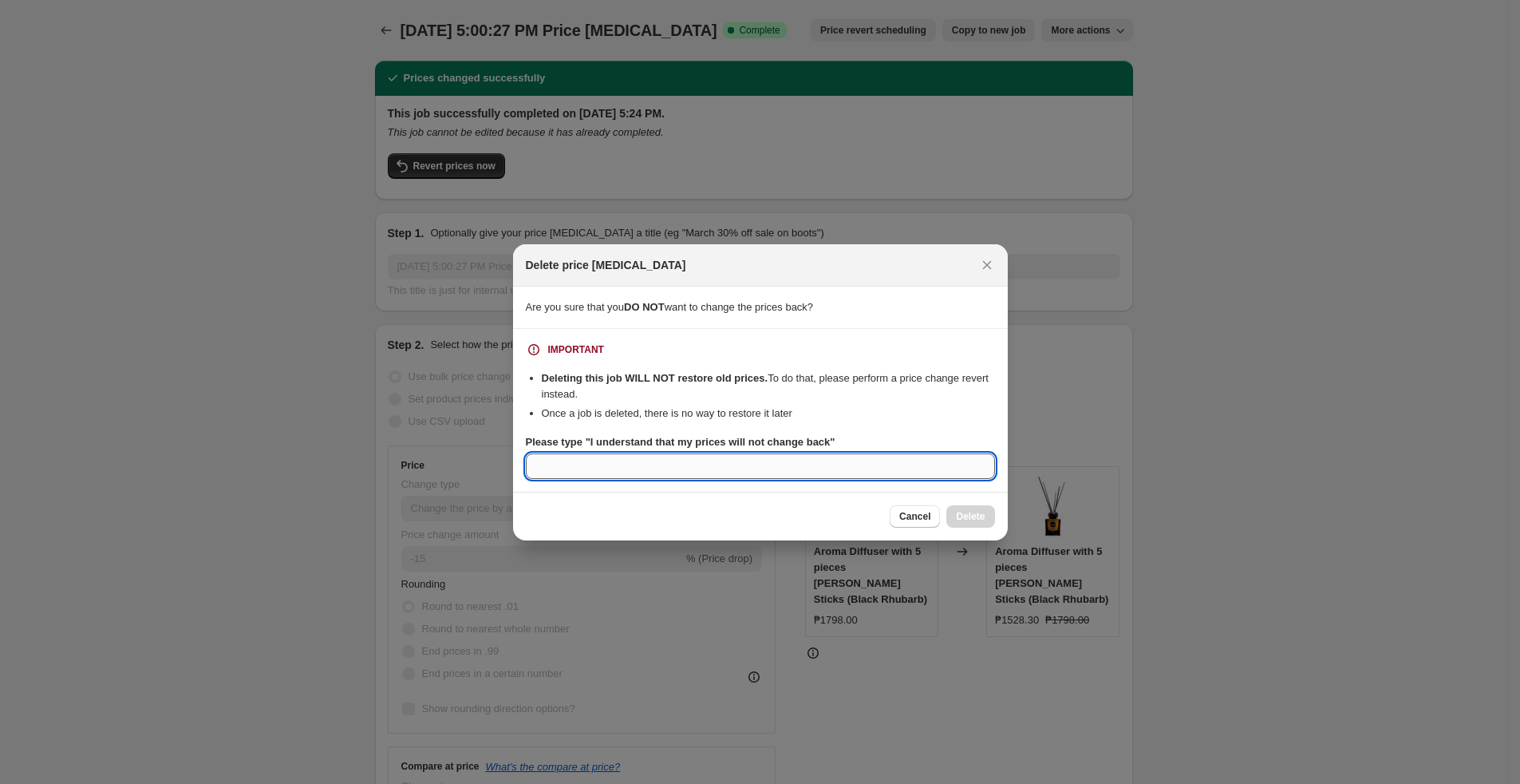
click at [606, 459] on input "Please type "I understand that my prices will not change back"" at bounding box center [760, 466] width 469 height 26
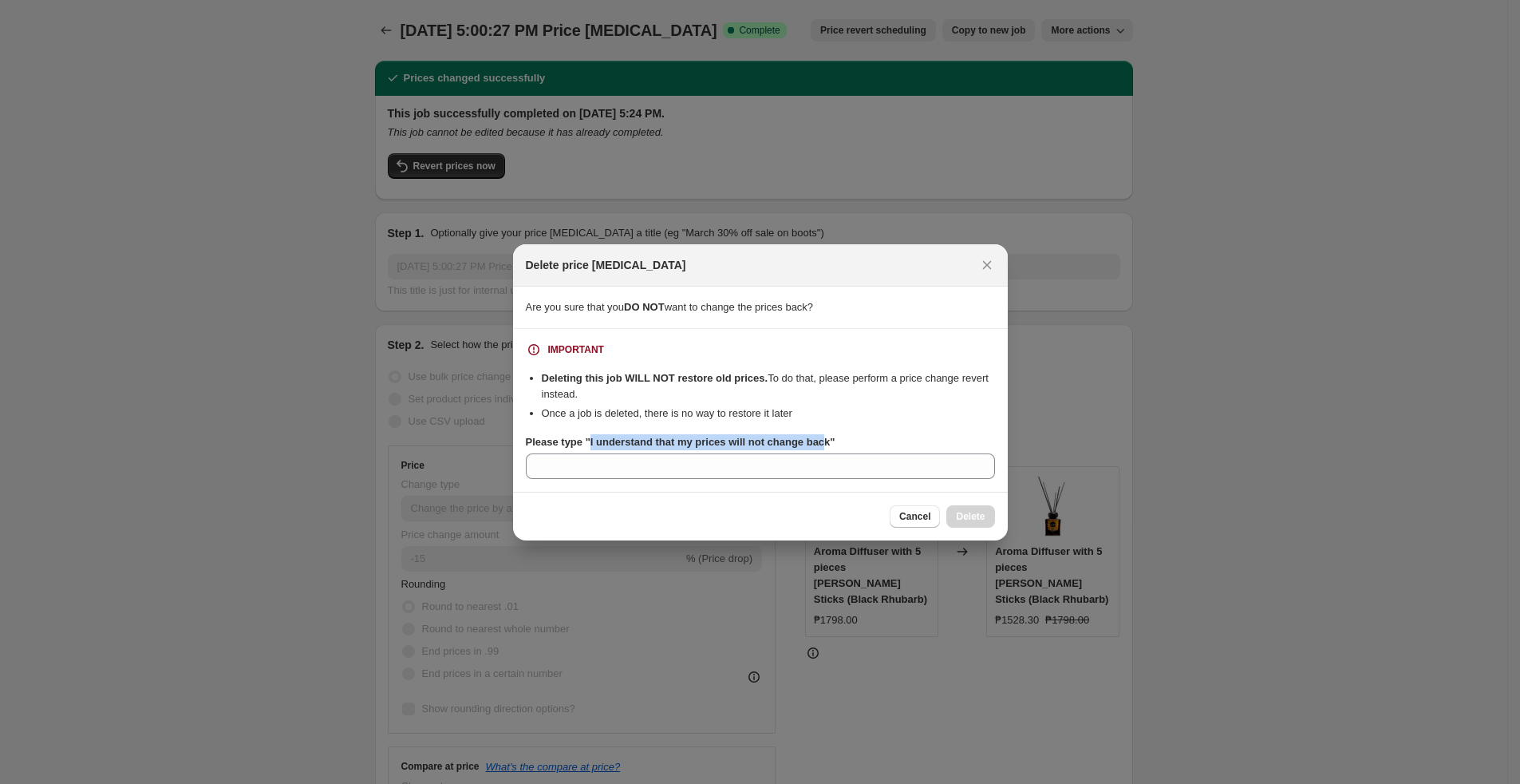
drag, startPoint x: 589, startPoint y: 440, endPoint x: 822, endPoint y: 438, distance: 233.0
click at [822, 438] on b "Please type "I understand that my prices will not change back"" at bounding box center [681, 442] width 310 height 12
copy b "I understand that my prices will not change bac"
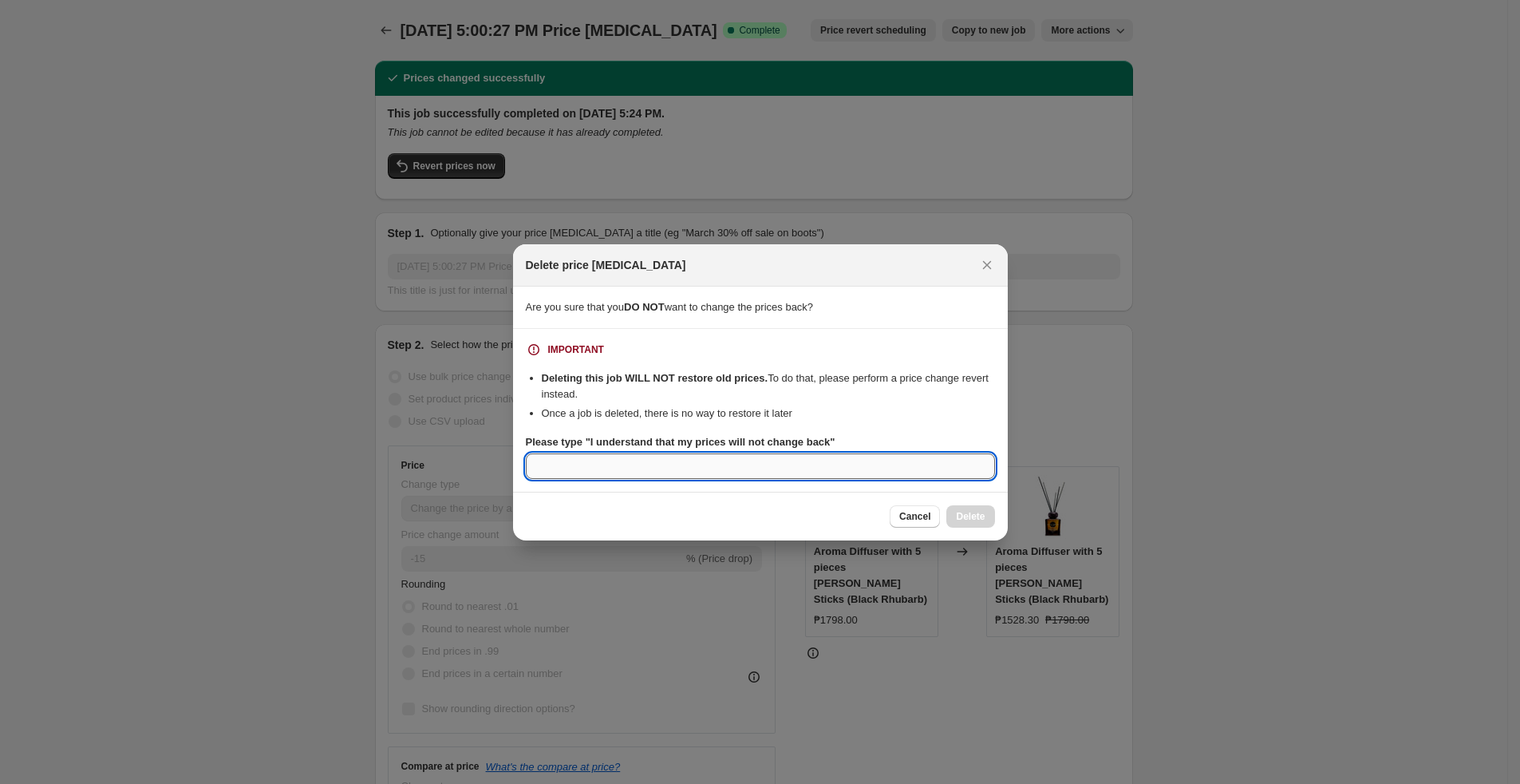
click at [767, 478] on input "Please type "I understand that my prices will not change back"" at bounding box center [760, 466] width 469 height 26
paste input "I understand that my prices will not change bac"
type input "I understand that my prices will not change bacK"
click at [984, 254] on button "Close" at bounding box center [987, 265] width 22 height 22
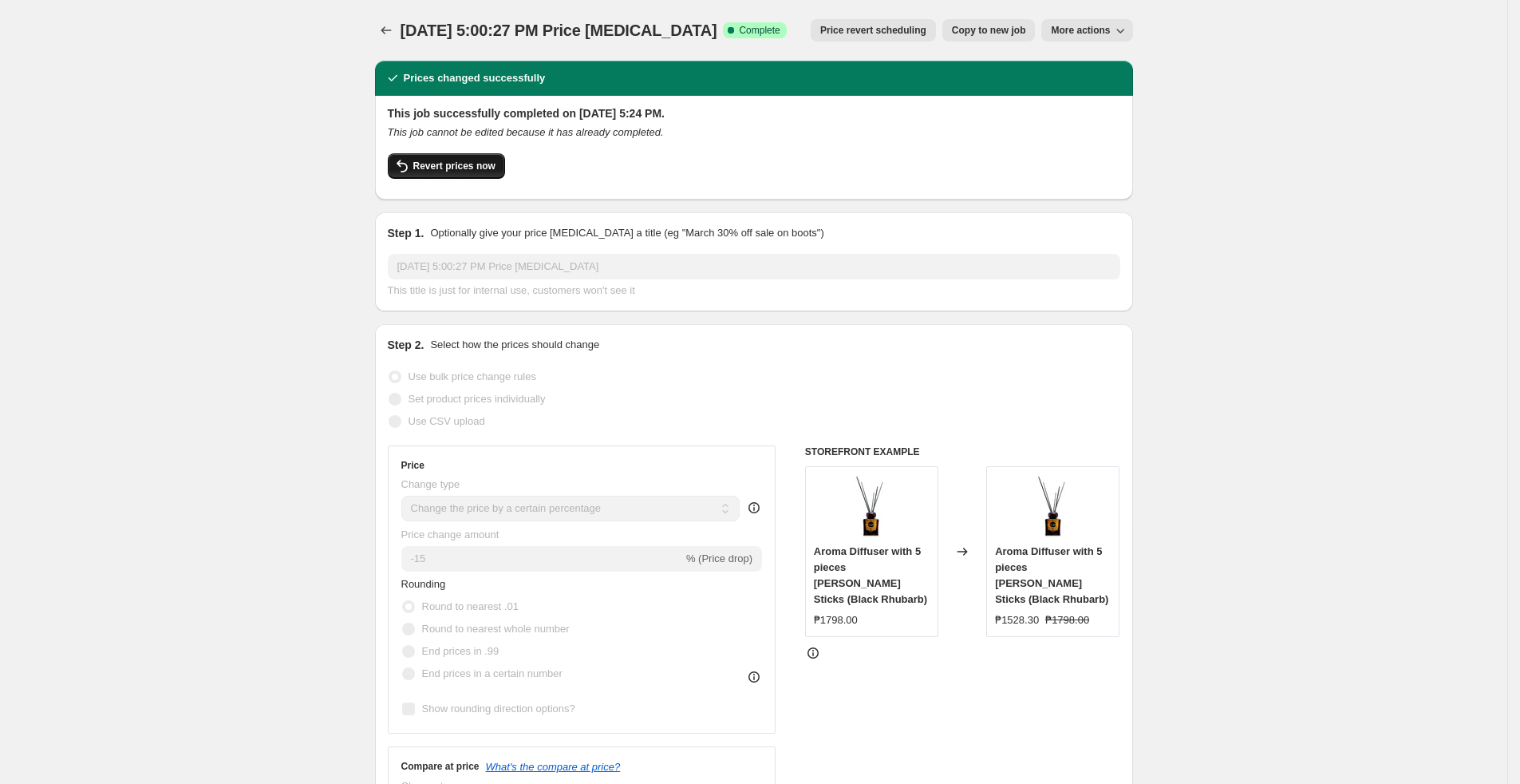
click at [431, 167] on span "Revert prices now" at bounding box center [454, 166] width 82 height 13
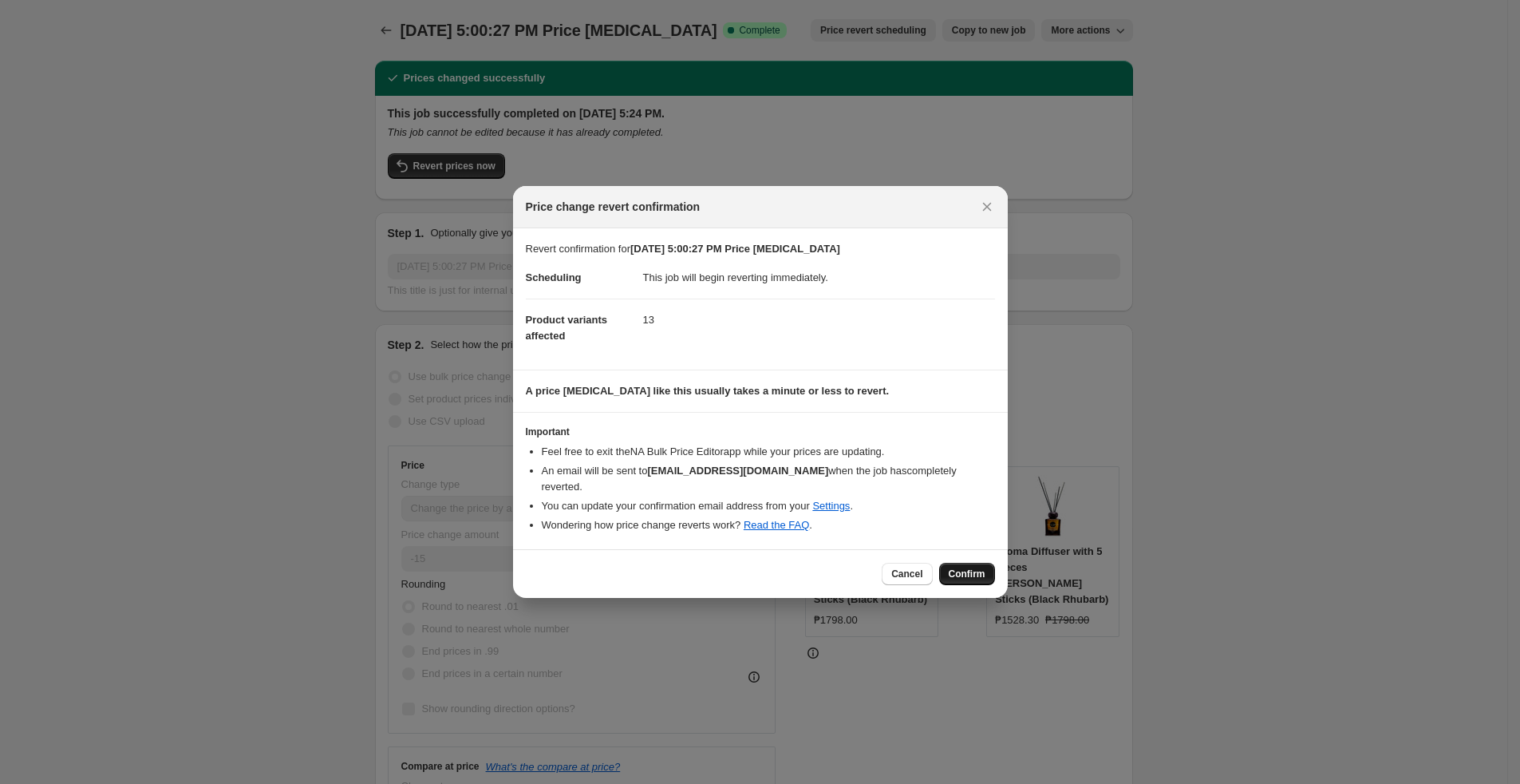
click at [970, 554] on div "Cancel Confirm" at bounding box center [760, 573] width 495 height 49
click at [970, 567] on span "Confirm" at bounding box center [967, 573] width 37 height 13
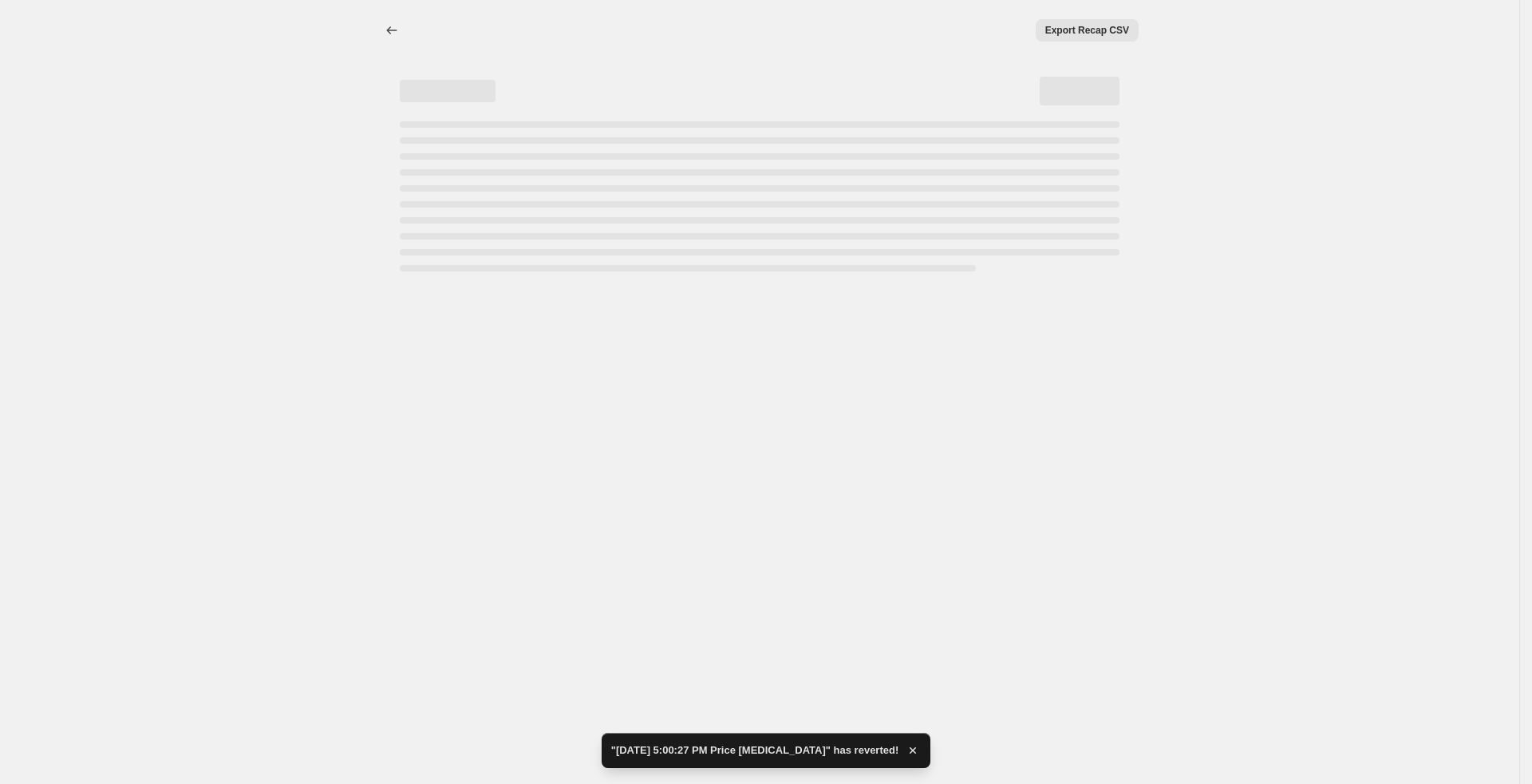
select select "percentage"
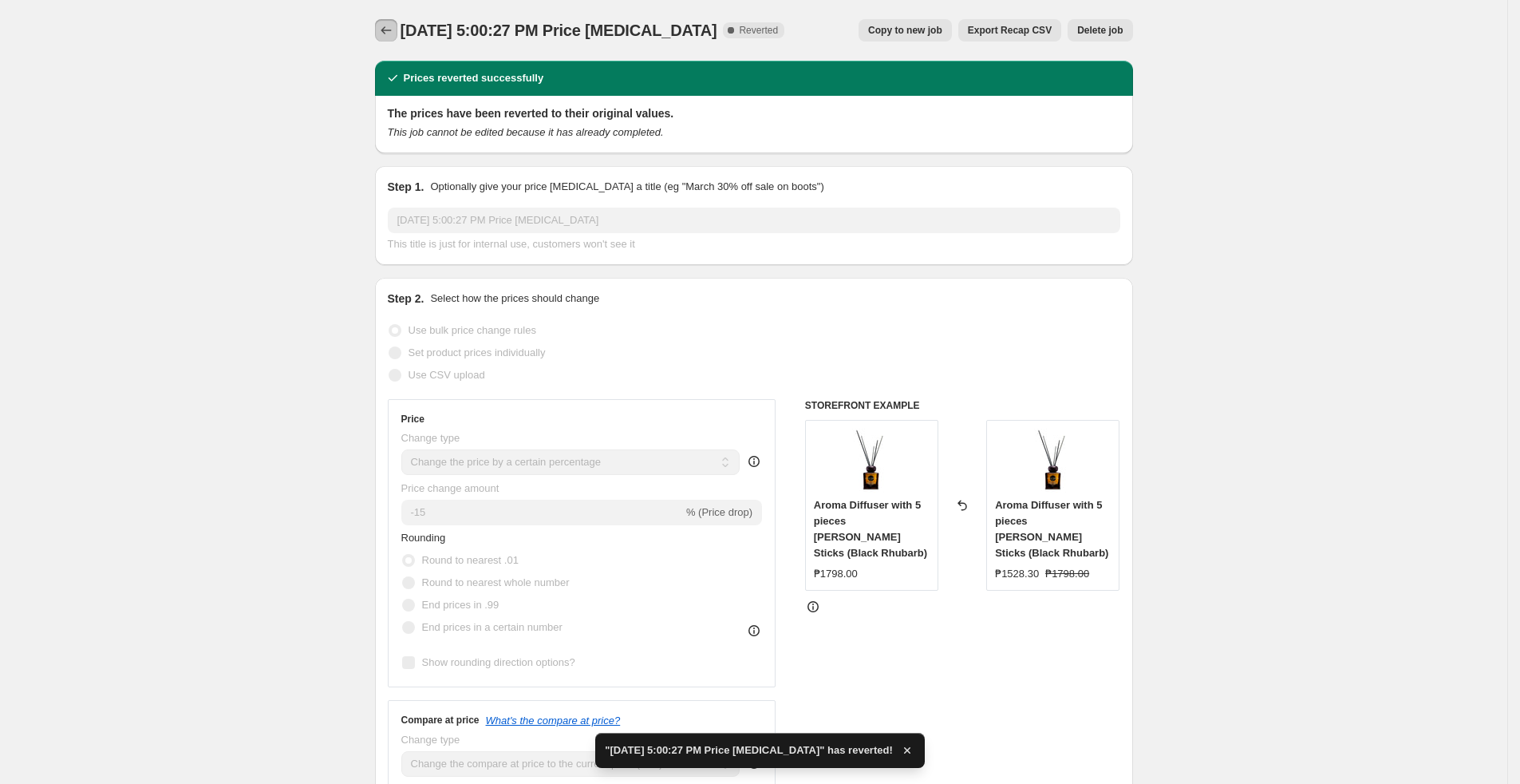
click at [393, 26] on icon "Price change jobs" at bounding box center [386, 30] width 16 height 16
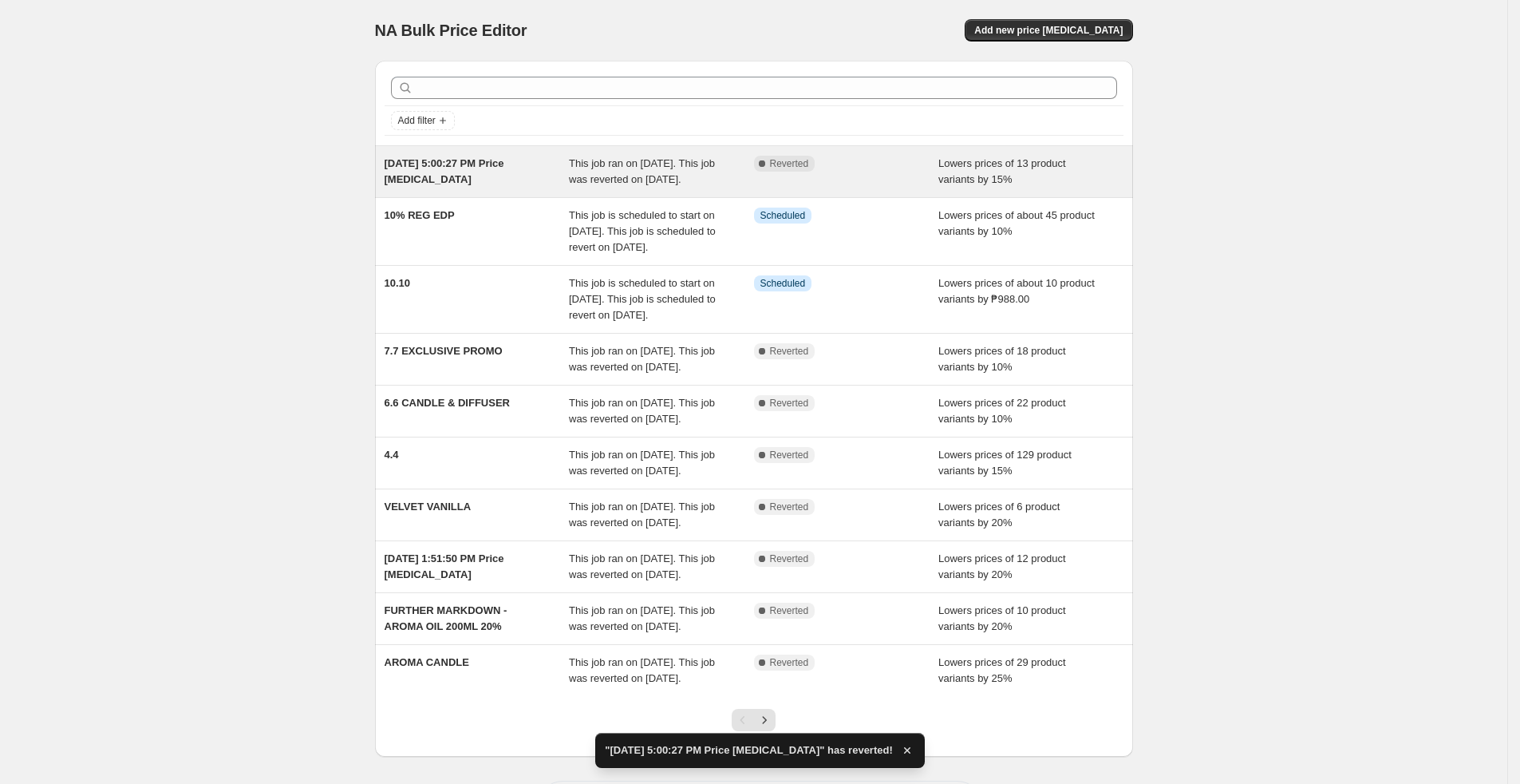
click at [860, 188] on div "Complete Reverted" at bounding box center [846, 172] width 185 height 32
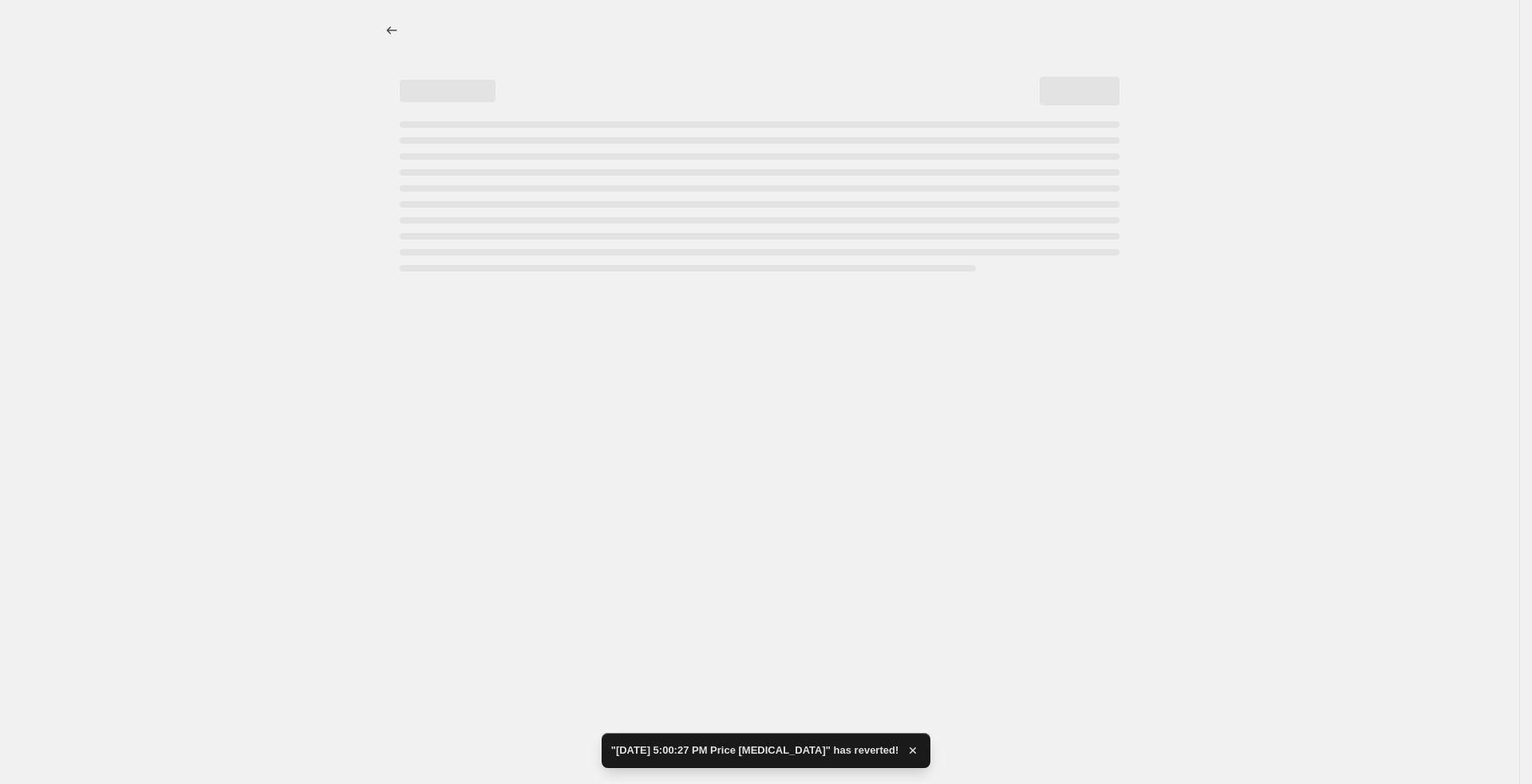
select select "percentage"
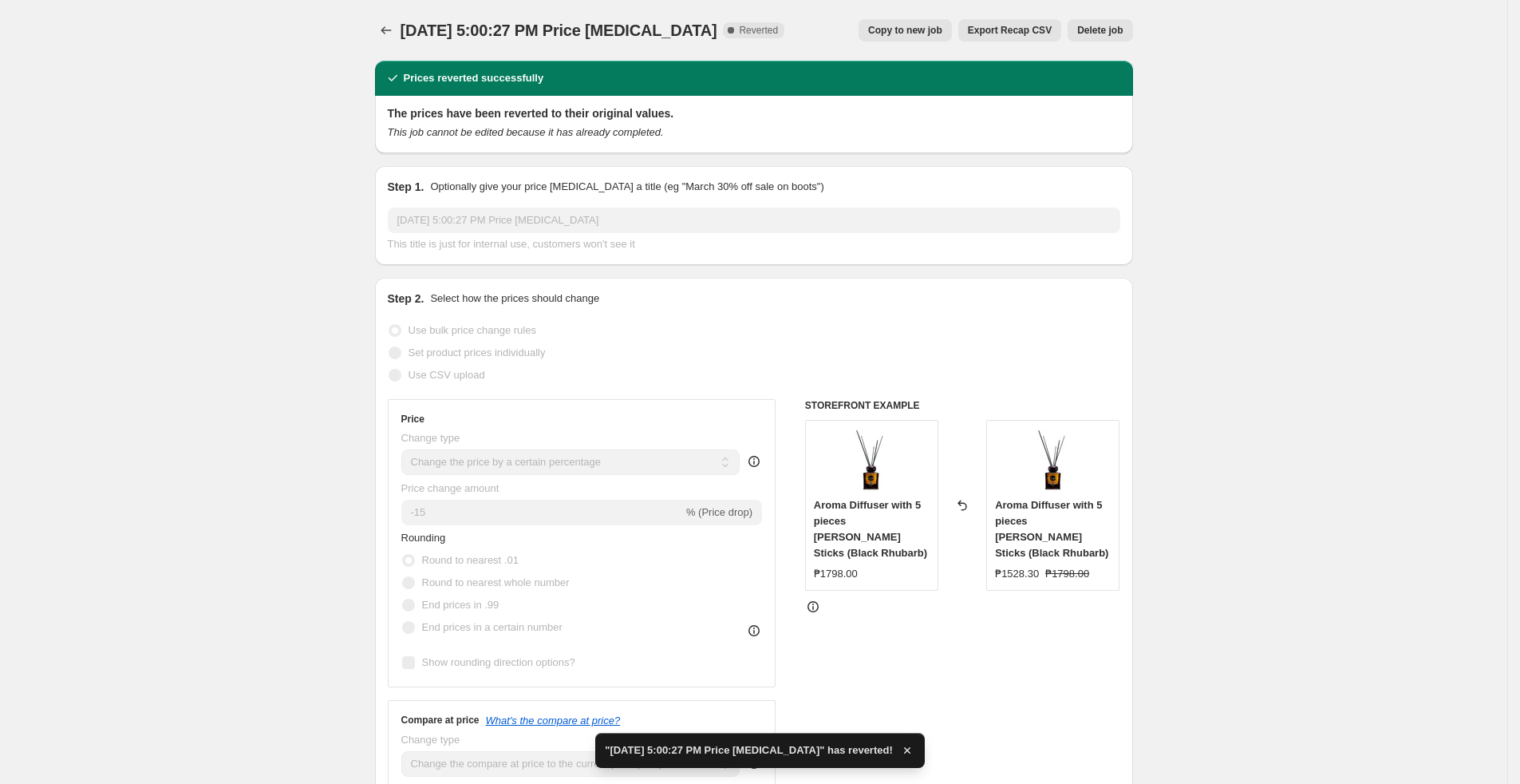
click at [931, 38] on button "Copy to new job" at bounding box center [905, 30] width 93 height 22
select select "percentage"
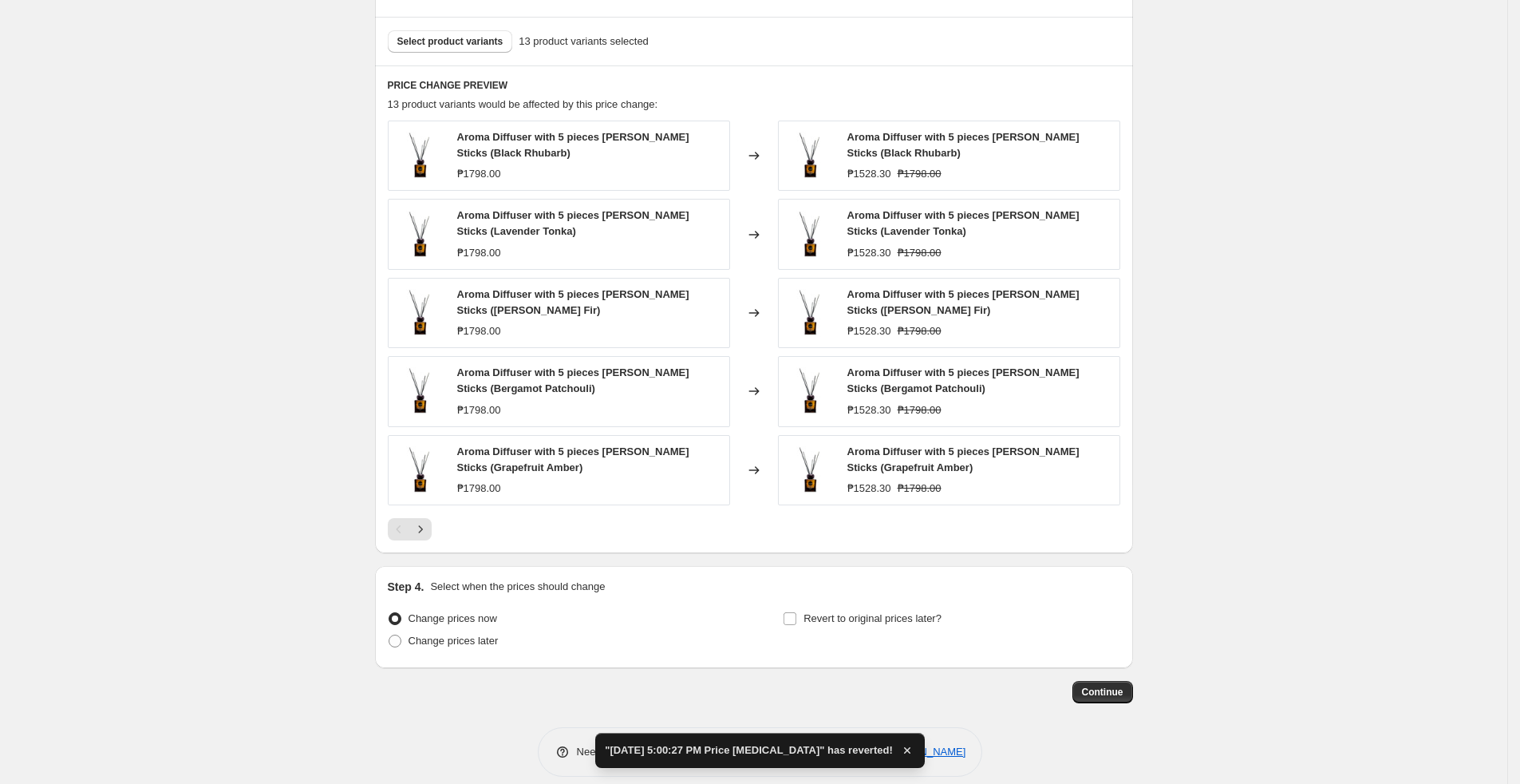
scroll to position [891, 0]
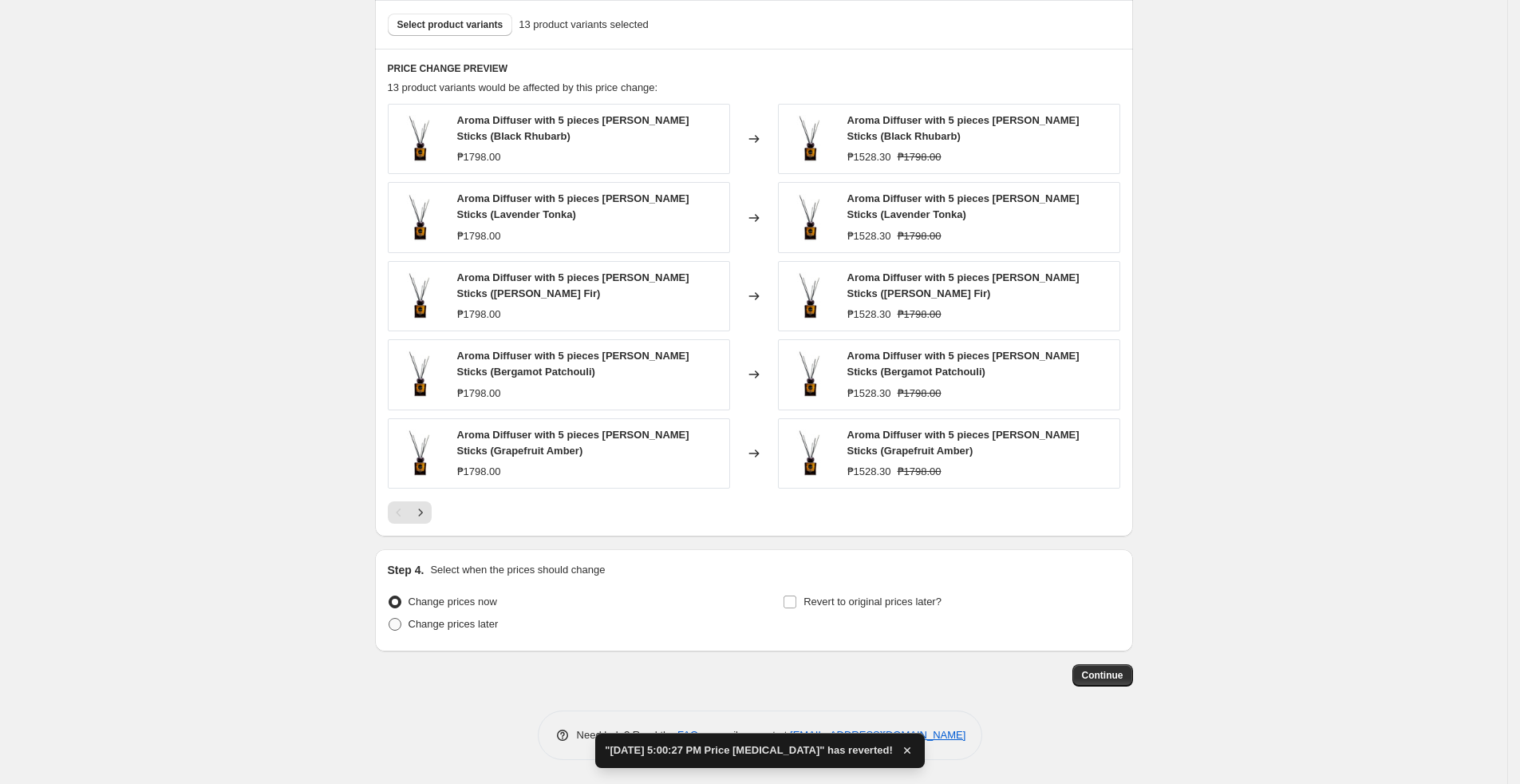
click at [477, 569] on span "Change prices later" at bounding box center [454, 624] width 90 height 12
click at [389, 569] on input "Change prices later" at bounding box center [389, 618] width 1 height 1
radio input "true"
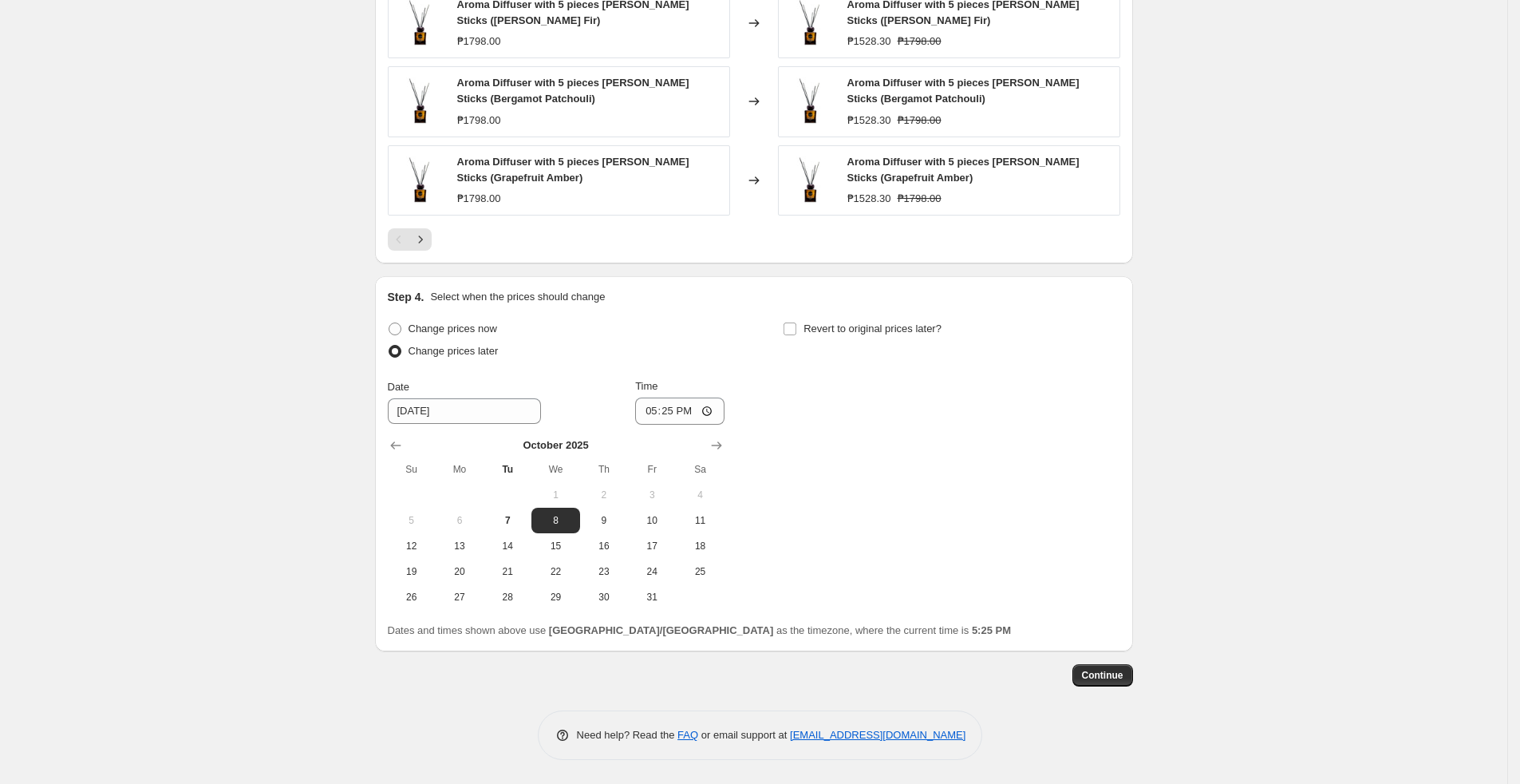
scroll to position [1164, 0]
click at [498, 412] on input "[DATE]" at bounding box center [464, 411] width 153 height 26
click at [638, 522] on button "10" at bounding box center [652, 521] width 48 height 26
type input "[DATE]"
click at [694, 407] on input "17:25" at bounding box center [679, 410] width 89 height 27
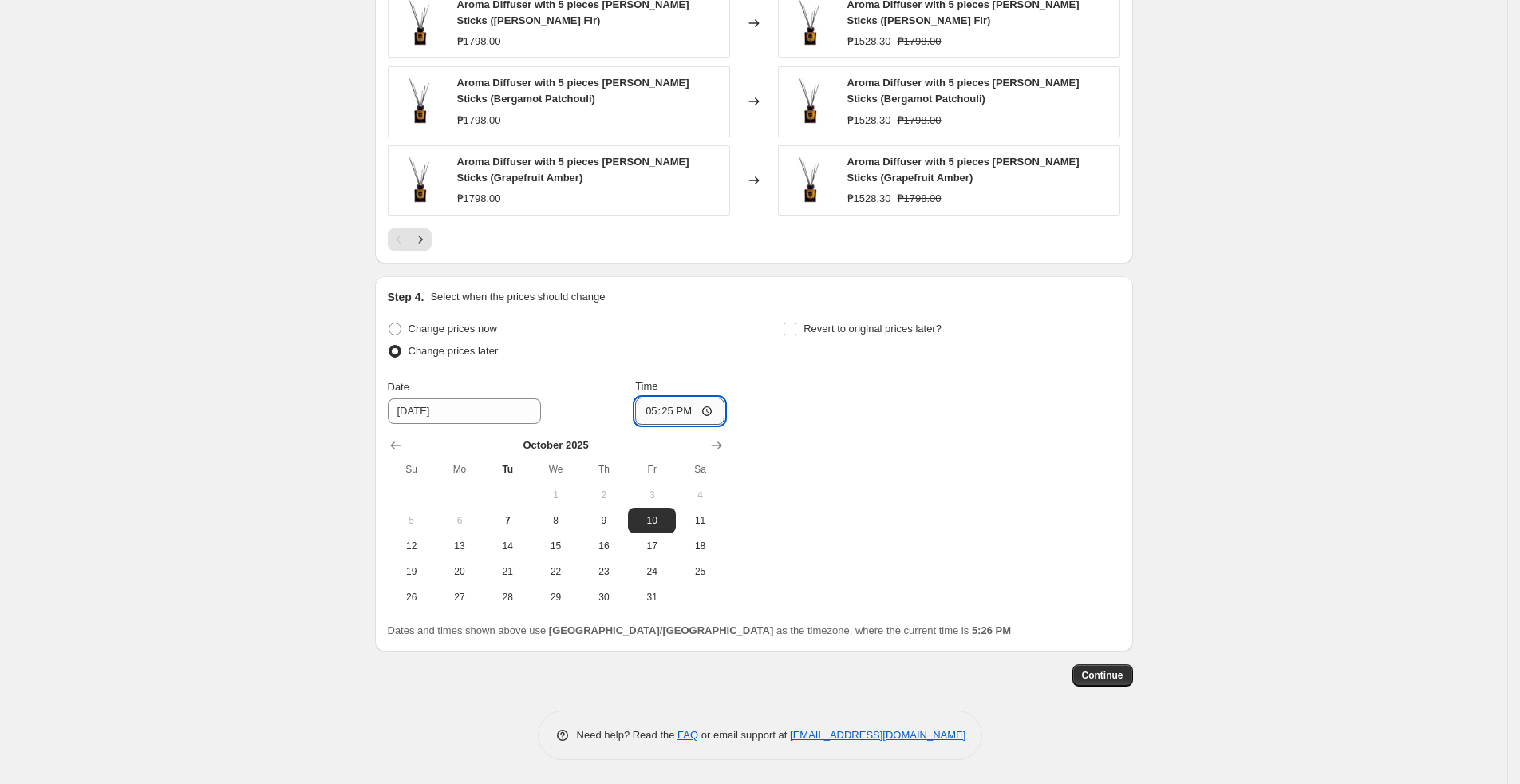
click at [675, 412] on input "17:25" at bounding box center [679, 410] width 89 height 27
click at [659, 414] on input "17:25" at bounding box center [679, 410] width 89 height 27
type input "00:00"
click at [815, 333] on span "Revert to original prices later?" at bounding box center [873, 328] width 138 height 12
click at [796, 333] on input "Revert to original prices later?" at bounding box center [790, 328] width 13 height 13
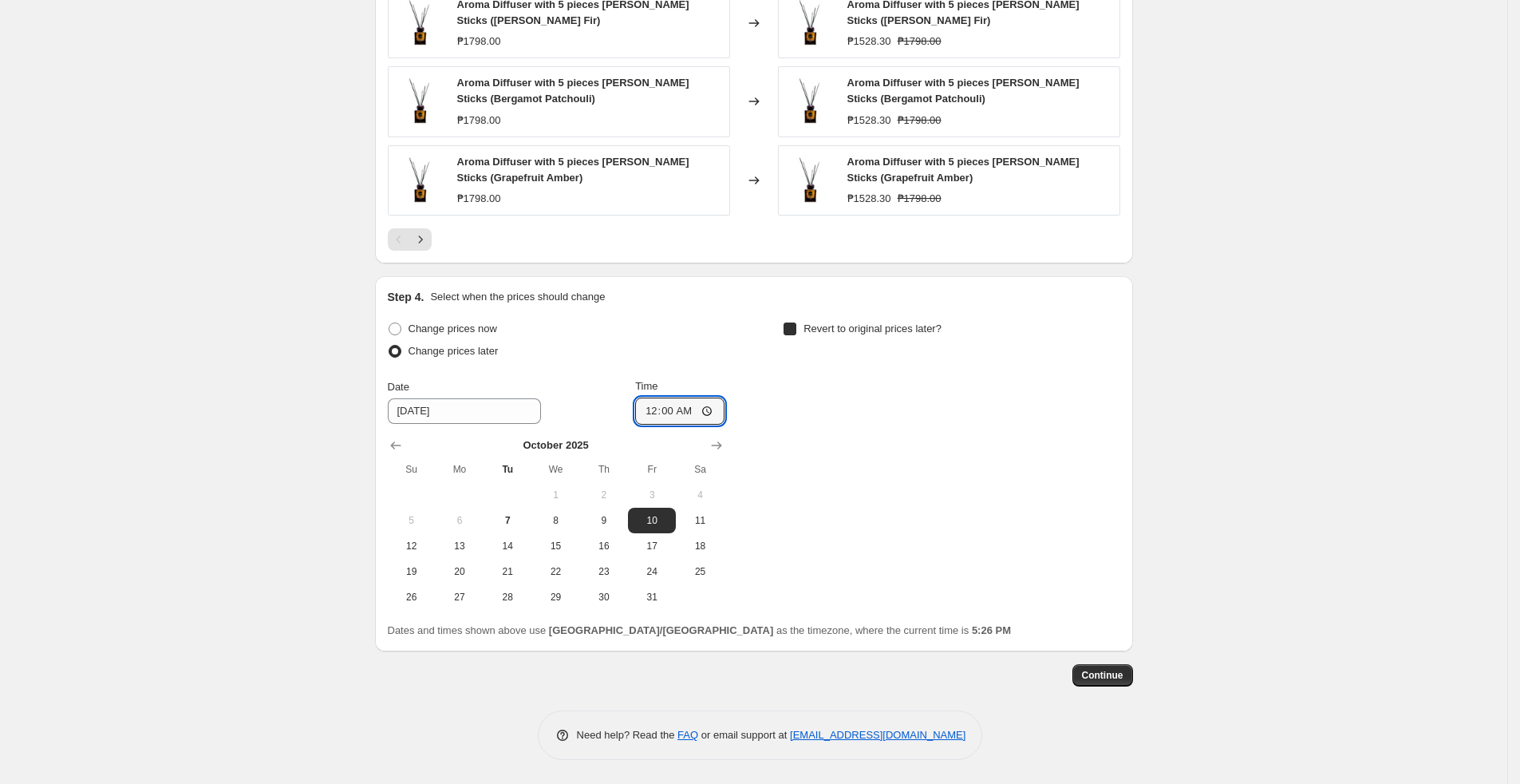
checkbox input "true"
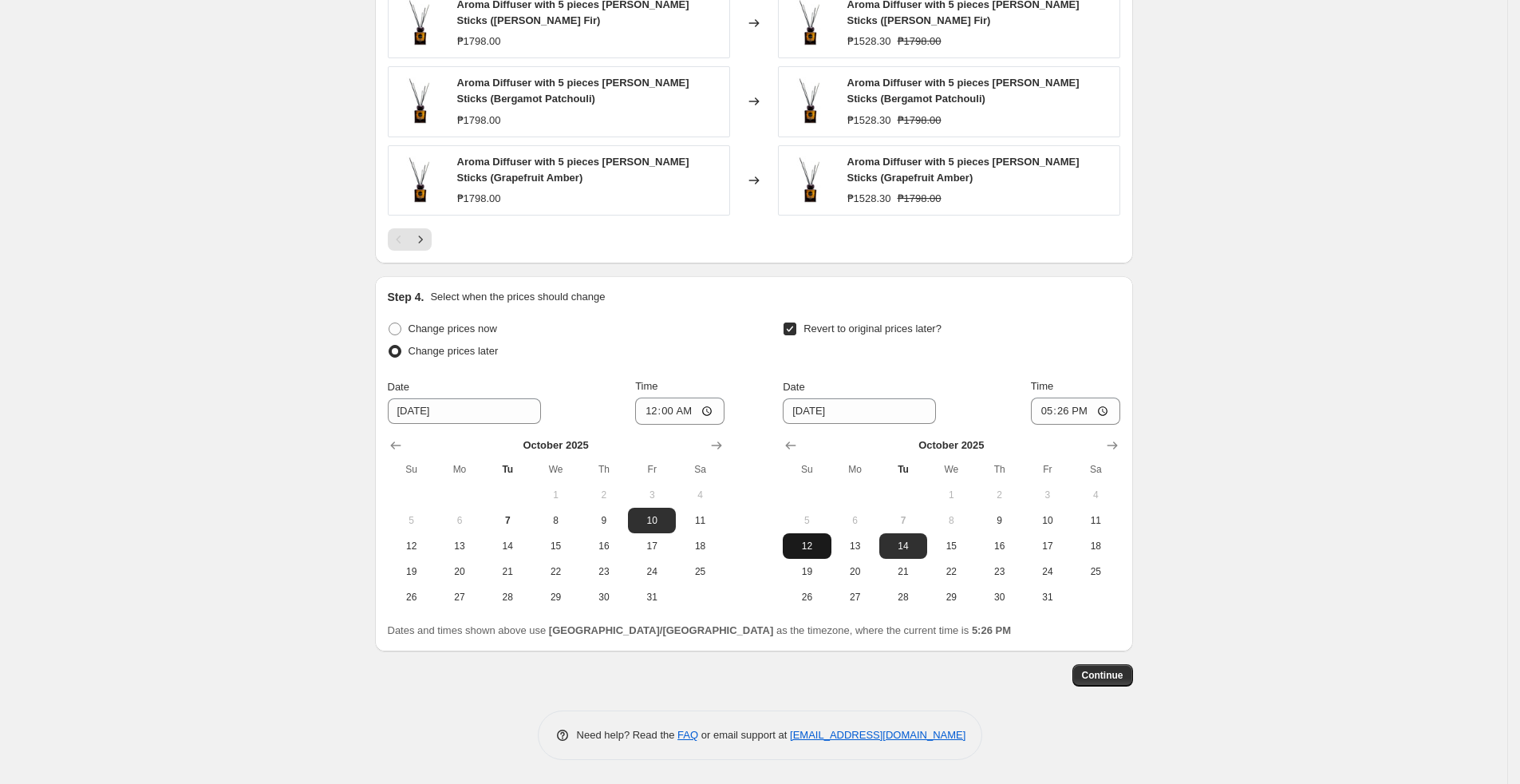
click at [816, 550] on span "12" at bounding box center [806, 545] width 35 height 13
type input "[DATE]"
click at [1064, 417] on input "17:26" at bounding box center [1075, 410] width 89 height 27
click at [1037, 404] on input "17:26" at bounding box center [1075, 410] width 89 height 27
click at [1052, 411] on input "17:26" at bounding box center [1075, 410] width 89 height 27
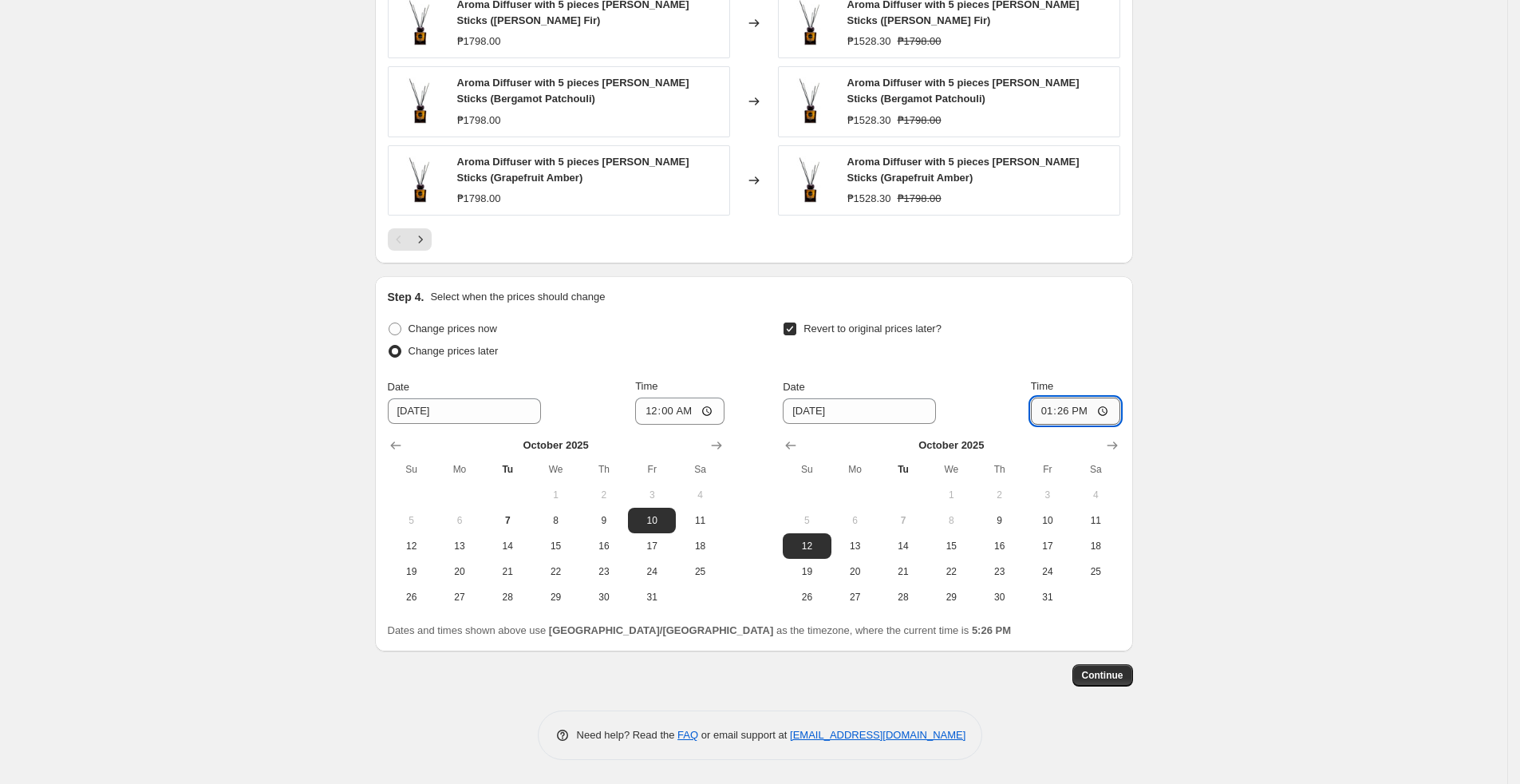
type input "12:26"
click at [1045, 411] on input "Time" at bounding box center [1075, 410] width 89 height 27
click at [1051, 413] on input "Time" at bounding box center [1075, 410] width 89 height 27
type input "23:59"
click at [1114, 569] on span "Continue" at bounding box center [1102, 675] width 41 height 13
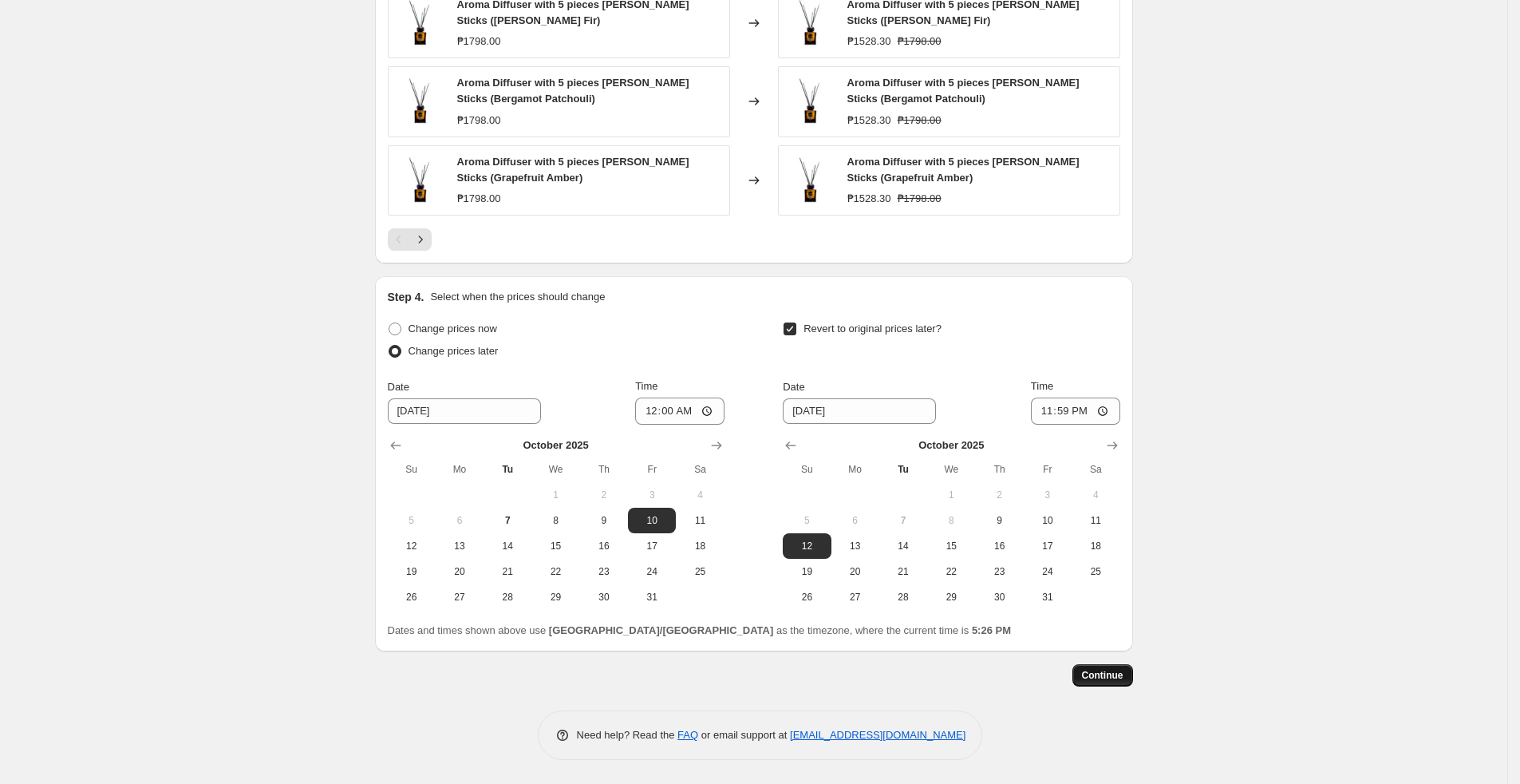
scroll to position [0, 0]
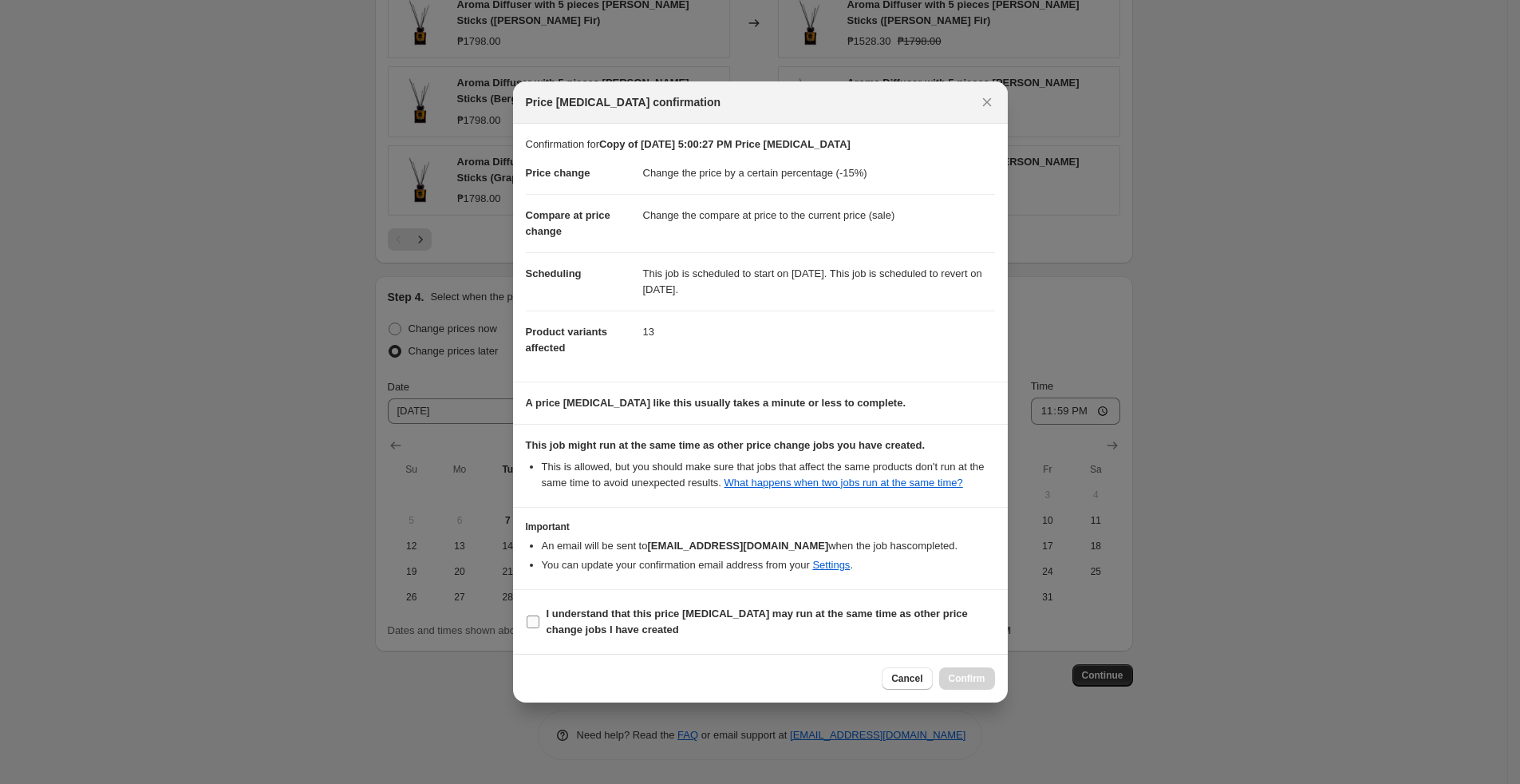
click at [560, 569] on b "I understand that this price [MEDICAL_DATA] may run at the same time as other p…" at bounding box center [757, 621] width 421 height 28
click at [539, 569] on input "I understand that this price [MEDICAL_DATA] may run at the same time as other p…" at bounding box center [533, 621] width 13 height 13
checkbox input "true"
click at [956, 569] on span "Confirm" at bounding box center [967, 678] width 37 height 13
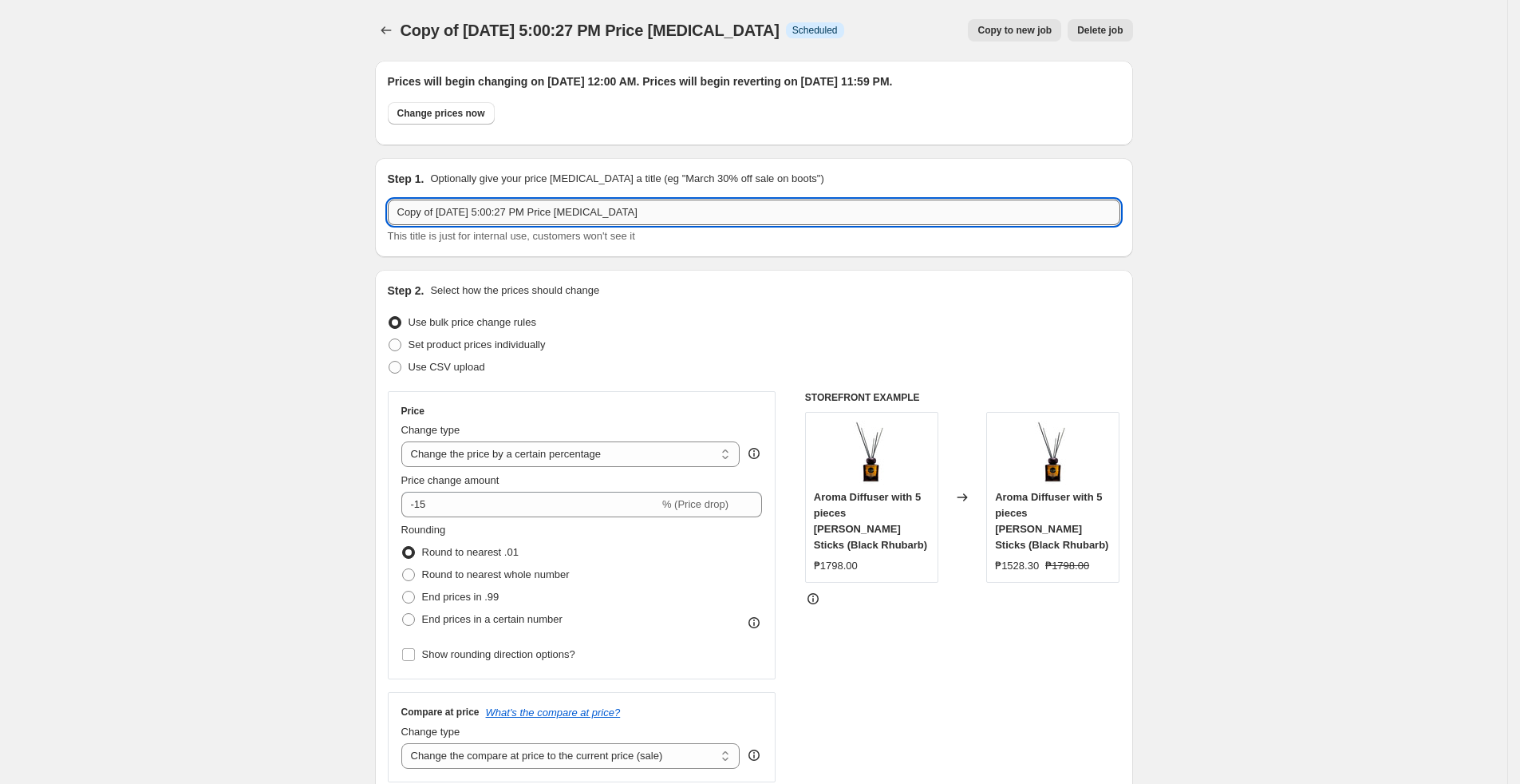
click at [638, 210] on input "Copy of [DATE] 5:00:27 PM Price [MEDICAL_DATA]" at bounding box center [754, 212] width 733 height 26
click at [565, 215] on input "15 reg diff" at bounding box center [754, 212] width 733 height 26
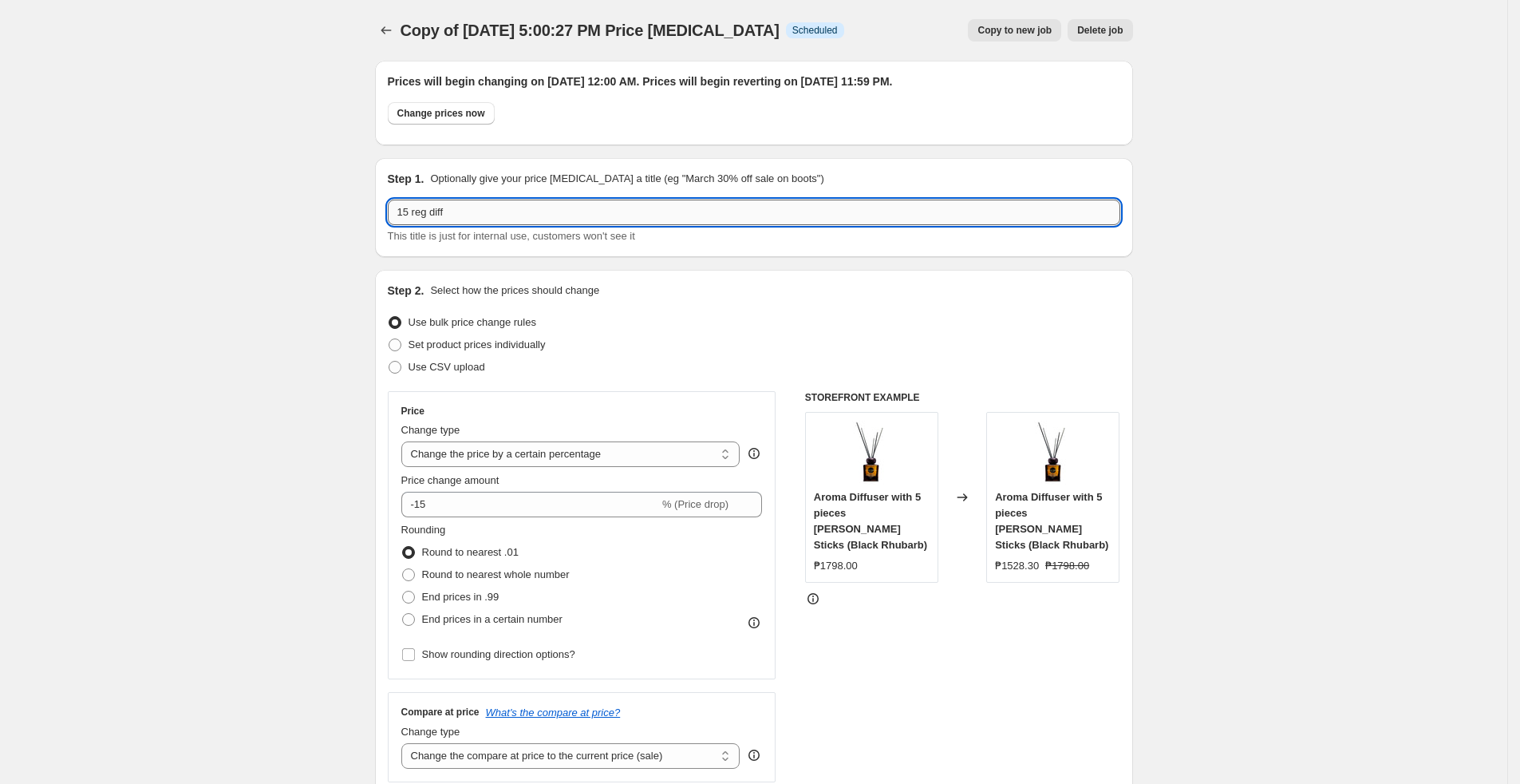
click at [565, 215] on input "15 reg diff" at bounding box center [754, 212] width 733 height 26
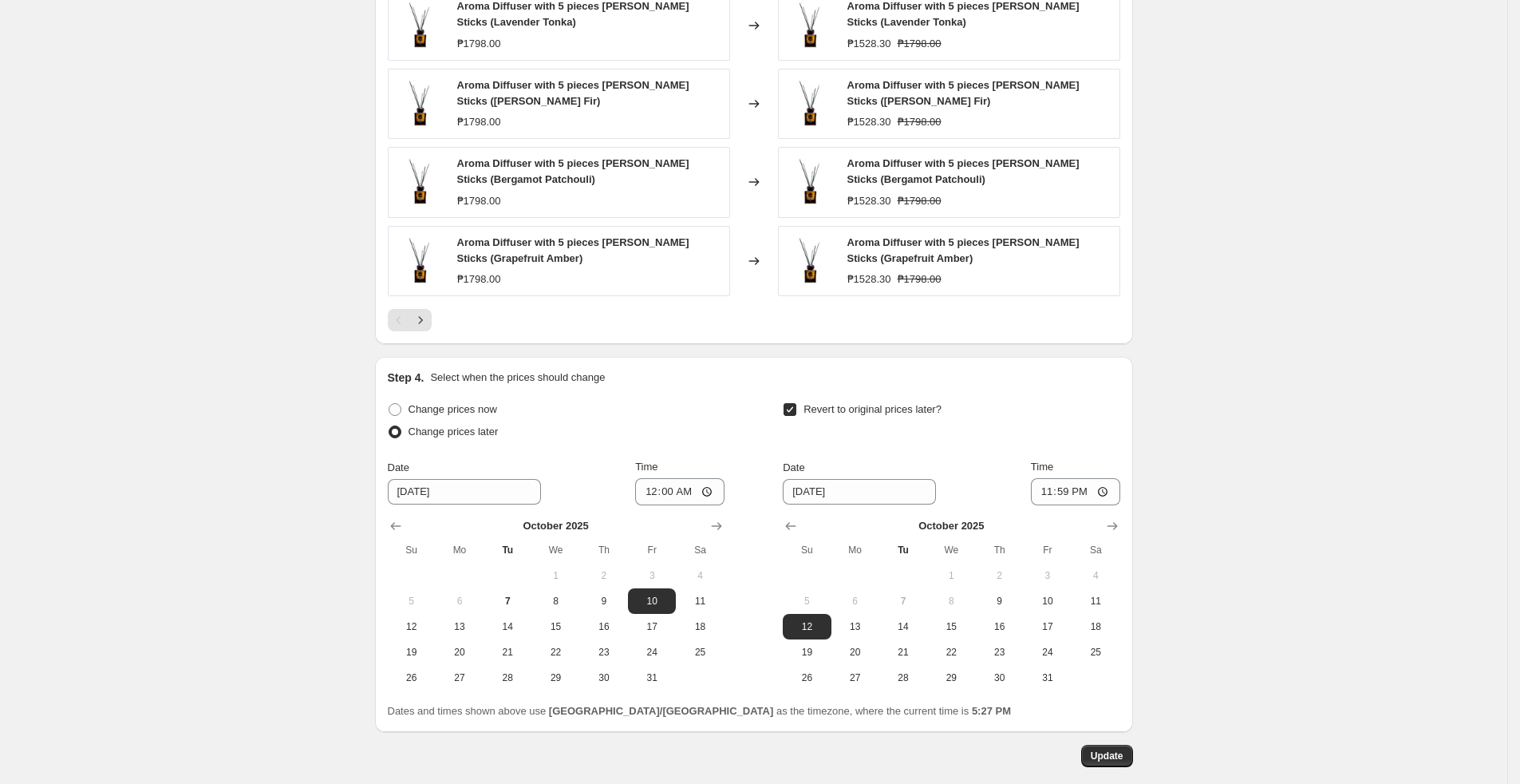
scroll to position [1262, 0]
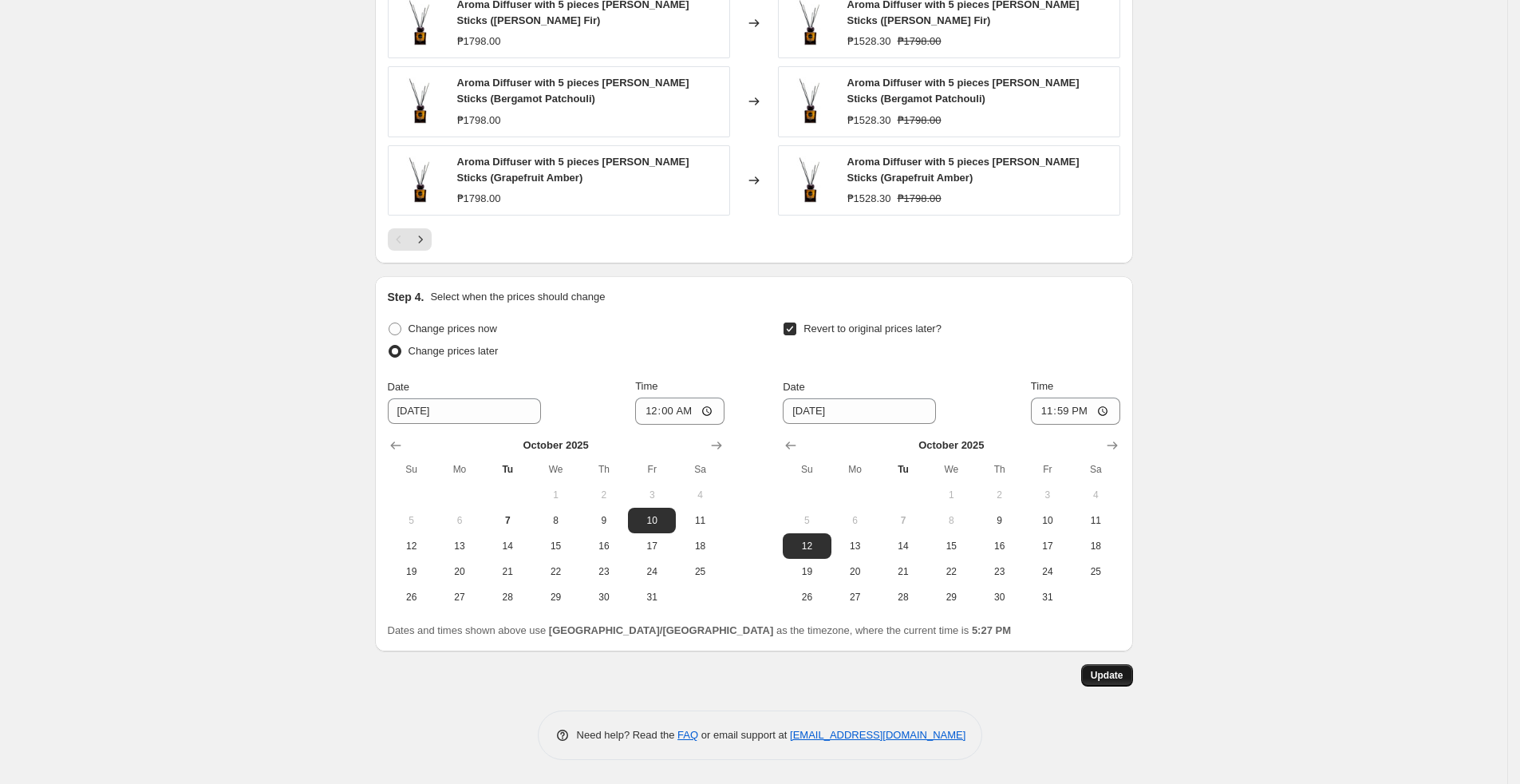
type input "15% REG DIFF"
click at [1131, 569] on button "Update" at bounding box center [1107, 675] width 52 height 22
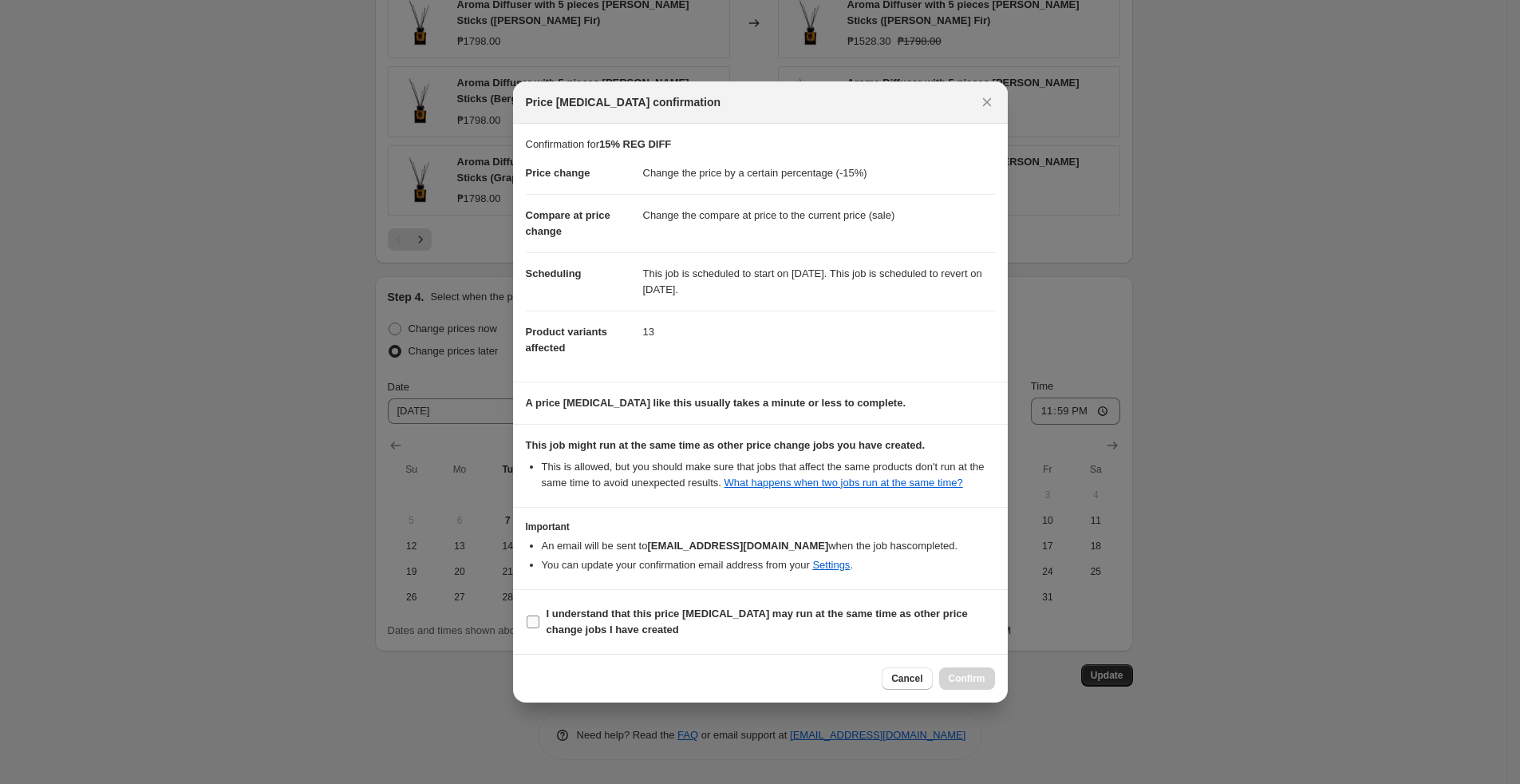
click at [563, 569] on b "I understand that this price [MEDICAL_DATA] may run at the same time as other p…" at bounding box center [757, 621] width 421 height 28
click at [539, 569] on input "I understand that this price [MEDICAL_DATA] may run at the same time as other p…" at bounding box center [533, 621] width 13 height 13
checkbox input "true"
click at [958, 569] on span "Confirm" at bounding box center [967, 678] width 37 height 13
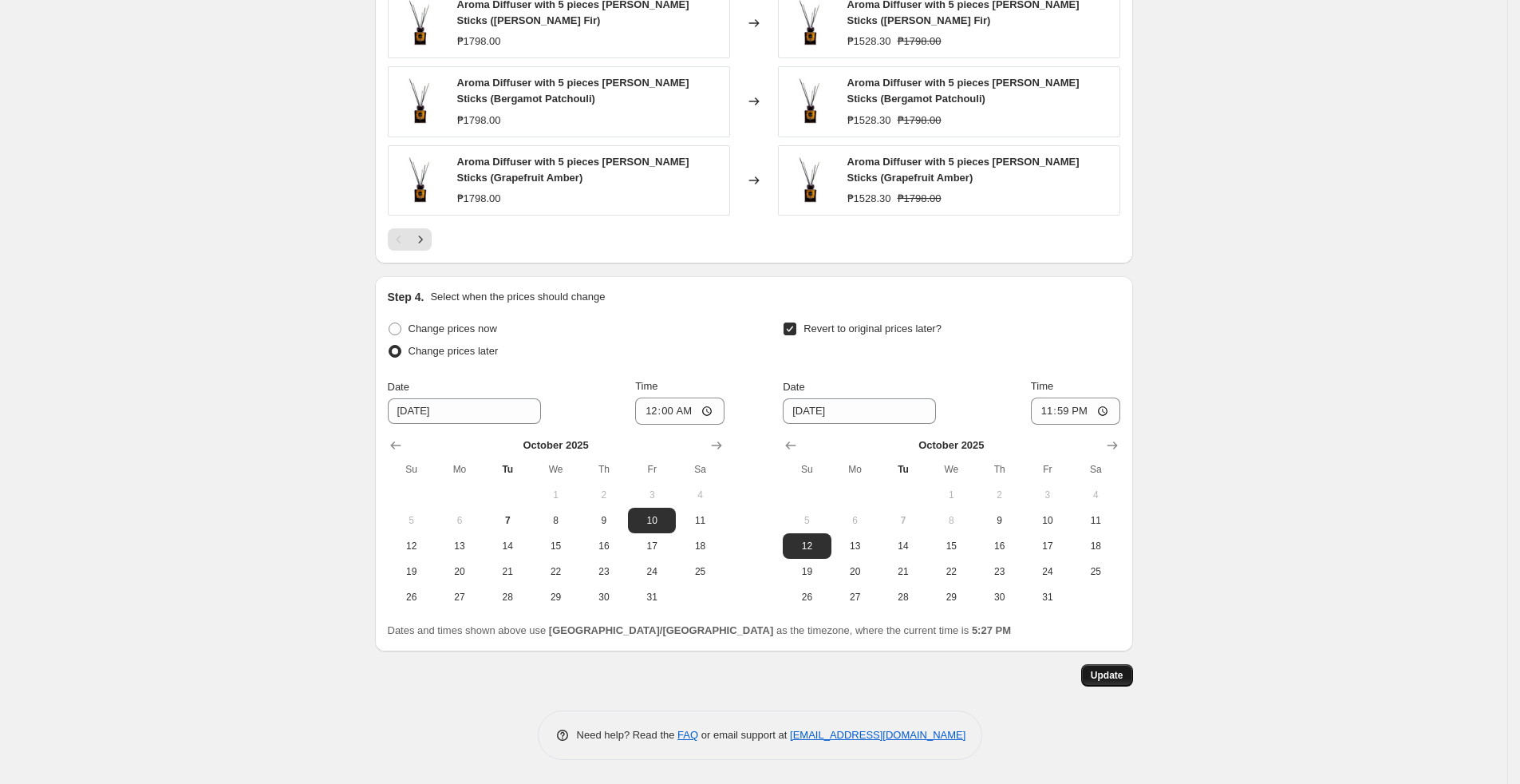
click at [1108, 569] on button "Update" at bounding box center [1107, 675] width 52 height 22
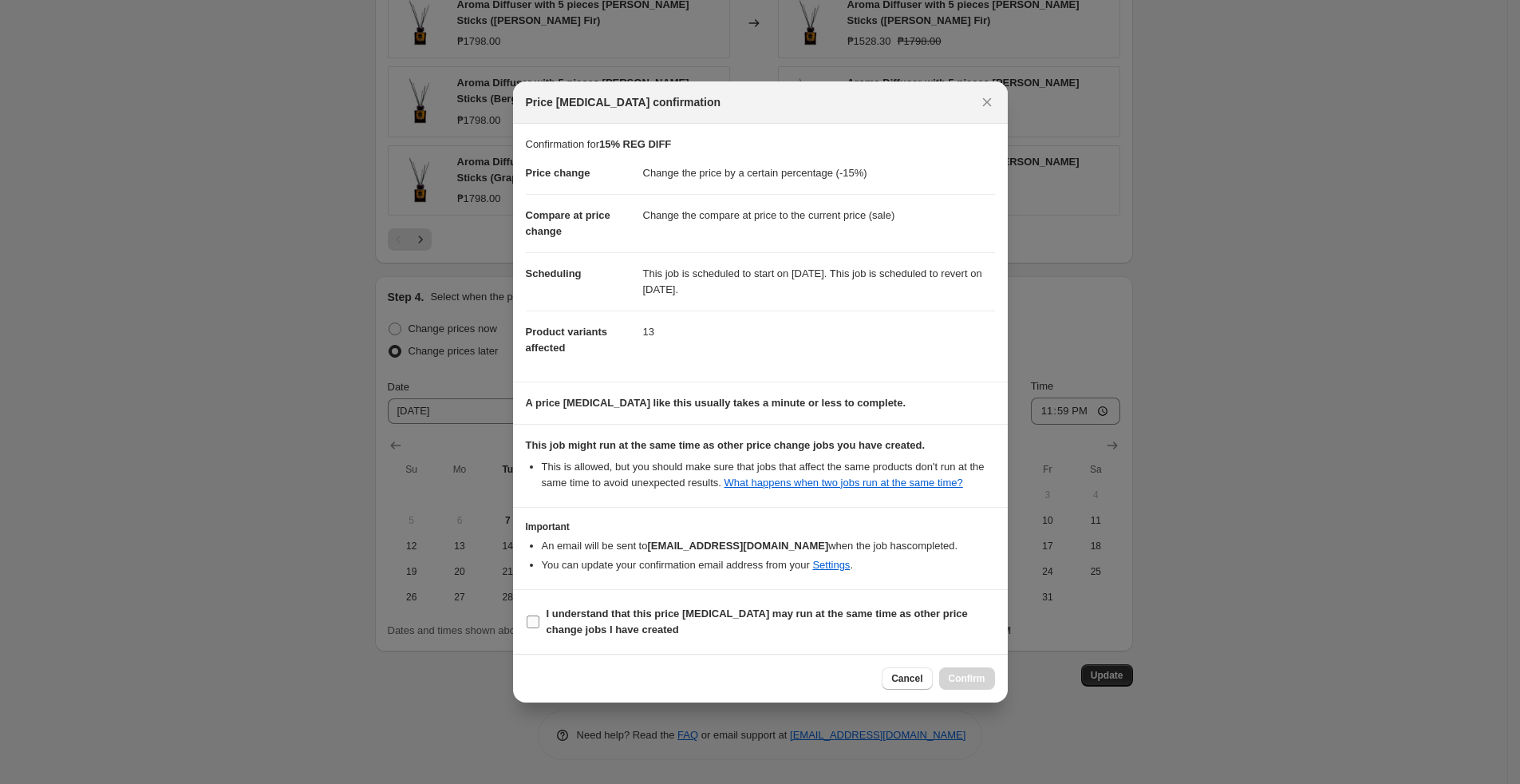
click at [532, 569] on input "I understand that this price [MEDICAL_DATA] may run at the same time as other p…" at bounding box center [533, 621] width 13 height 13
checkbox input "true"
click at [966, 569] on button "Confirm" at bounding box center [967, 678] width 56 height 22
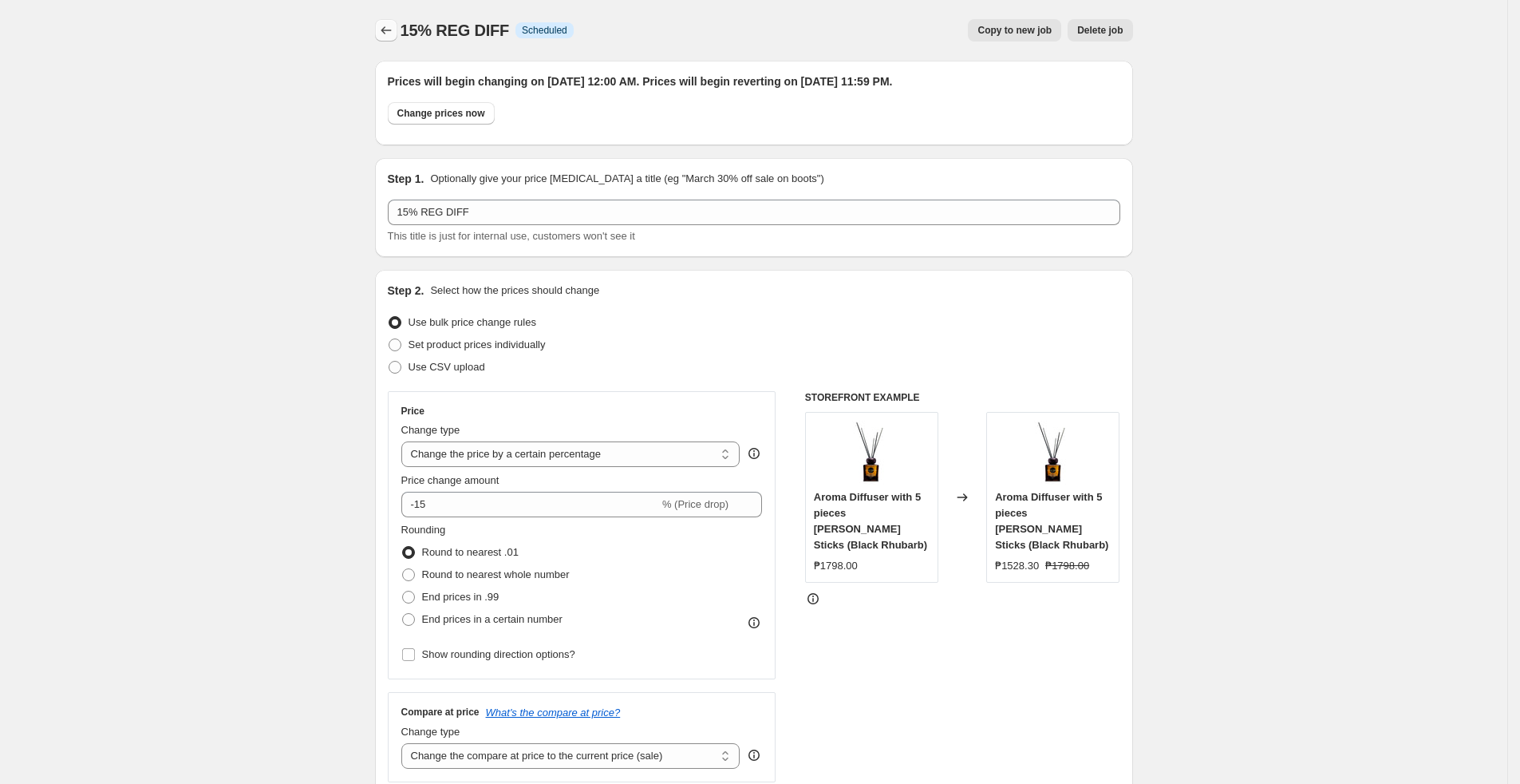
click at [397, 36] on button "Price change jobs" at bounding box center [386, 30] width 22 height 22
